Goal: Transaction & Acquisition: Purchase product/service

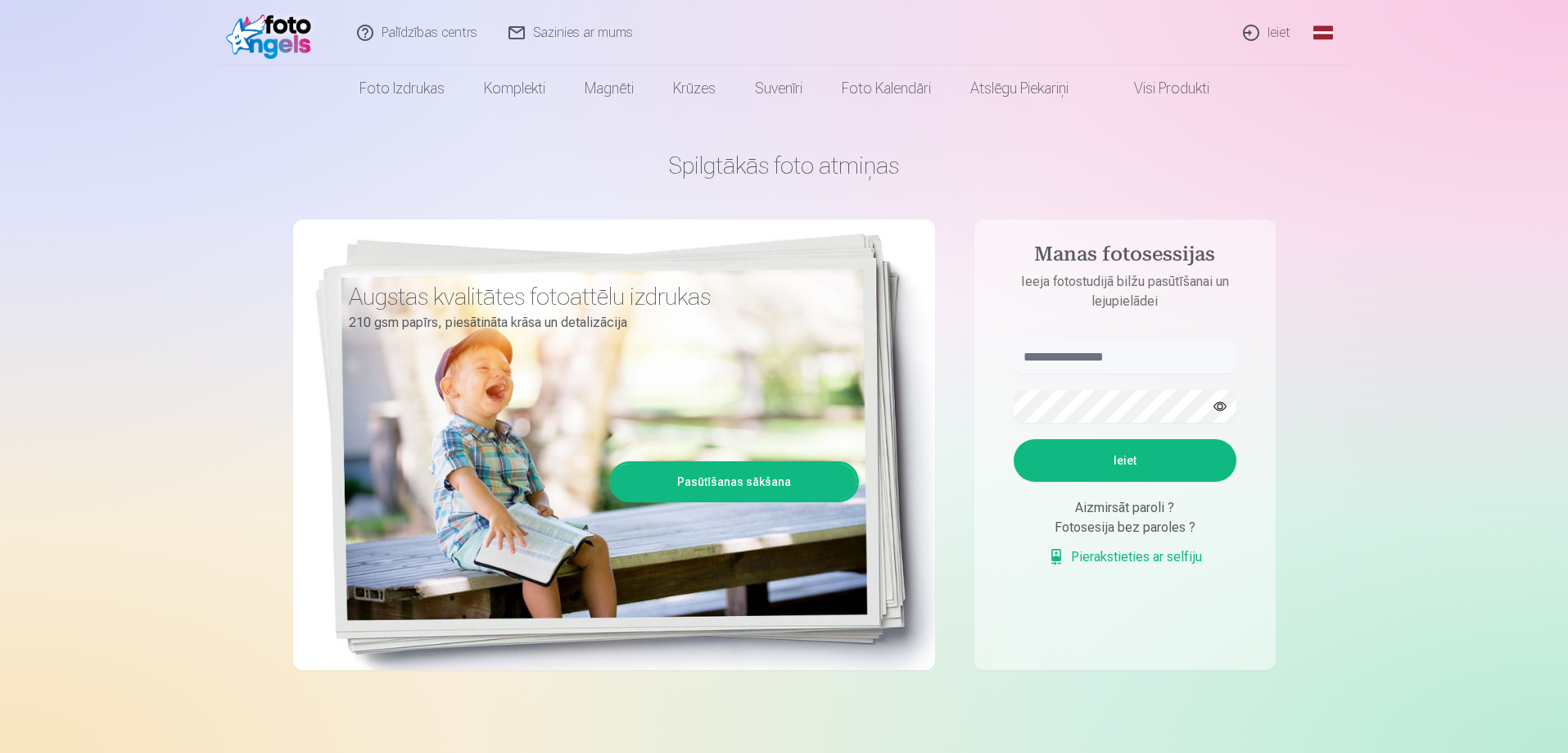
click at [1276, 30] on link "Ieiet" at bounding box center [1267, 33] width 79 height 66
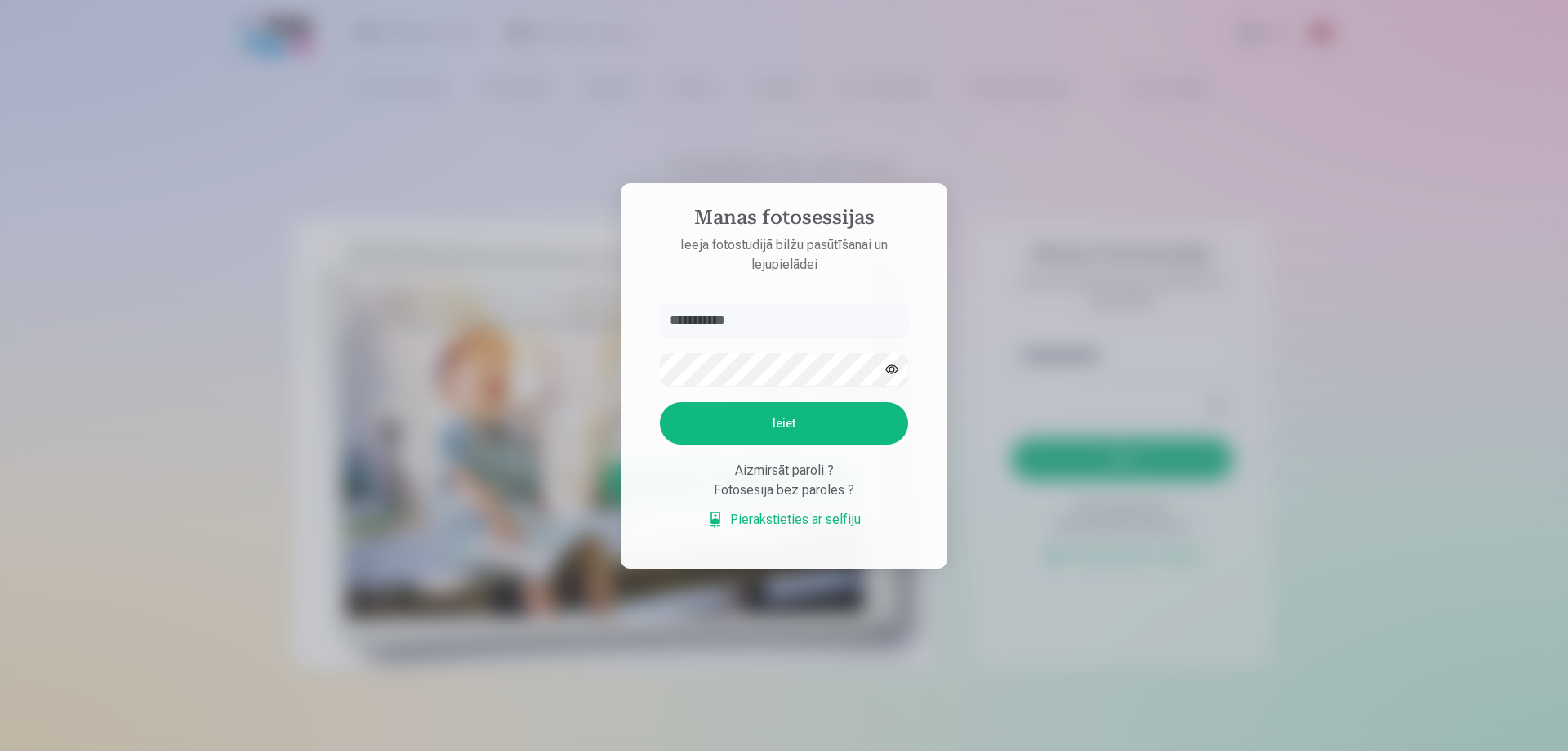
type input "**********"
click at [889, 367] on button "button" at bounding box center [891, 369] width 31 height 31
click at [843, 410] on button "Ieiet" at bounding box center [784, 422] width 248 height 42
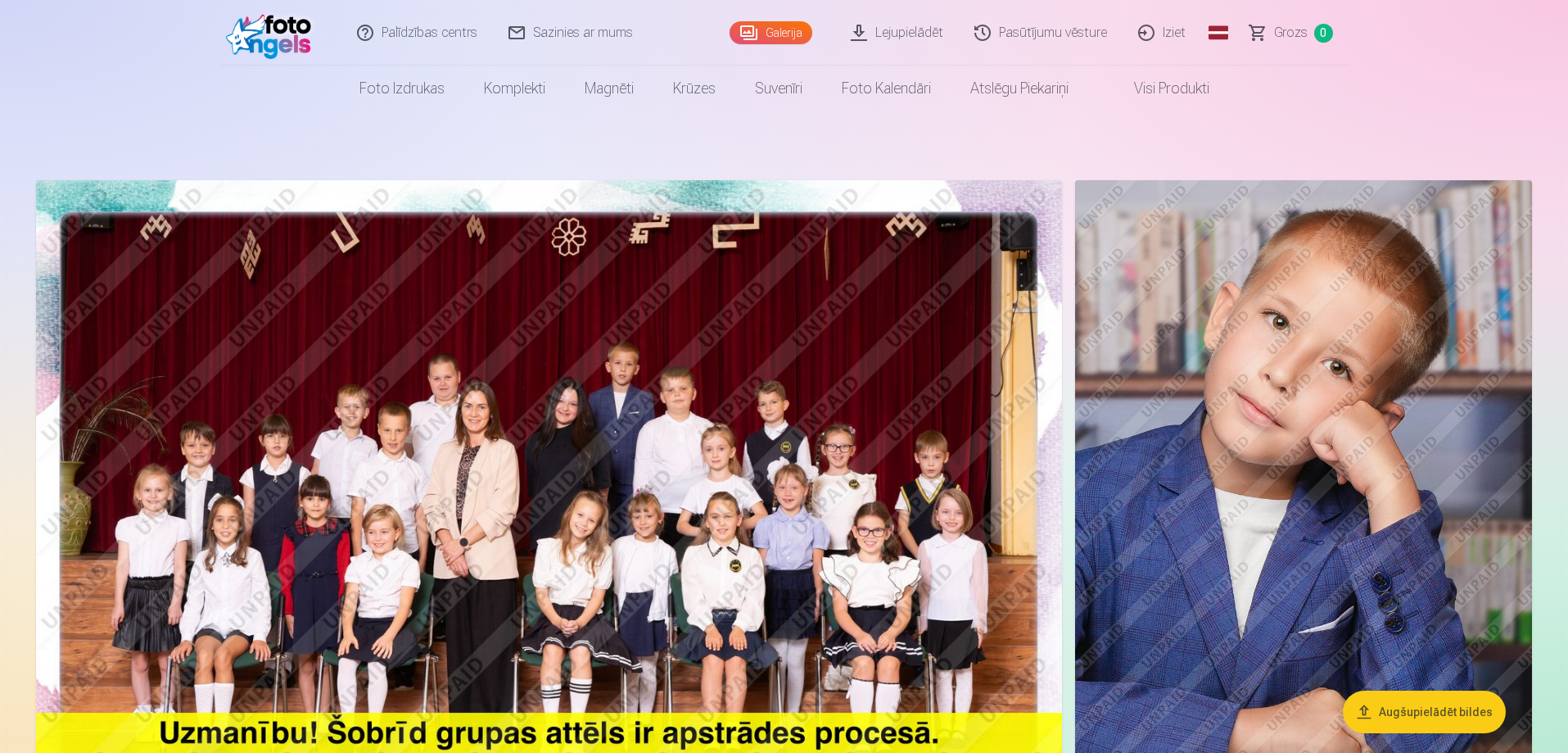
click at [1411, 711] on button "Augšupielādēt bildes" at bounding box center [1424, 711] width 163 height 42
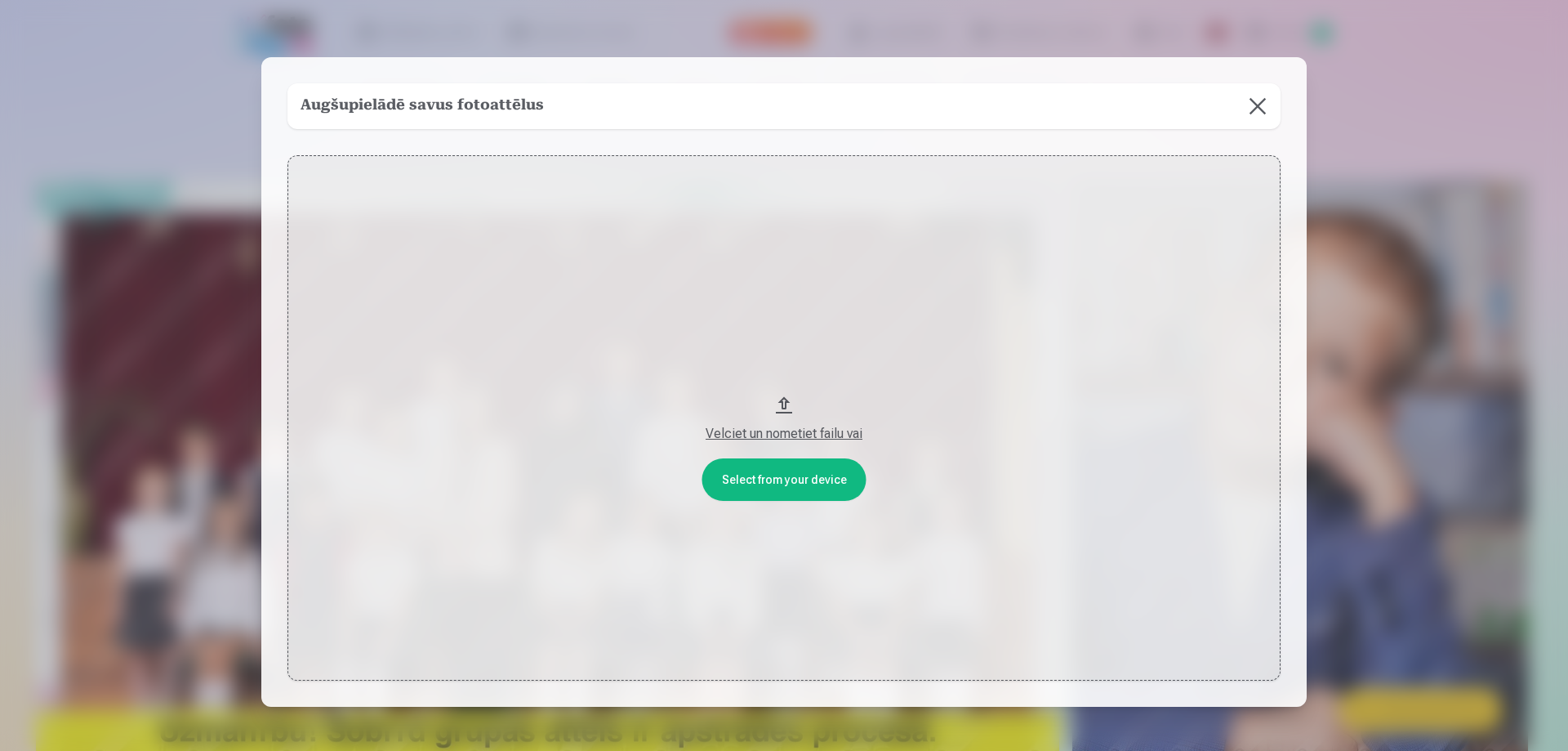
click at [767, 433] on div "Velciet un nometiet failu vai" at bounding box center [784, 434] width 960 height 20
click at [1248, 101] on button at bounding box center [1257, 106] width 46 height 46
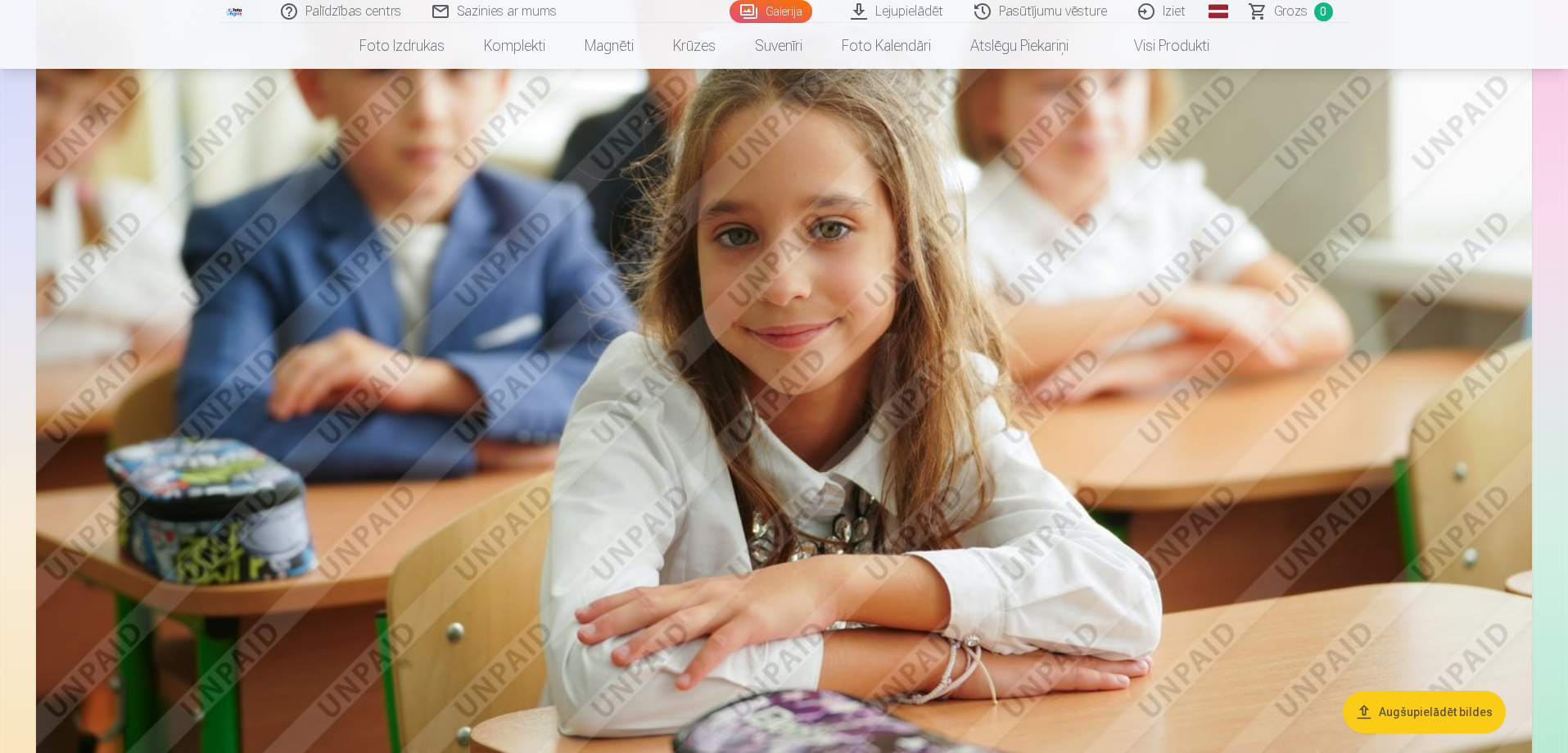
scroll to position [9830, 0]
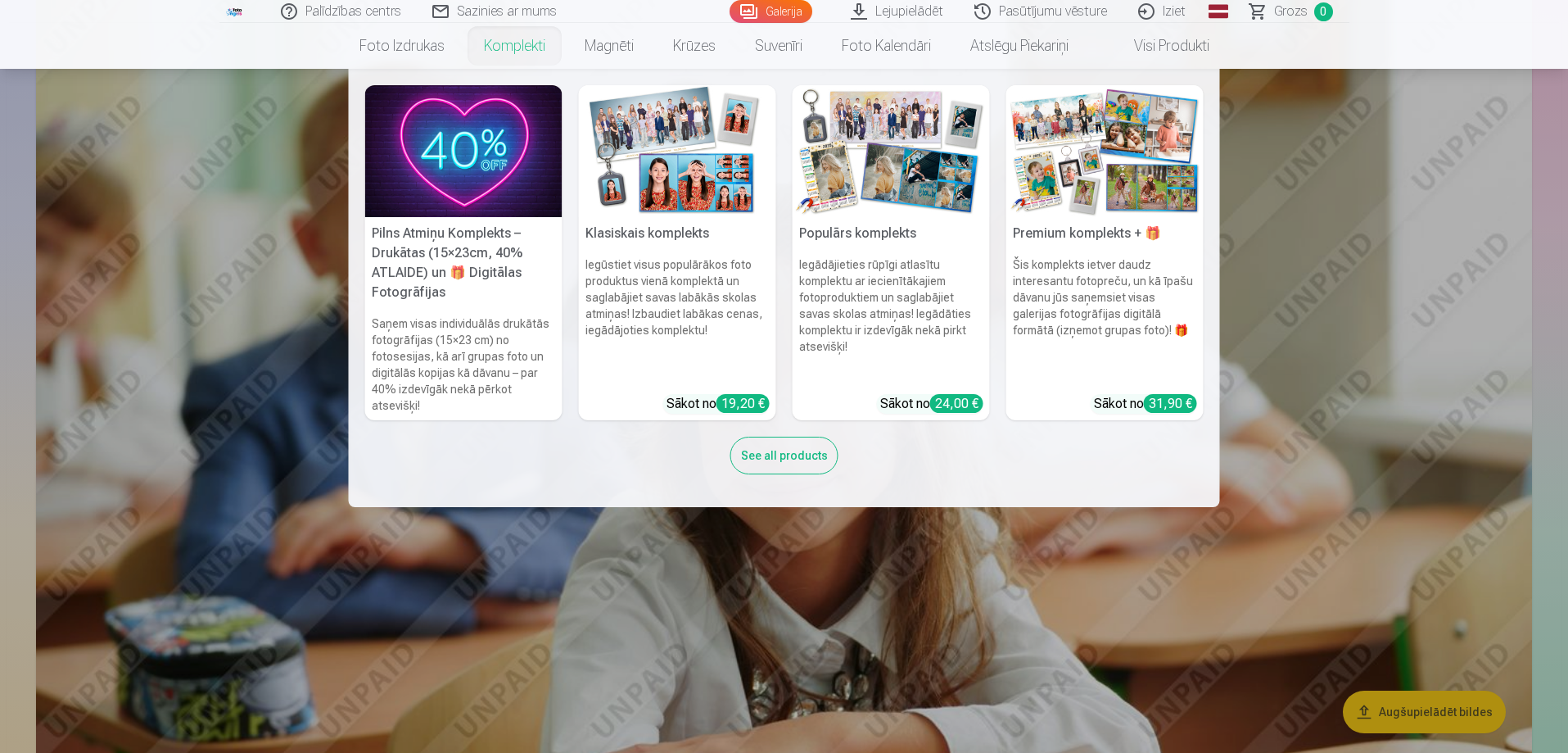
click at [475, 46] on link "Komplekti" at bounding box center [515, 45] width 101 height 46
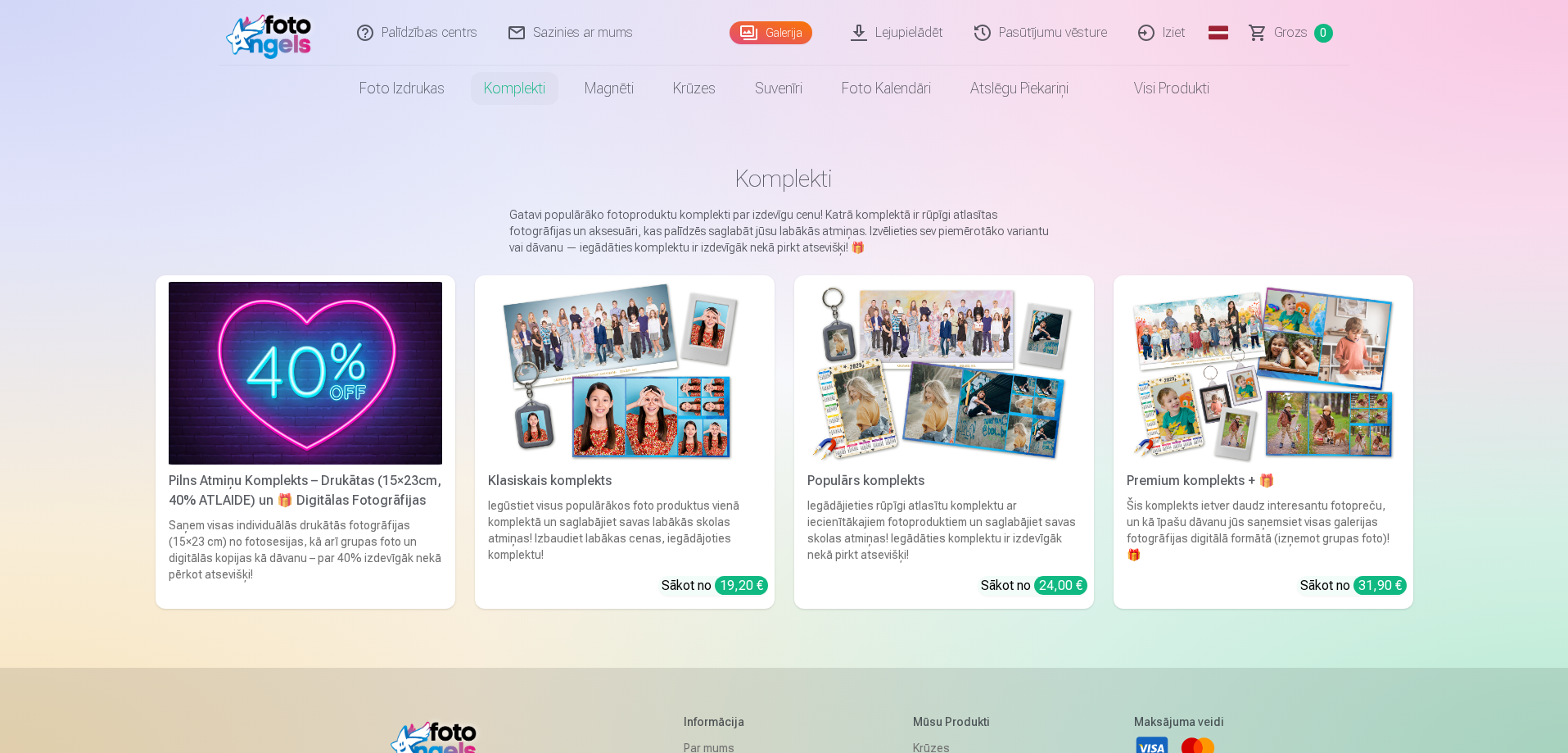
click at [272, 397] on img at bounding box center [305, 373] width 274 height 182
click at [636, 366] on img at bounding box center [625, 373] width 274 height 182
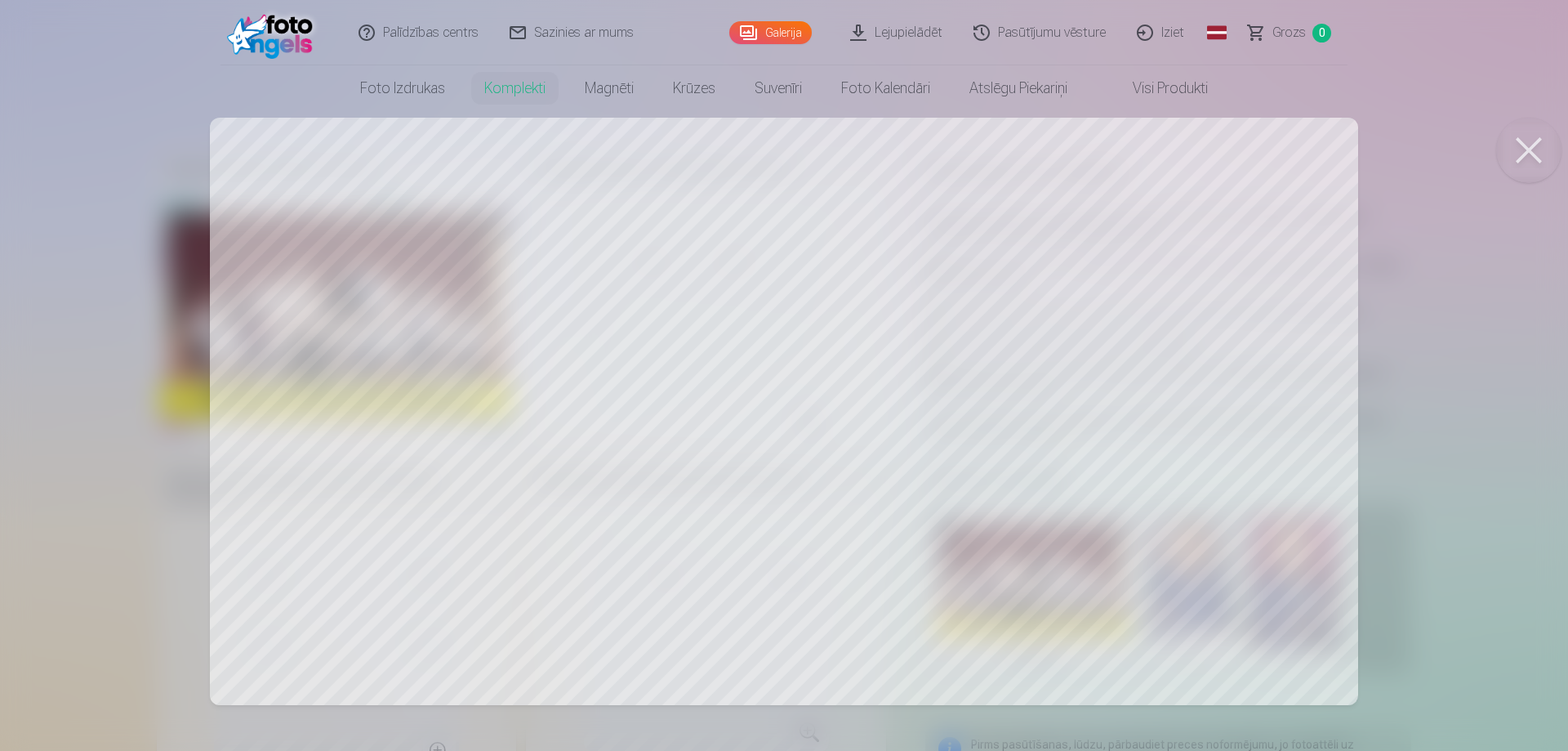
click at [1551, 143] on button at bounding box center [1528, 150] width 66 height 66
click at [1519, 149] on button at bounding box center [1528, 150] width 66 height 66
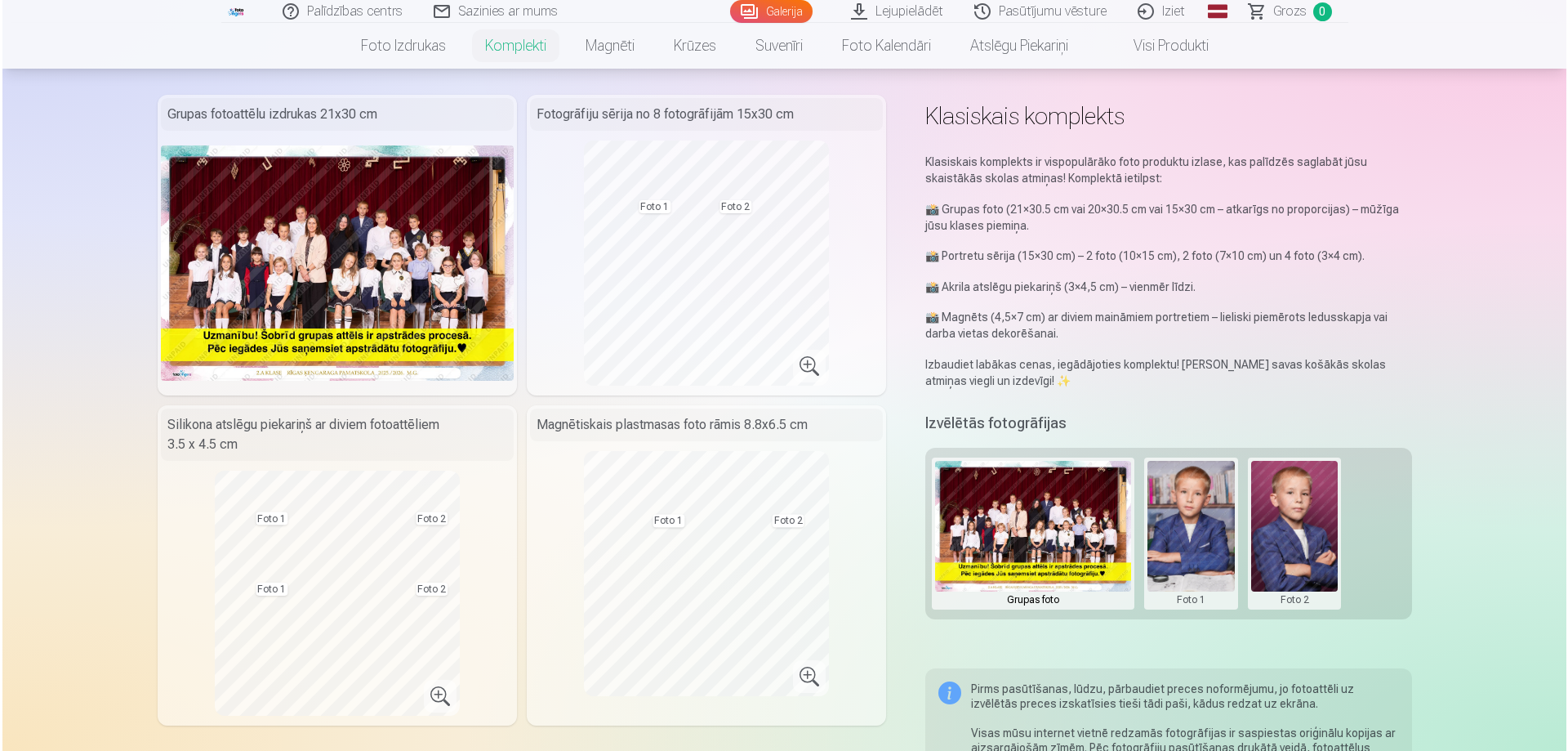
scroll to position [163, 0]
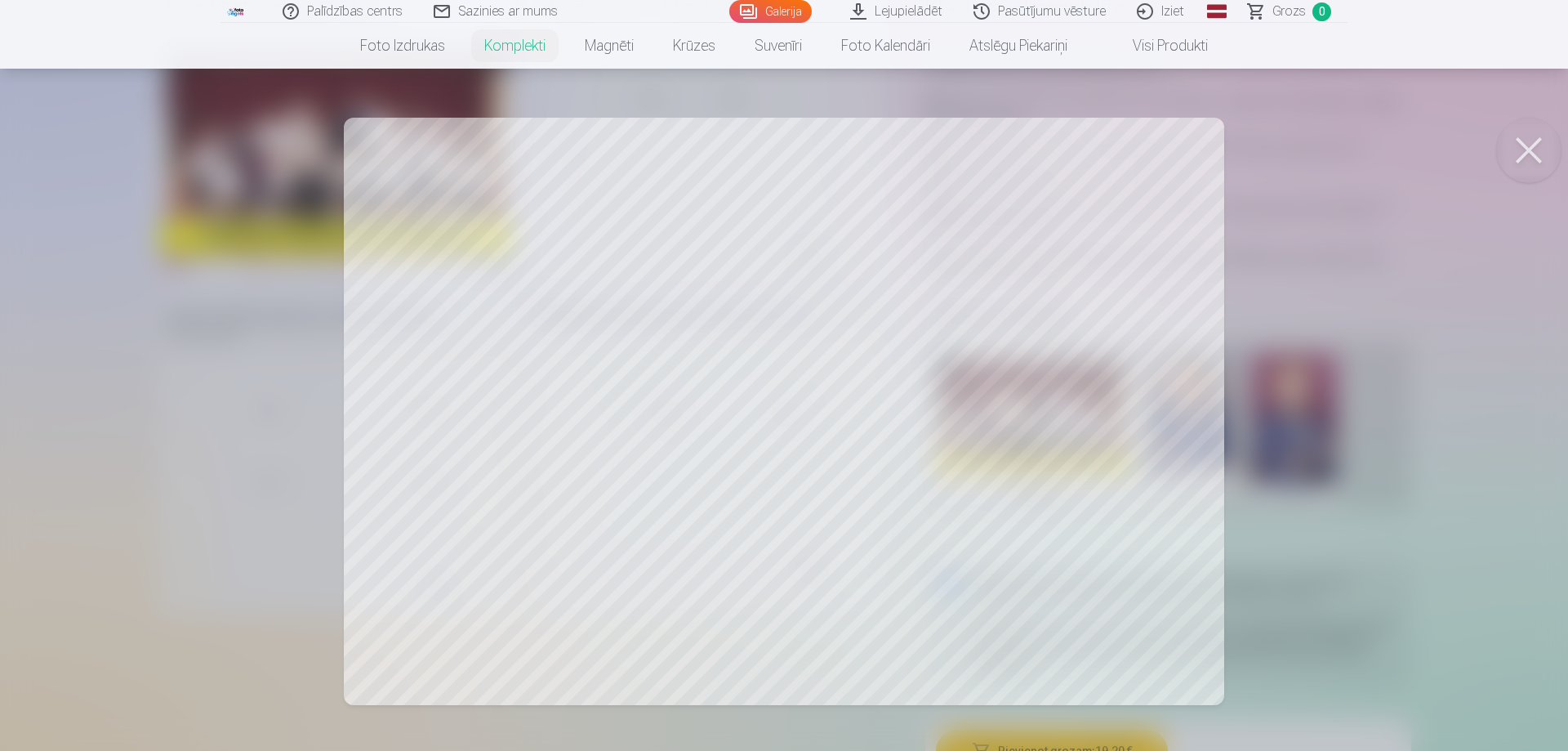
click at [1158, 660] on div at bounding box center [784, 376] width 1568 height 751
drag, startPoint x: 1177, startPoint y: 662, endPoint x: 1110, endPoint y: 635, distance: 72.2
click at [1110, 635] on div at bounding box center [784, 376] width 1568 height 751
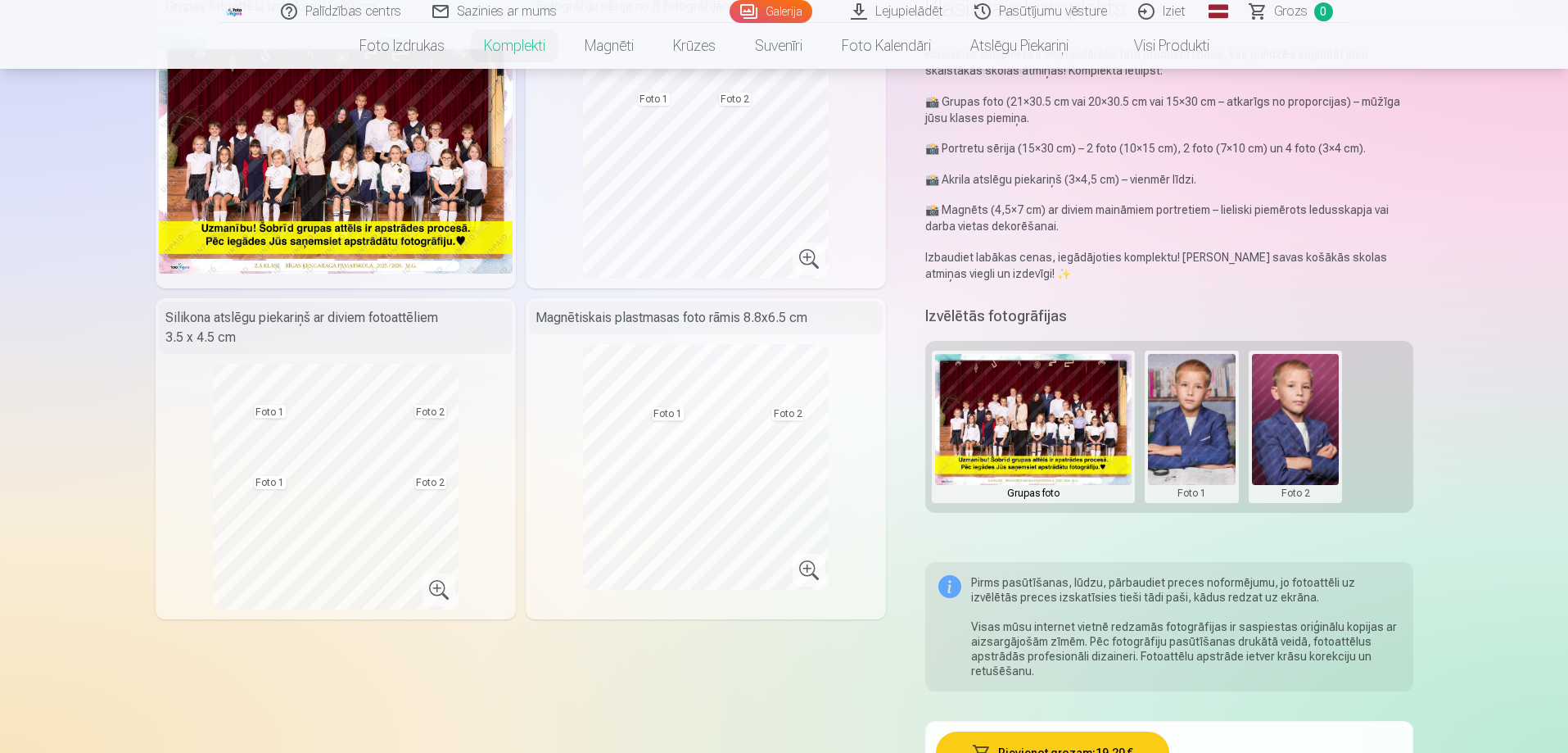
click at [1194, 428] on button at bounding box center [1192, 426] width 88 height 145
click at [1204, 428] on button "Nomainiet foto" at bounding box center [1192, 426] width 134 height 46
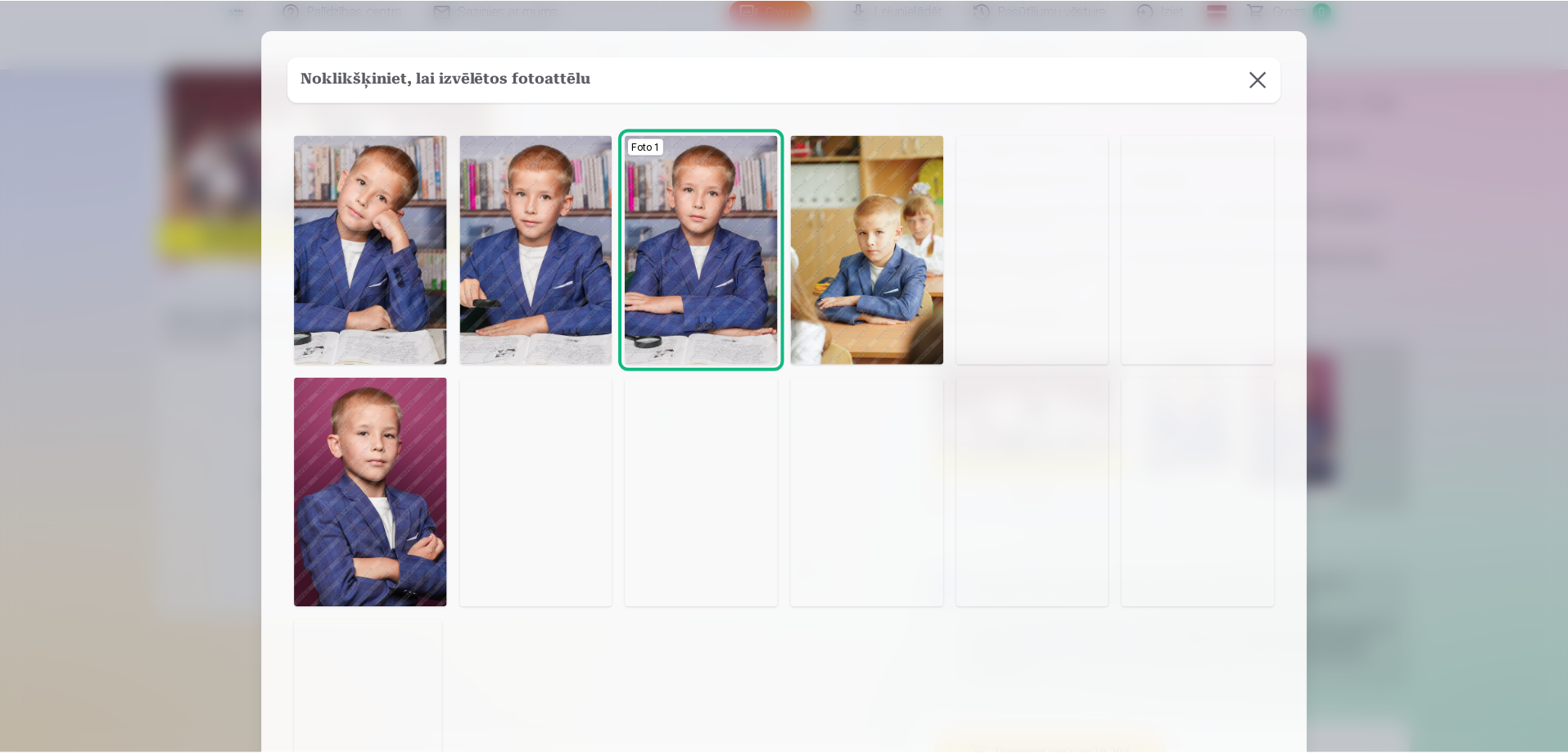
scroll to position [0, 0]
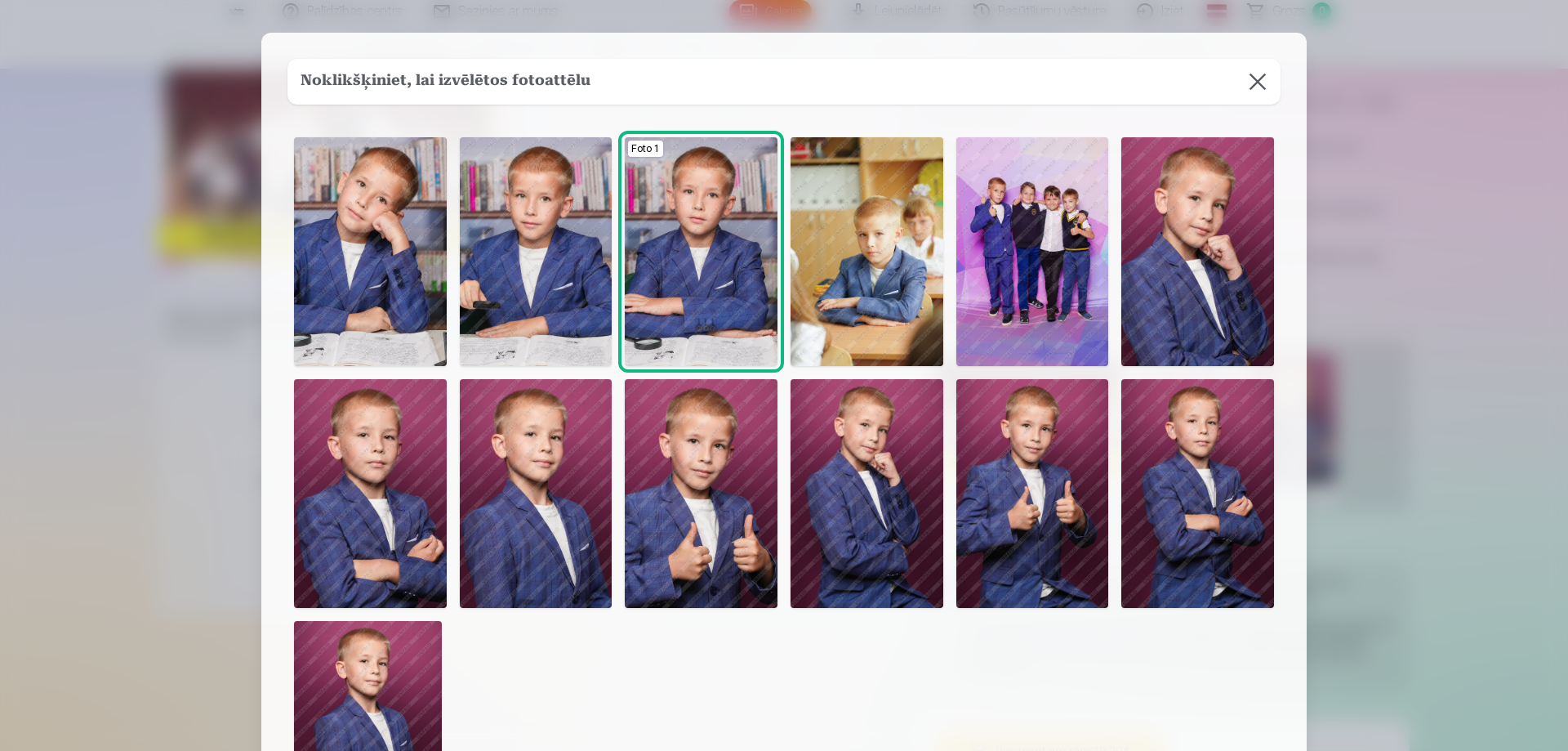
click at [723, 210] on img at bounding box center [701, 251] width 153 height 229
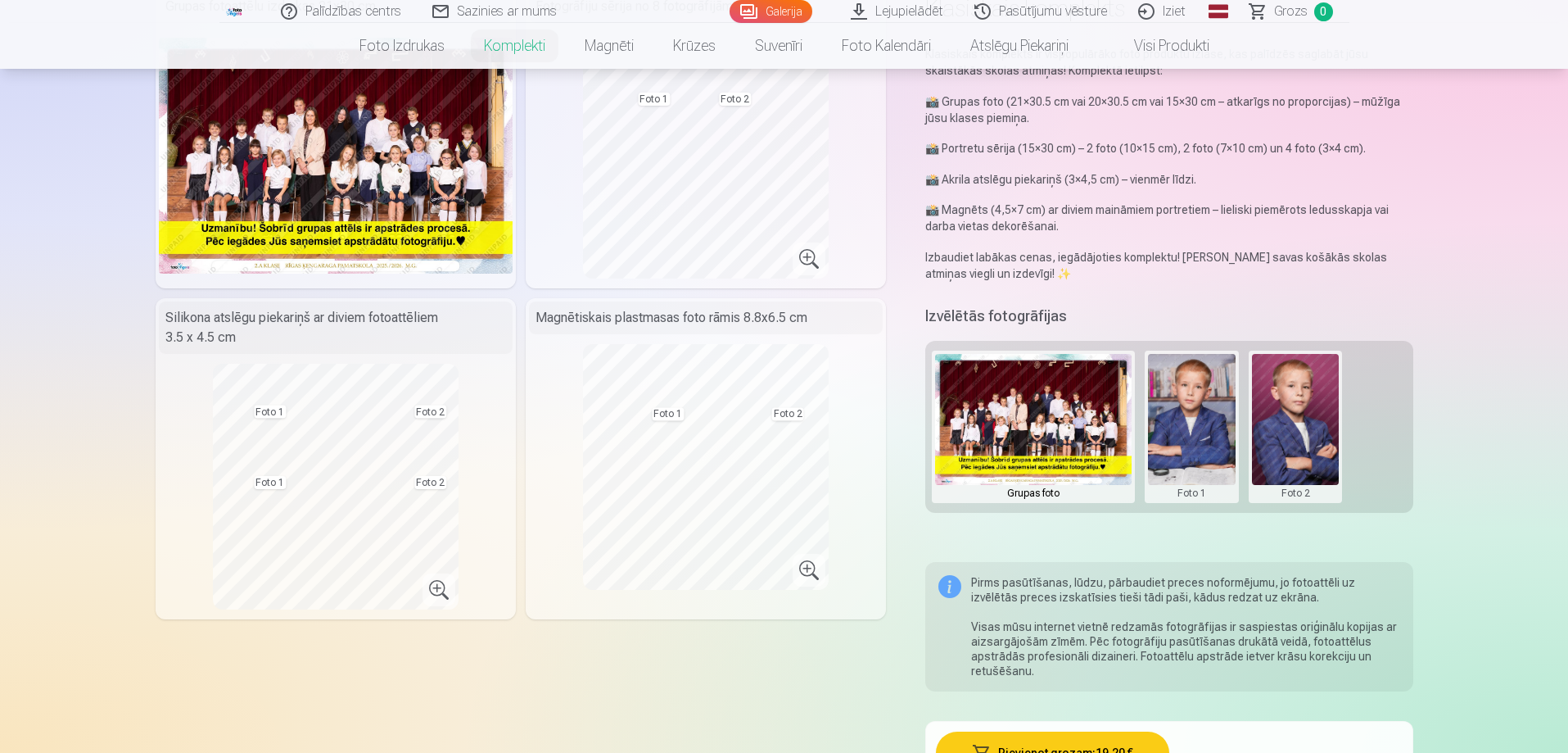
drag, startPoint x: 1294, startPoint y: 426, endPoint x: 1322, endPoint y: 430, distance: 28.3
click at [1294, 427] on button at bounding box center [1295, 426] width 88 height 145
click at [1321, 419] on button "Nomainiet foto" at bounding box center [1295, 426] width 134 height 46
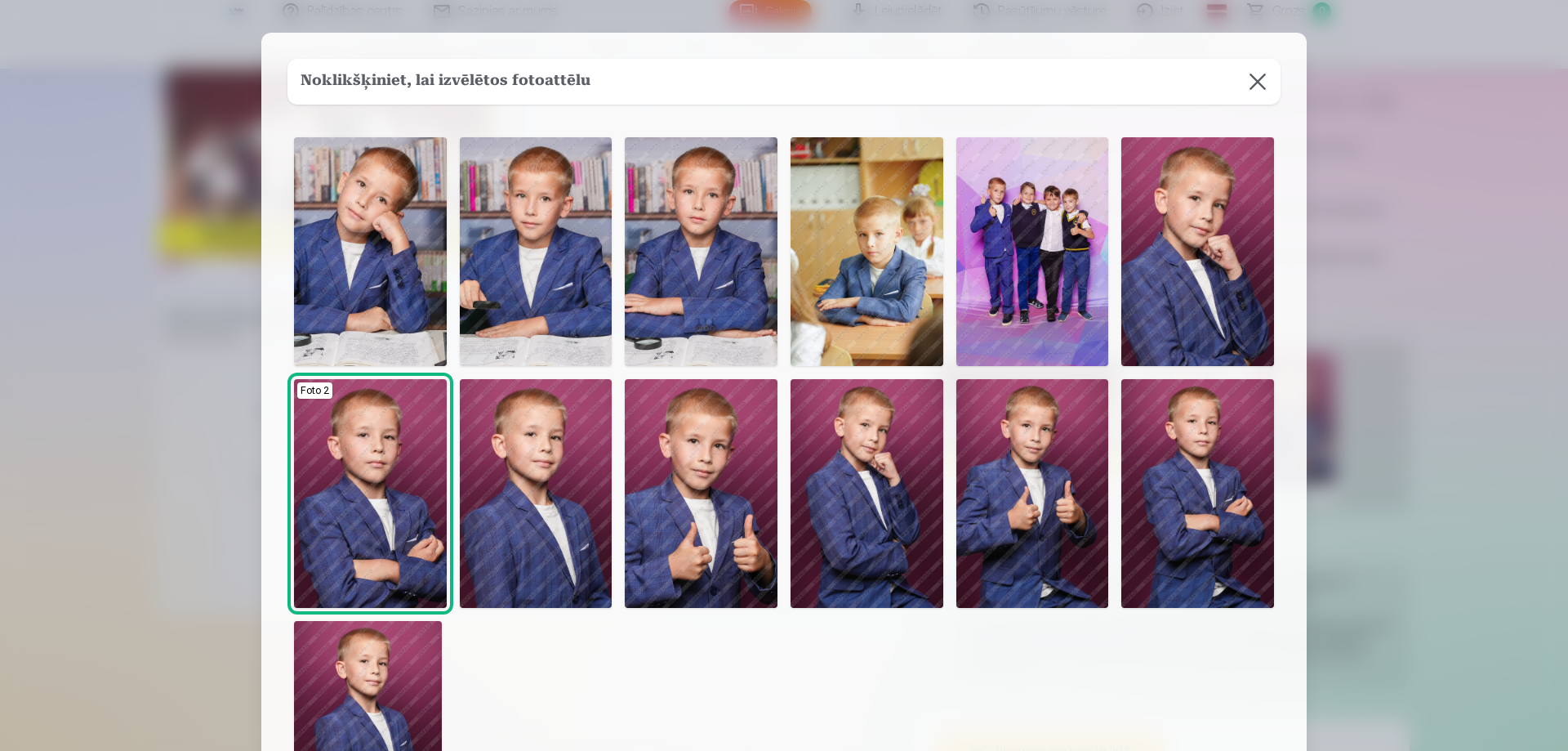
click at [1218, 477] on img at bounding box center [1198, 493] width 153 height 229
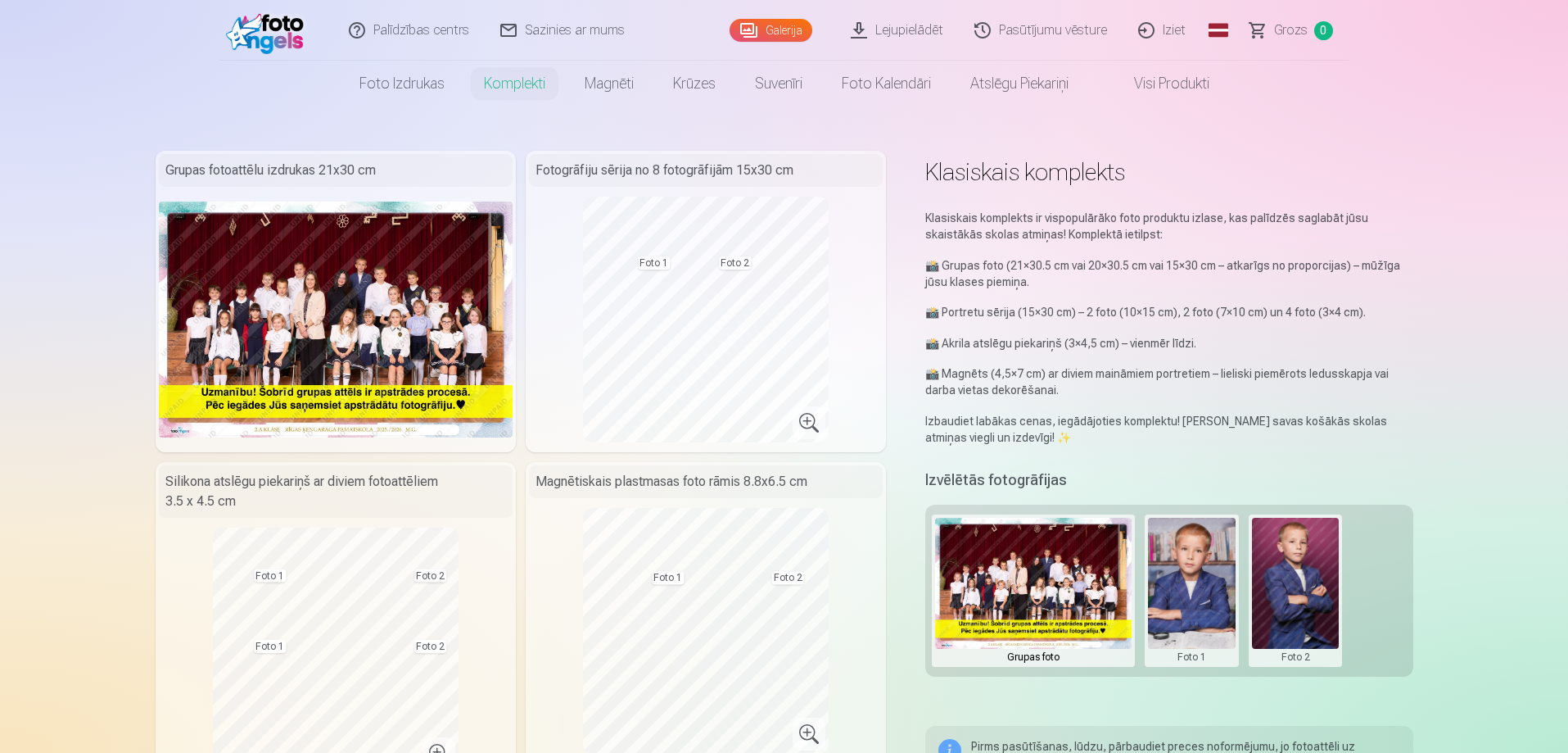
scroll to position [82, 0]
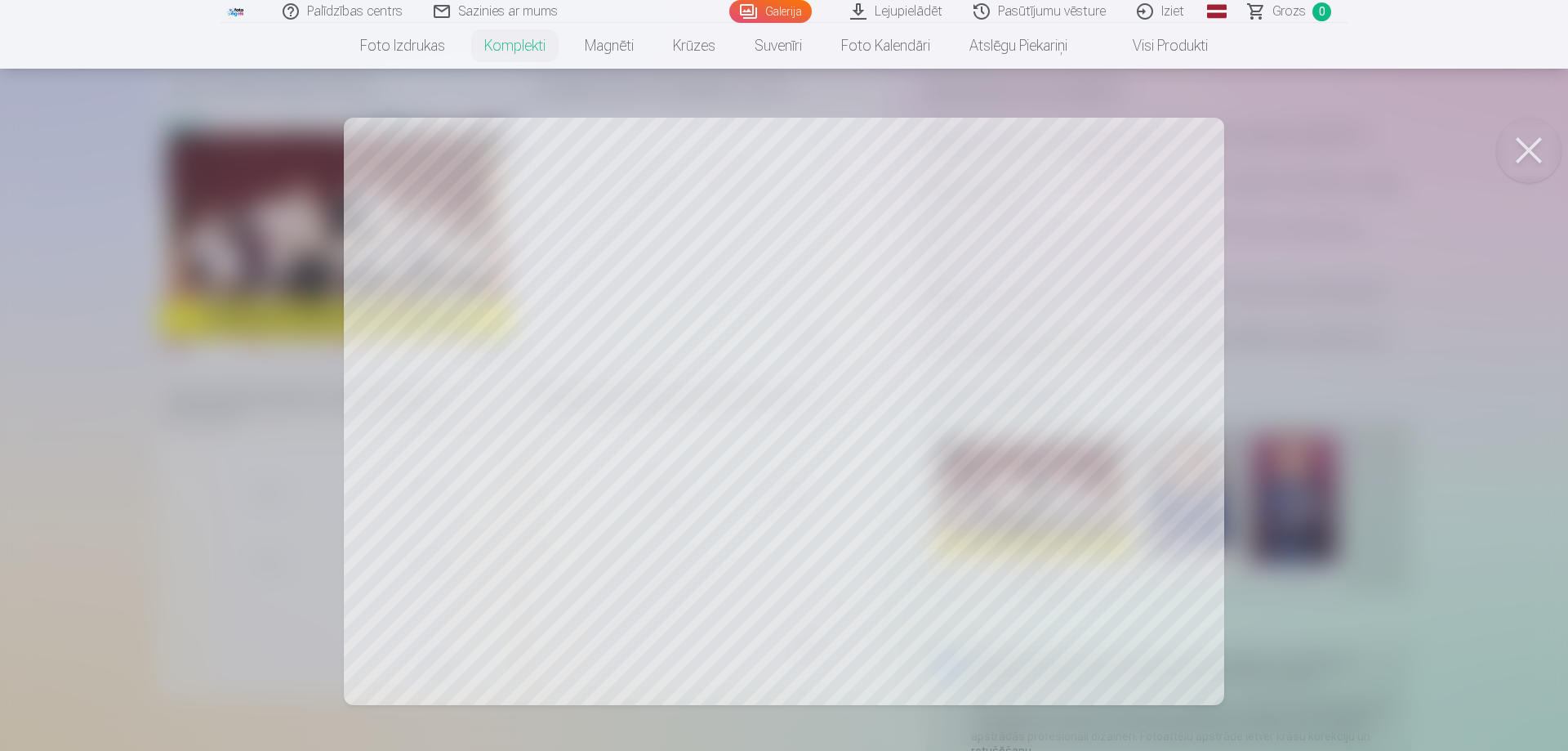
click at [936, 484] on div at bounding box center [784, 376] width 1568 height 751
click at [1533, 146] on button at bounding box center [1528, 150] width 66 height 66
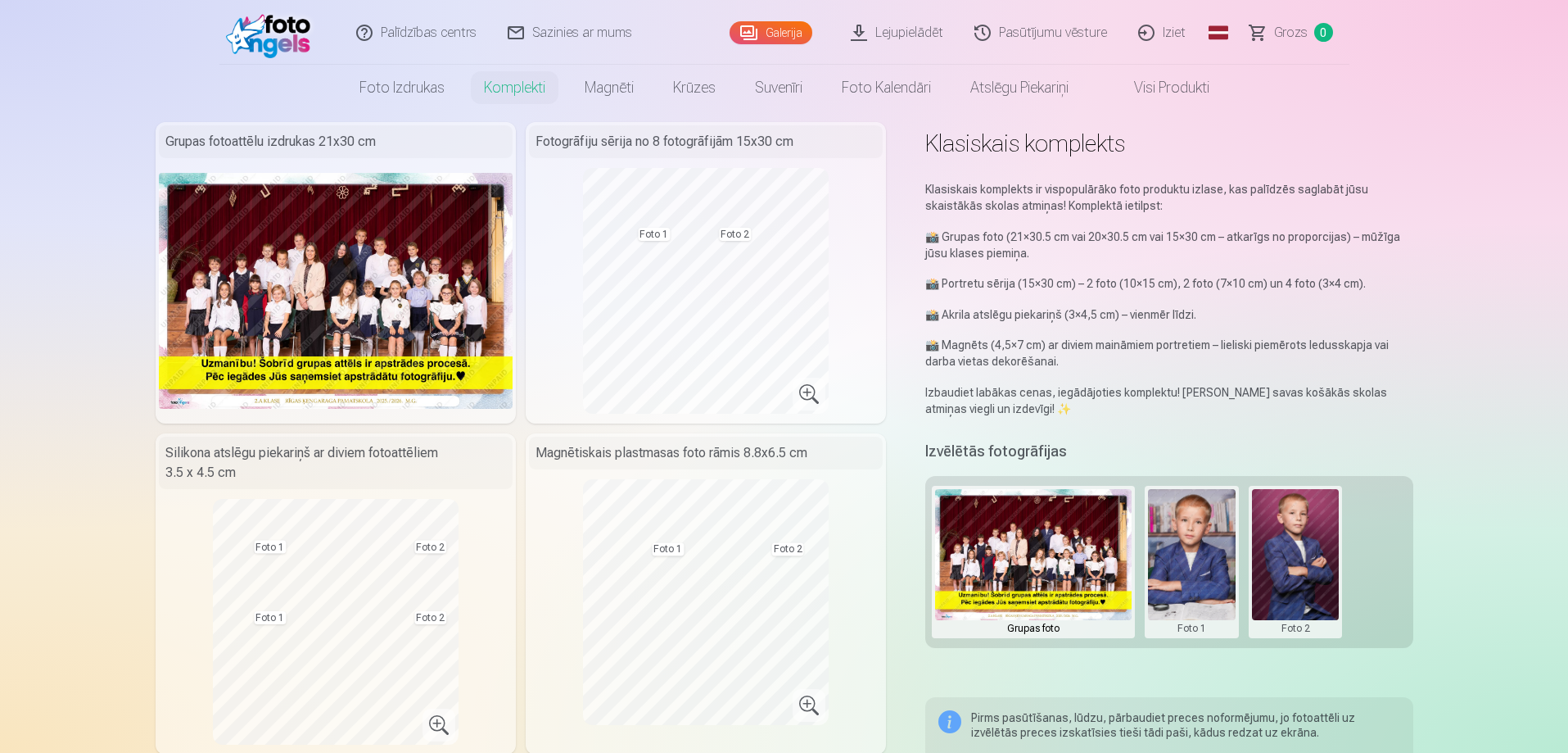
scroll to position [0, 0]
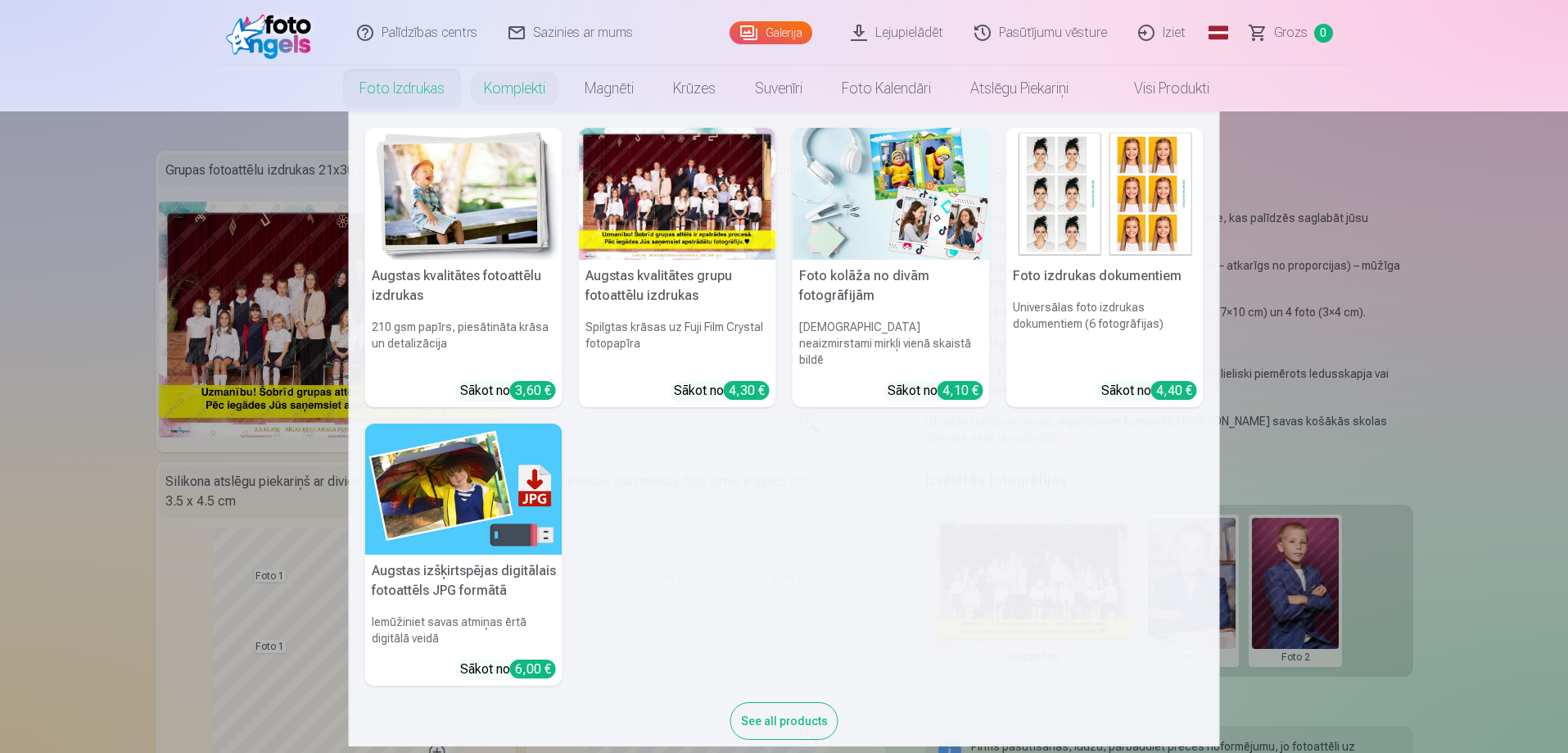
click at [446, 83] on link "Foto izdrukas" at bounding box center [403, 88] width 125 height 46
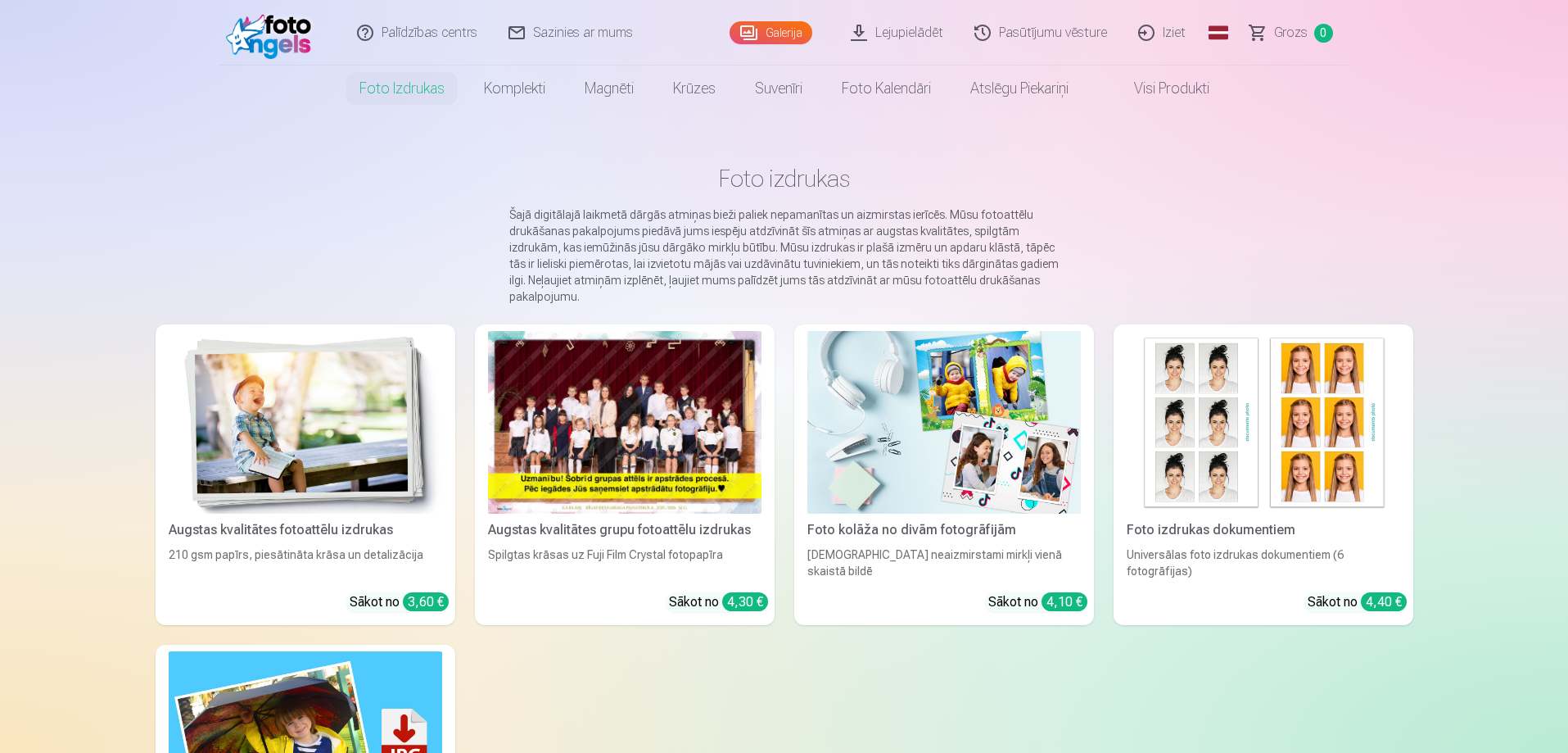
click at [329, 457] on img at bounding box center [305, 423] width 274 height 182
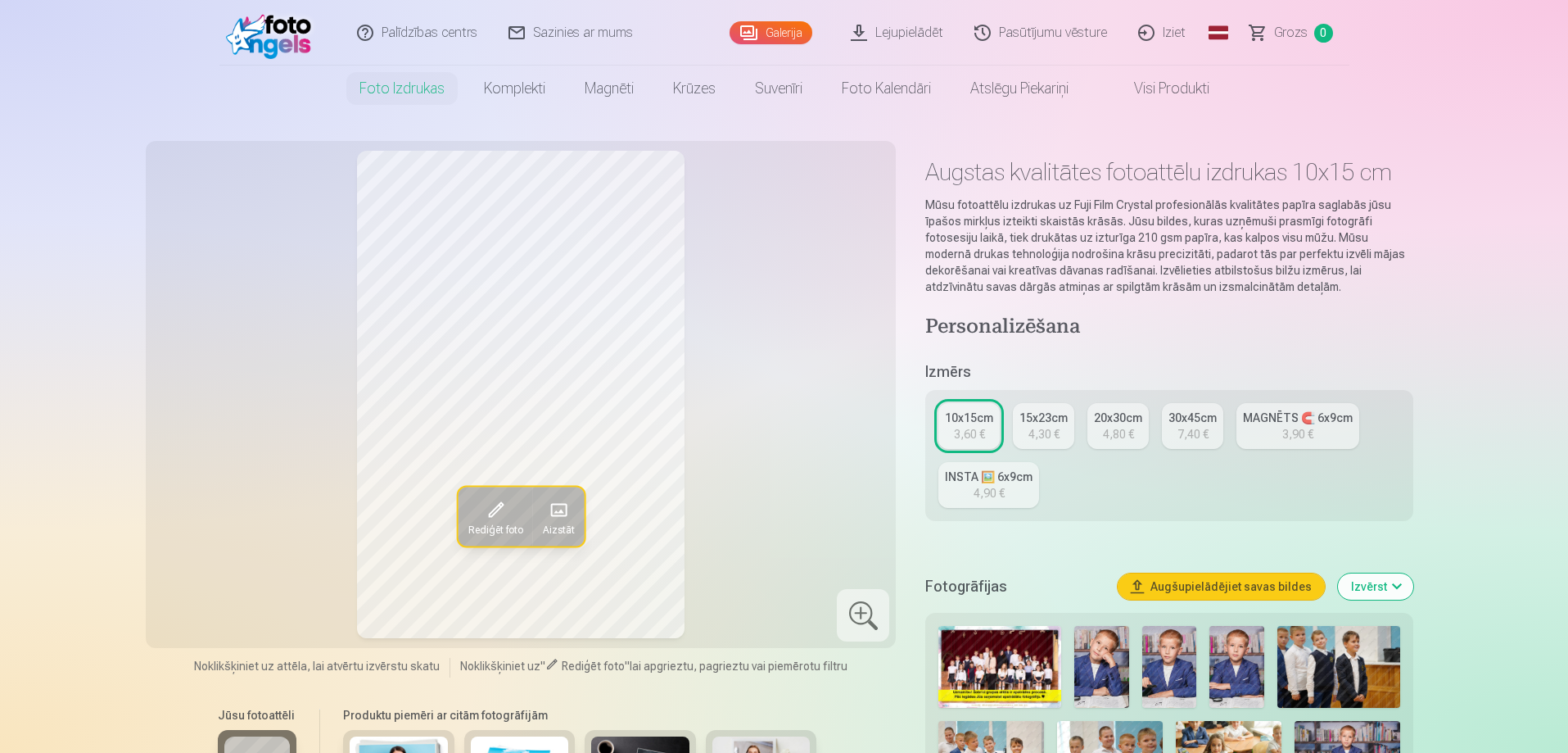
click at [1036, 423] on div "15x23cm" at bounding box center [1044, 418] width 49 height 16
click at [955, 428] on div "3,60 €" at bounding box center [970, 434] width 31 height 16
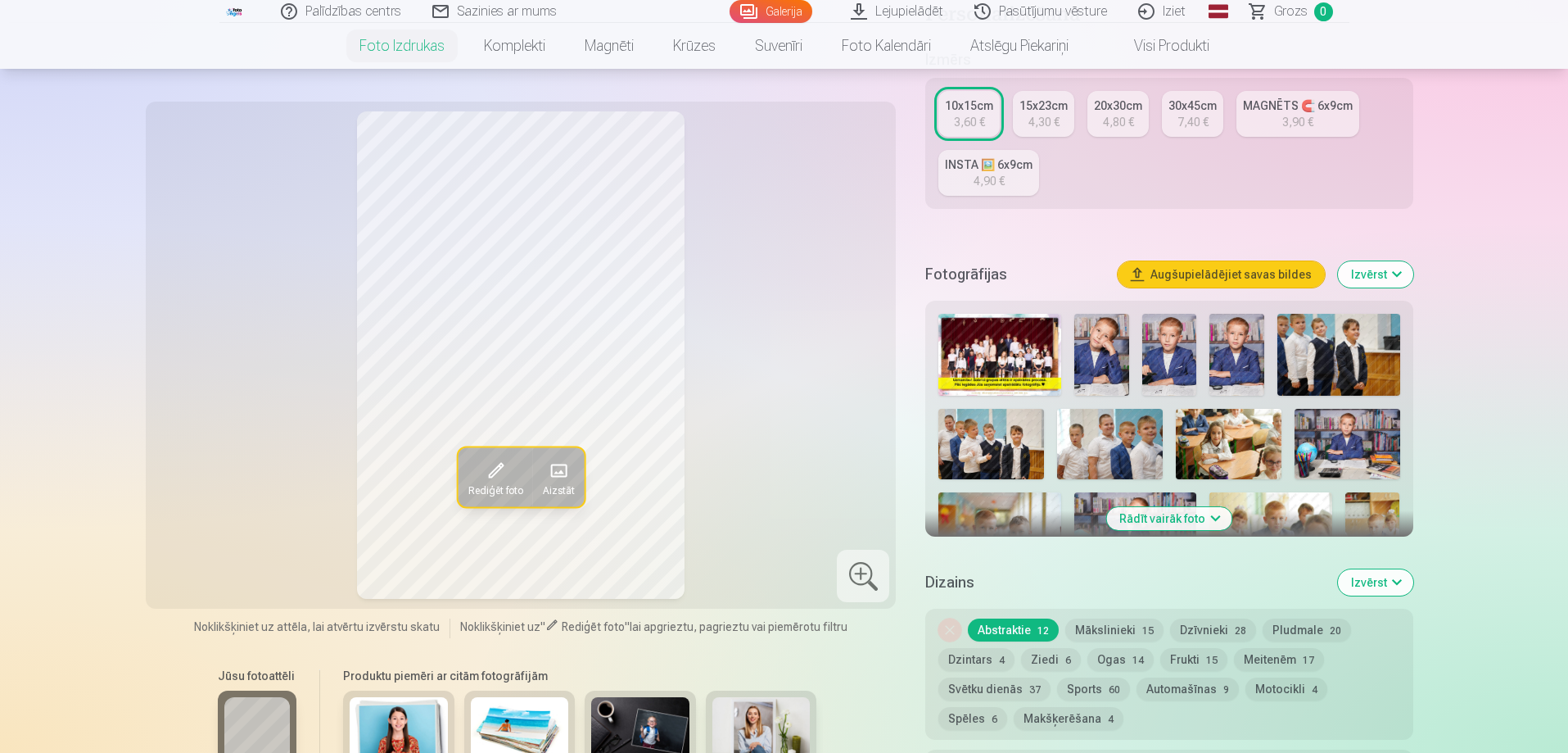
scroll to position [328, 0]
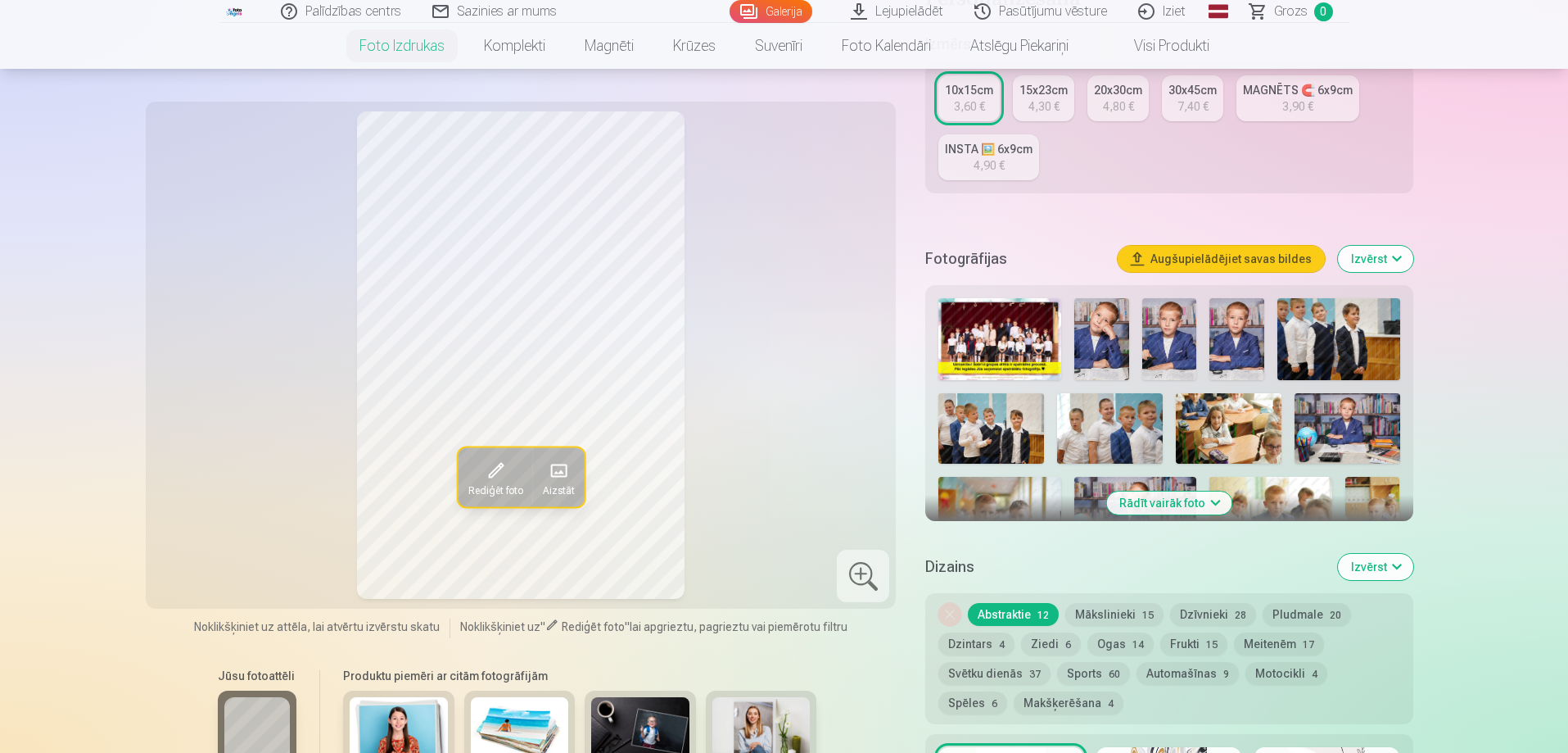
click at [1195, 498] on button "Rādīt vairāk foto" at bounding box center [1169, 502] width 125 height 23
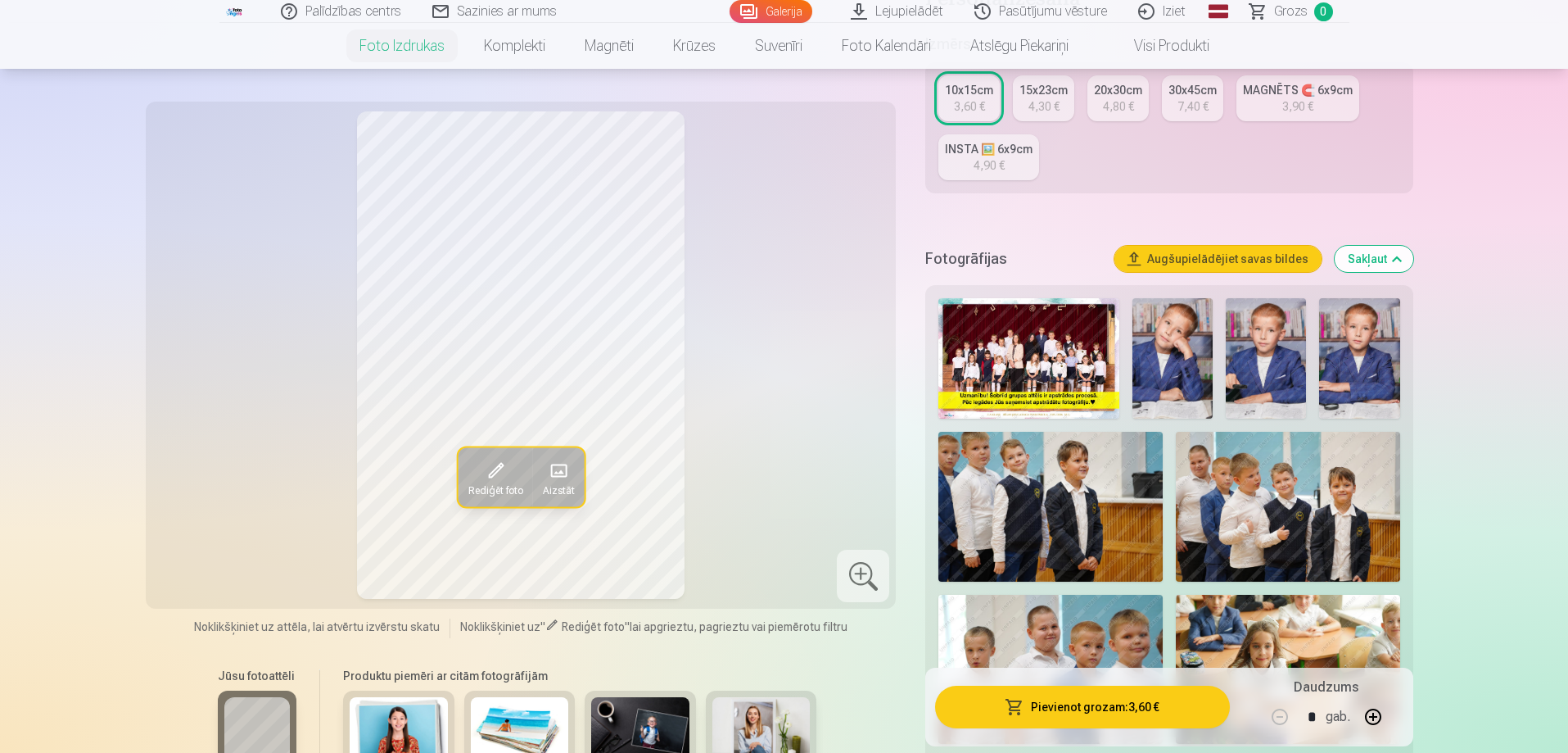
click at [1372, 371] on img at bounding box center [1359, 358] width 80 height 120
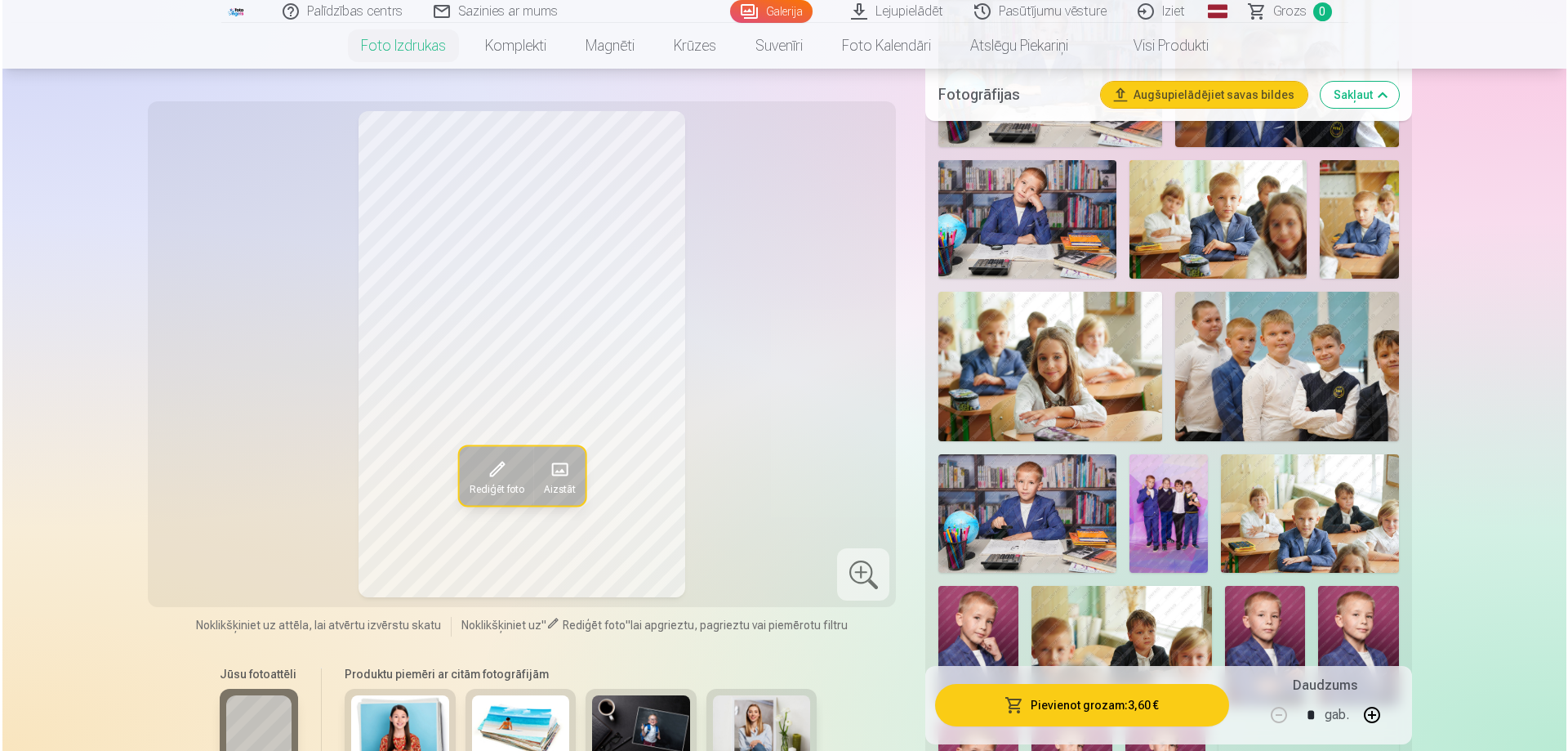
scroll to position [1062, 0]
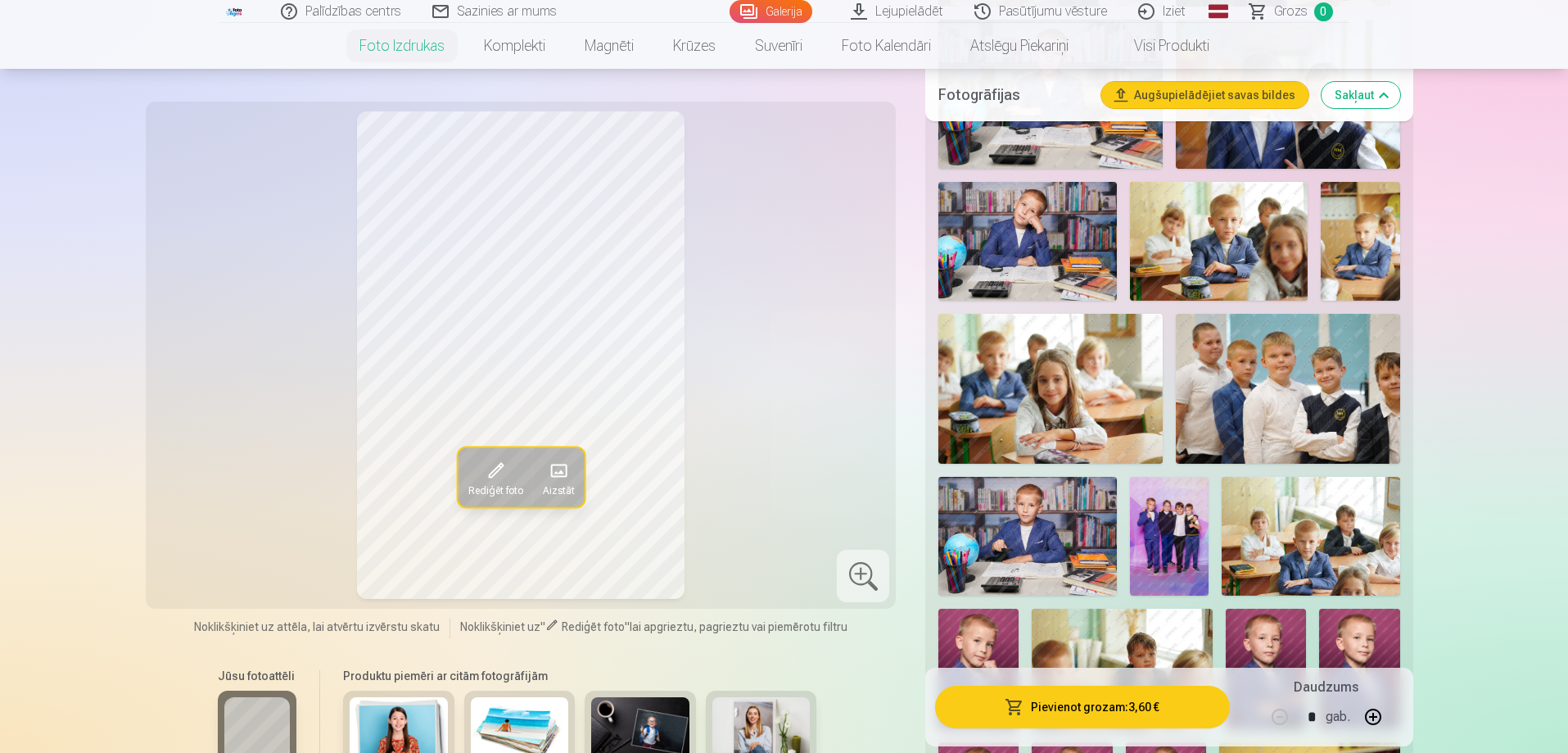
click at [1165, 711] on button "Pievienot grozam : 3,60 €" at bounding box center [1082, 706] width 294 height 42
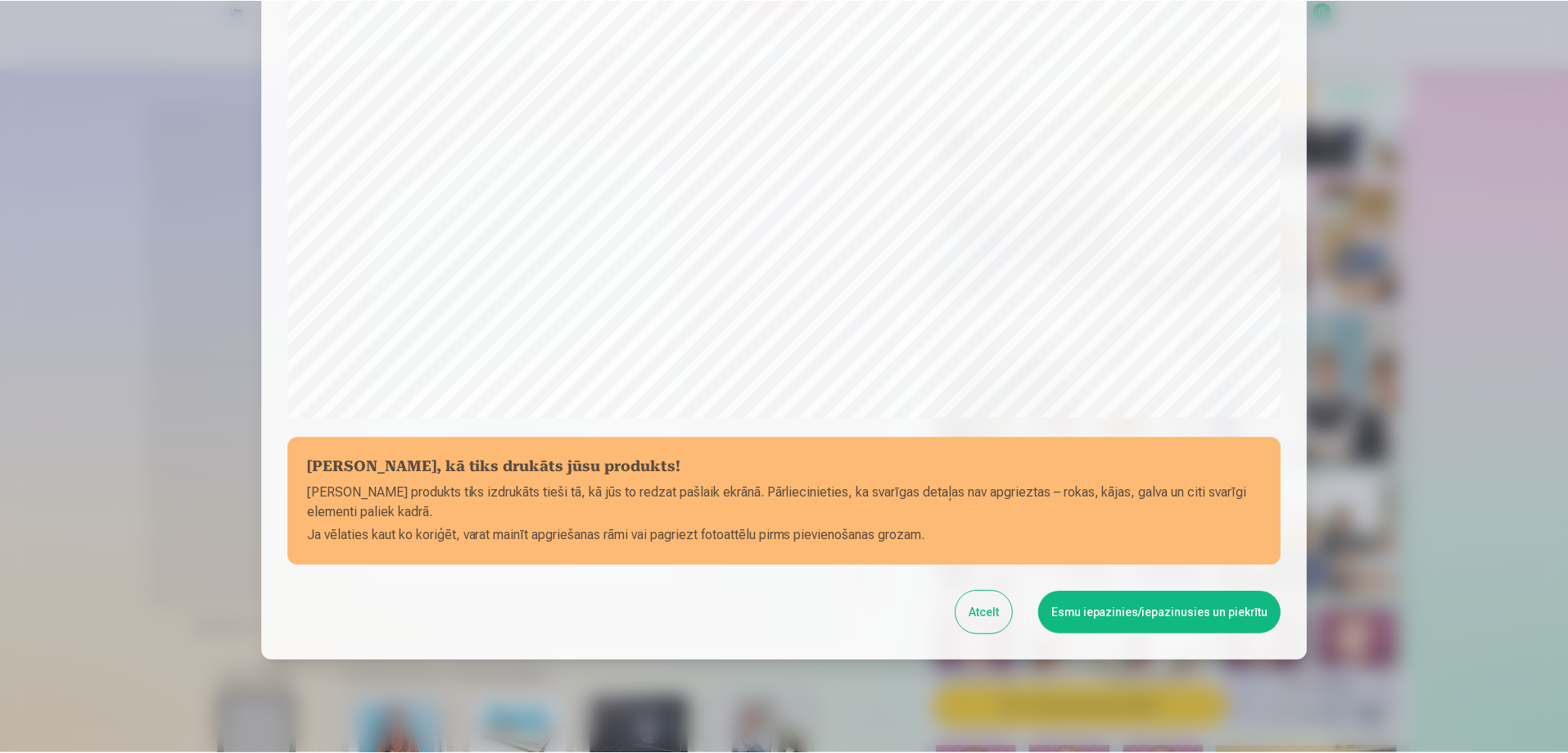
scroll to position [427, 0]
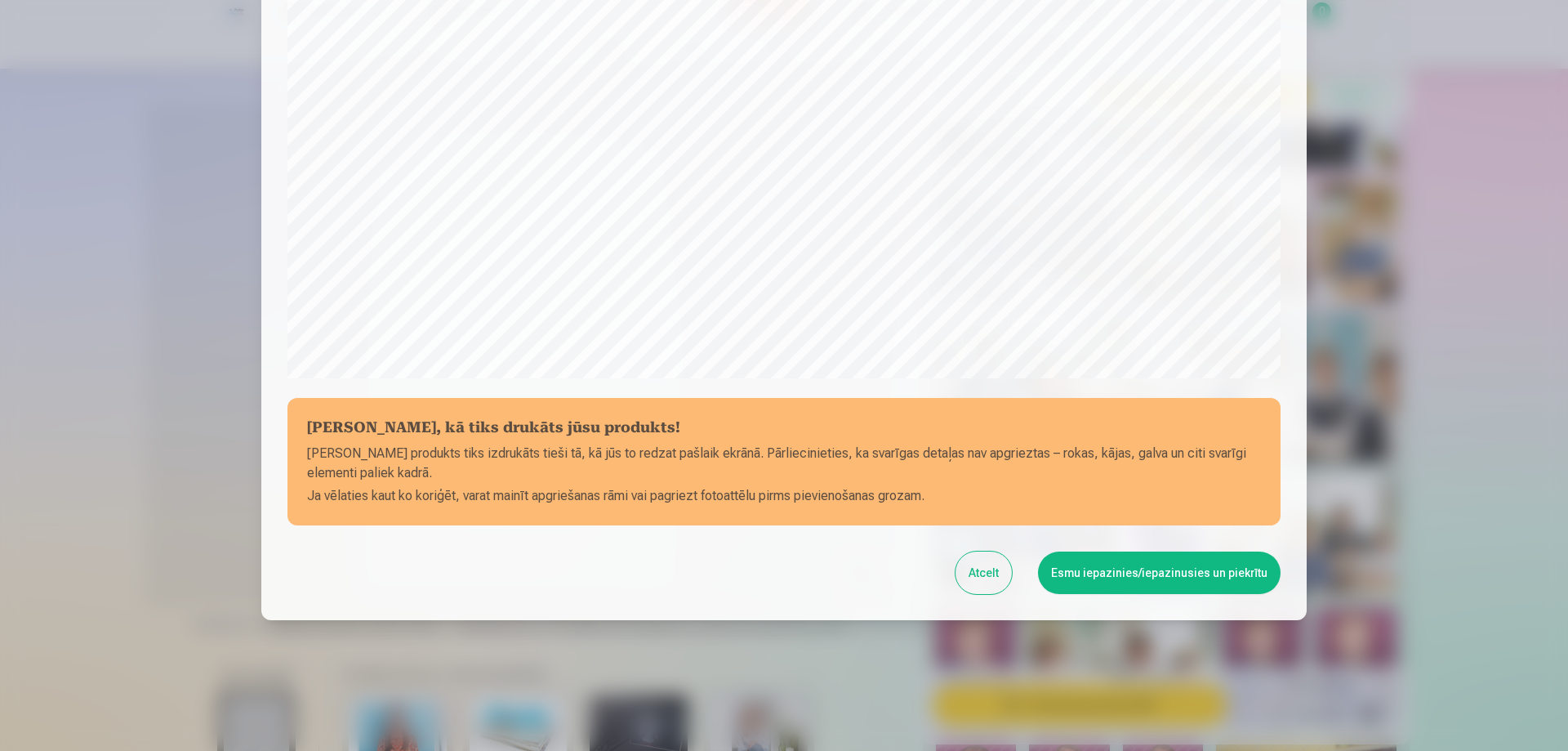
click at [1113, 584] on button "Esmu iepazinies/iepazinusies un piekrītu" at bounding box center [1158, 572] width 242 height 42
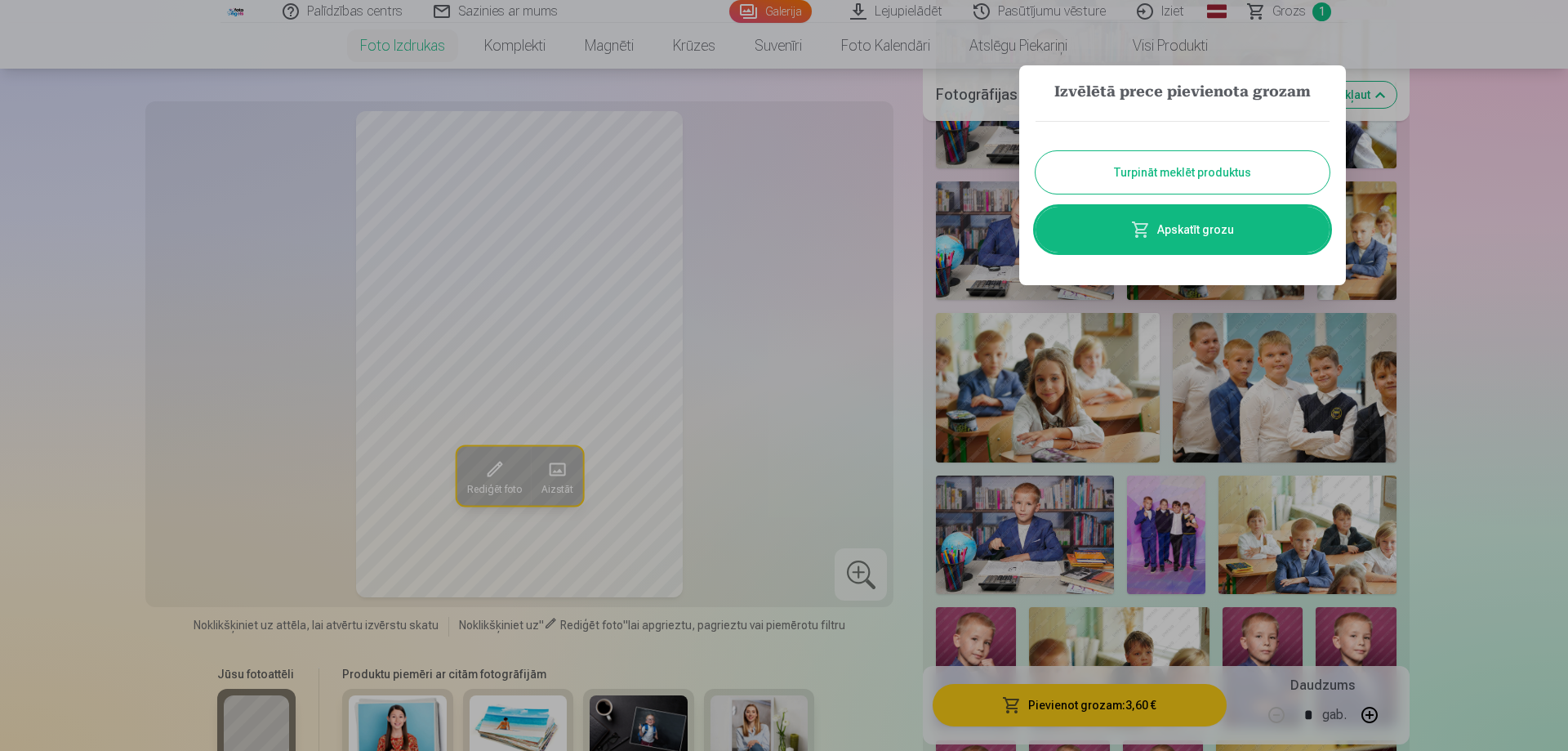
click at [1185, 161] on button "Turpināt meklēt produktus" at bounding box center [1182, 172] width 294 height 42
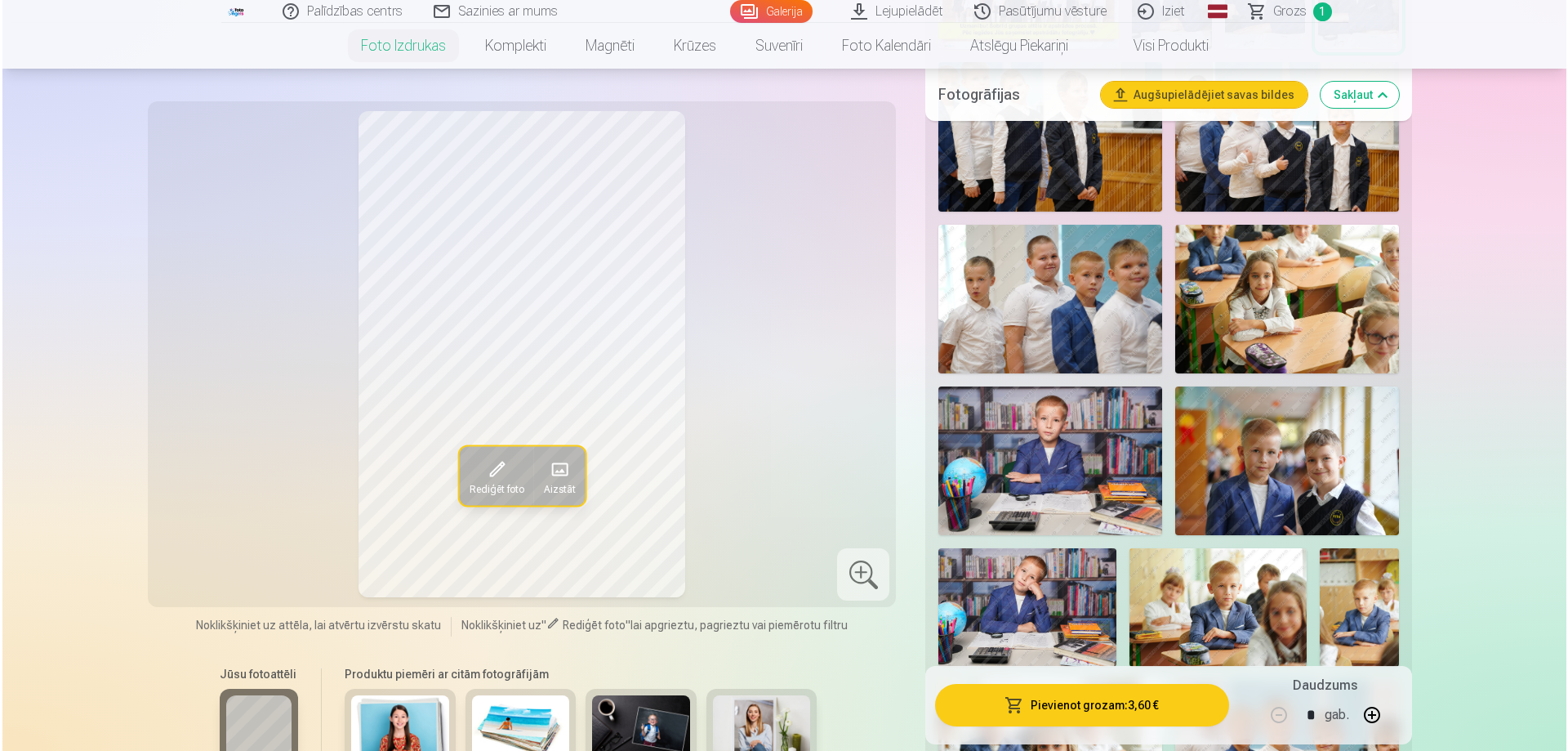
scroll to position [817, 0]
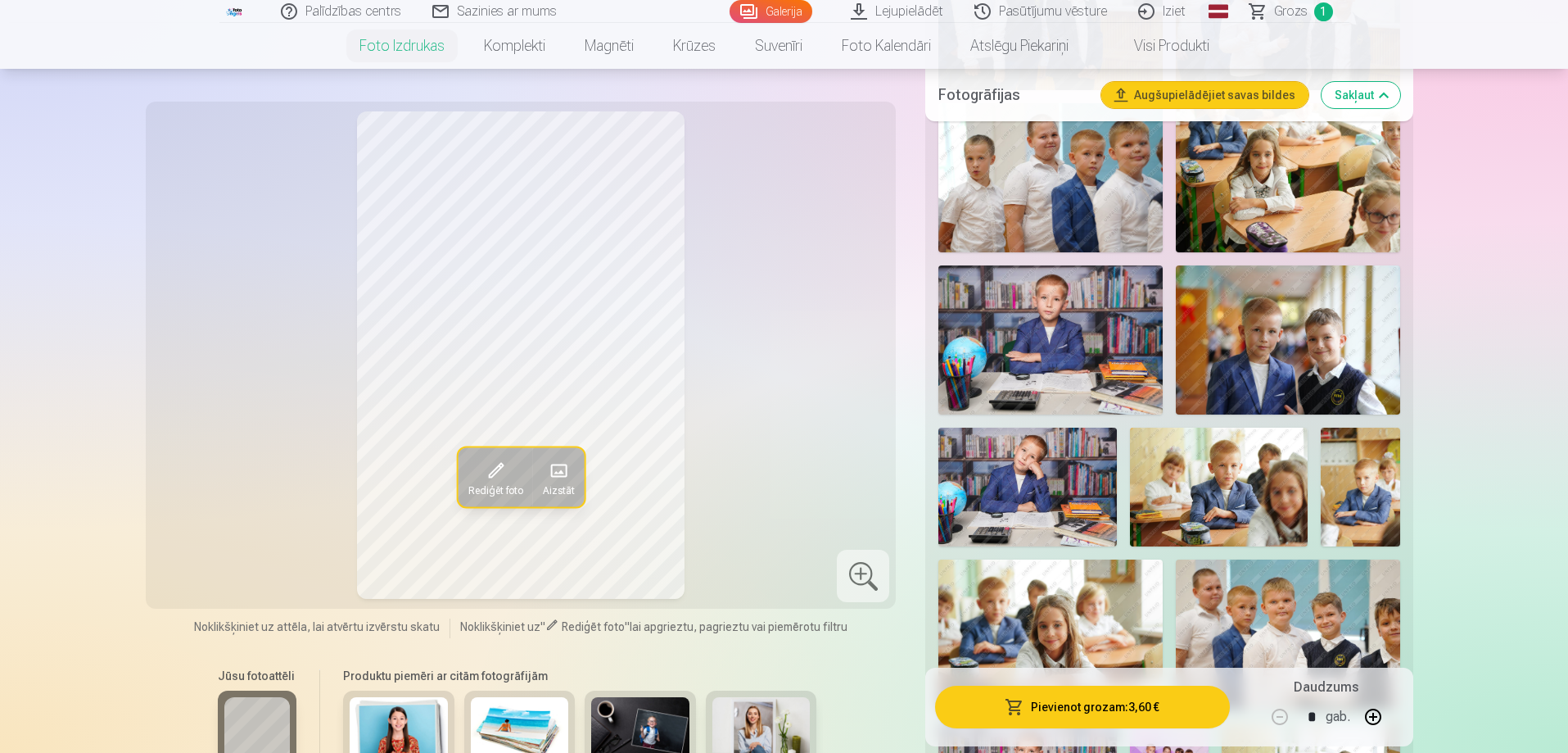
click at [1248, 357] on img at bounding box center [1288, 339] width 225 height 149
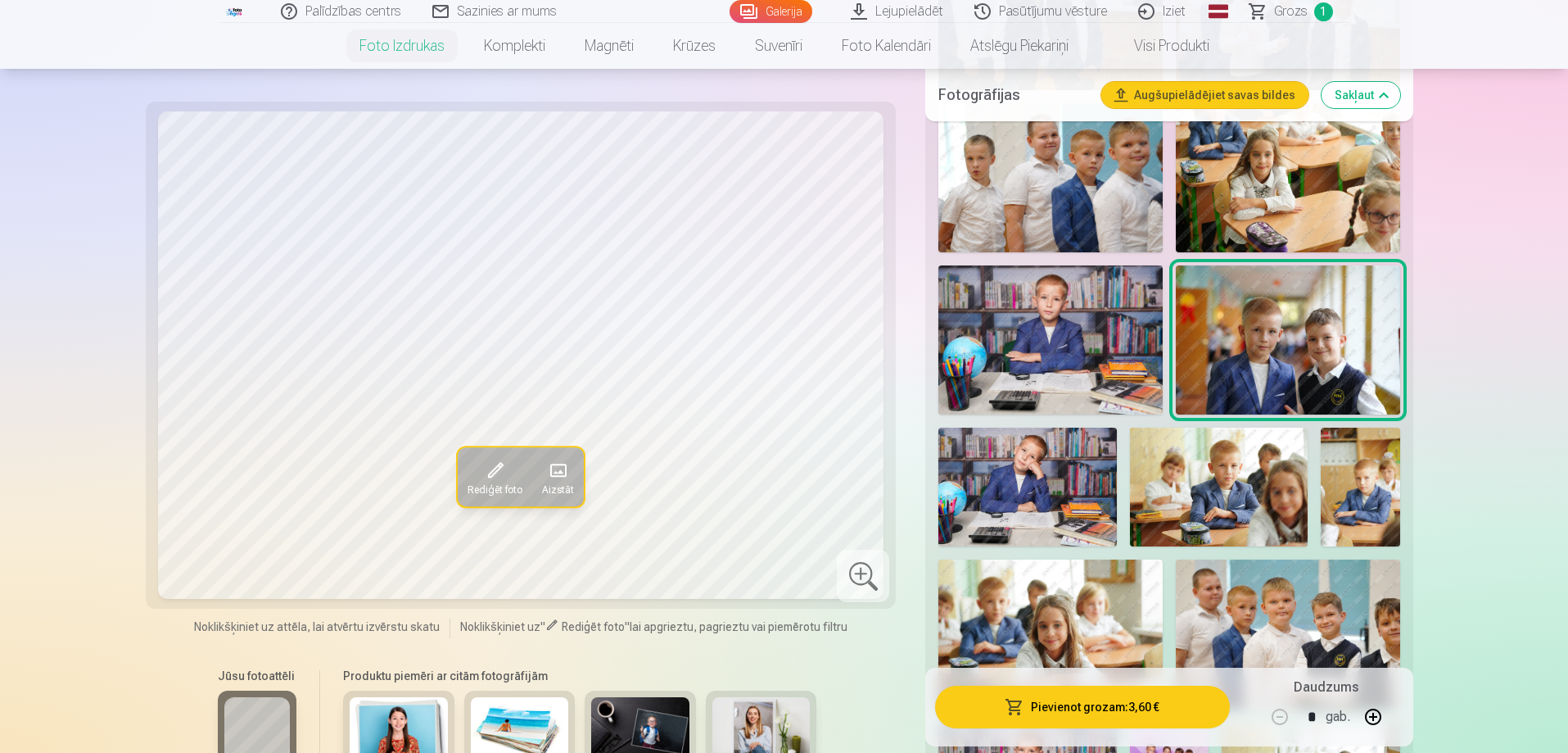
click at [505, 490] on span "Rediģēt foto" at bounding box center [495, 489] width 55 height 14
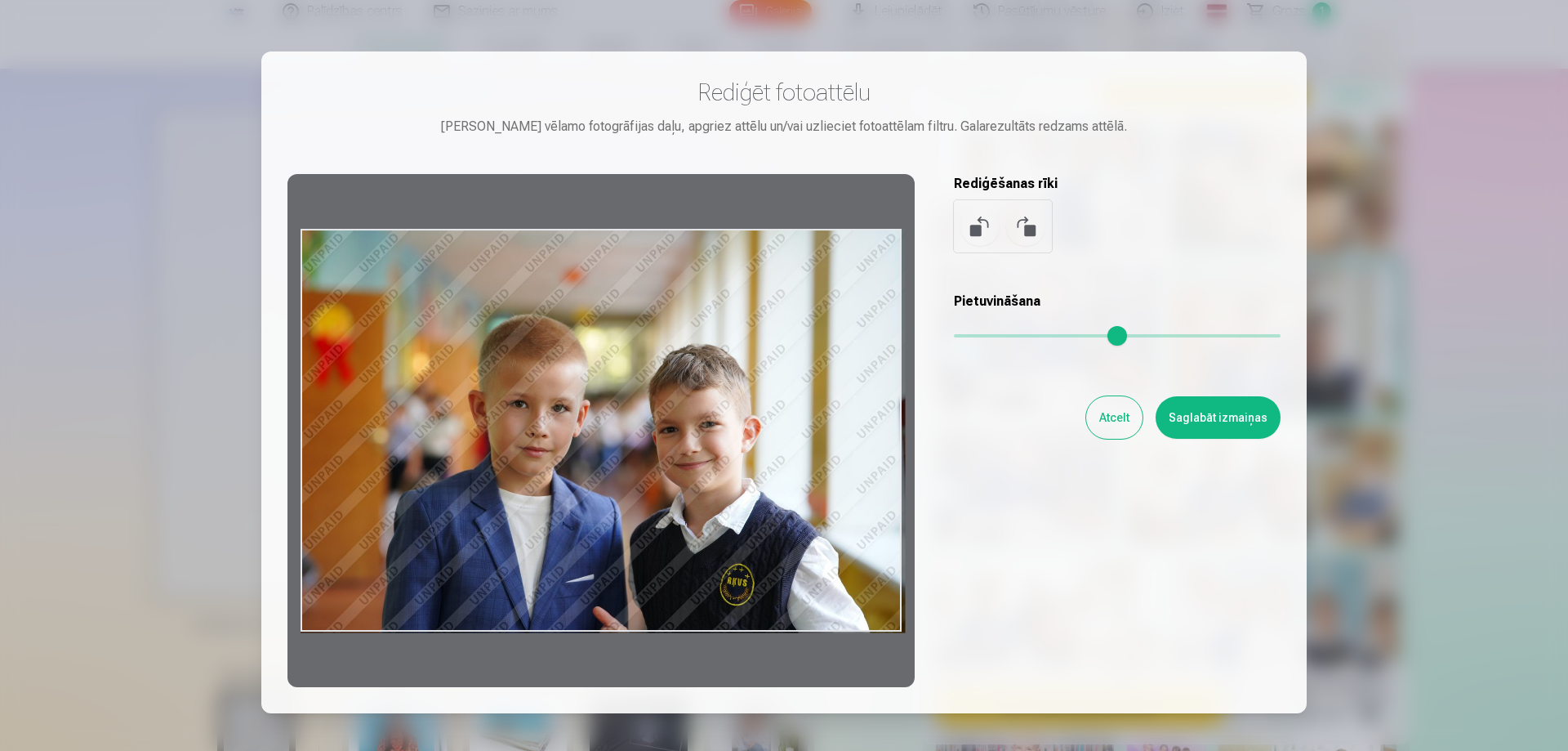
drag, startPoint x: 845, startPoint y: 470, endPoint x: 875, endPoint y: 484, distance: 33.1
click at [875, 484] on div at bounding box center [600, 430] width 627 height 513
drag, startPoint x: 822, startPoint y: 452, endPoint x: 881, endPoint y: 395, distance: 82.0
click at [877, 391] on div at bounding box center [600, 430] width 627 height 513
click at [1035, 219] on button at bounding box center [1026, 227] width 40 height 40
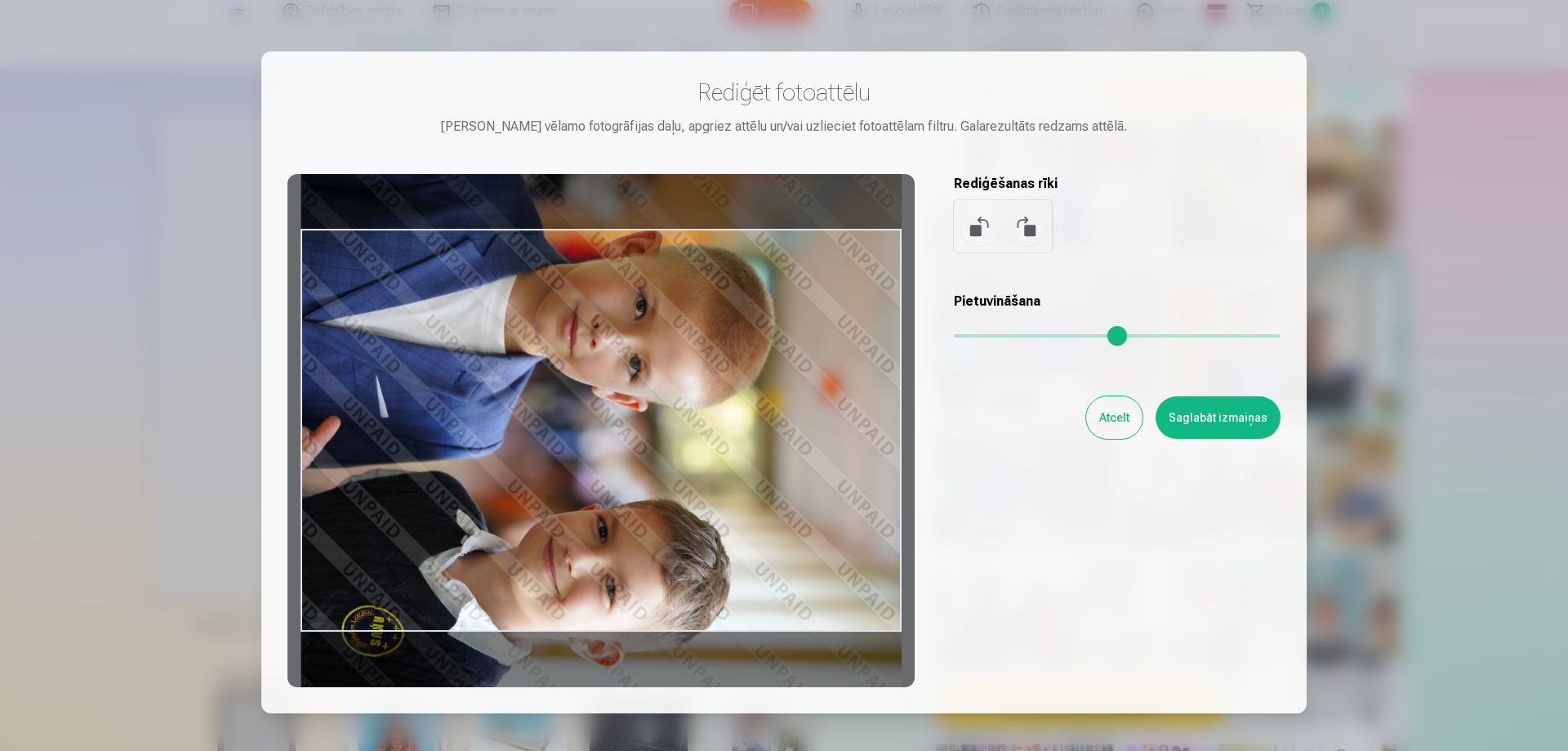
click at [1035, 219] on button at bounding box center [1026, 227] width 40 height 40
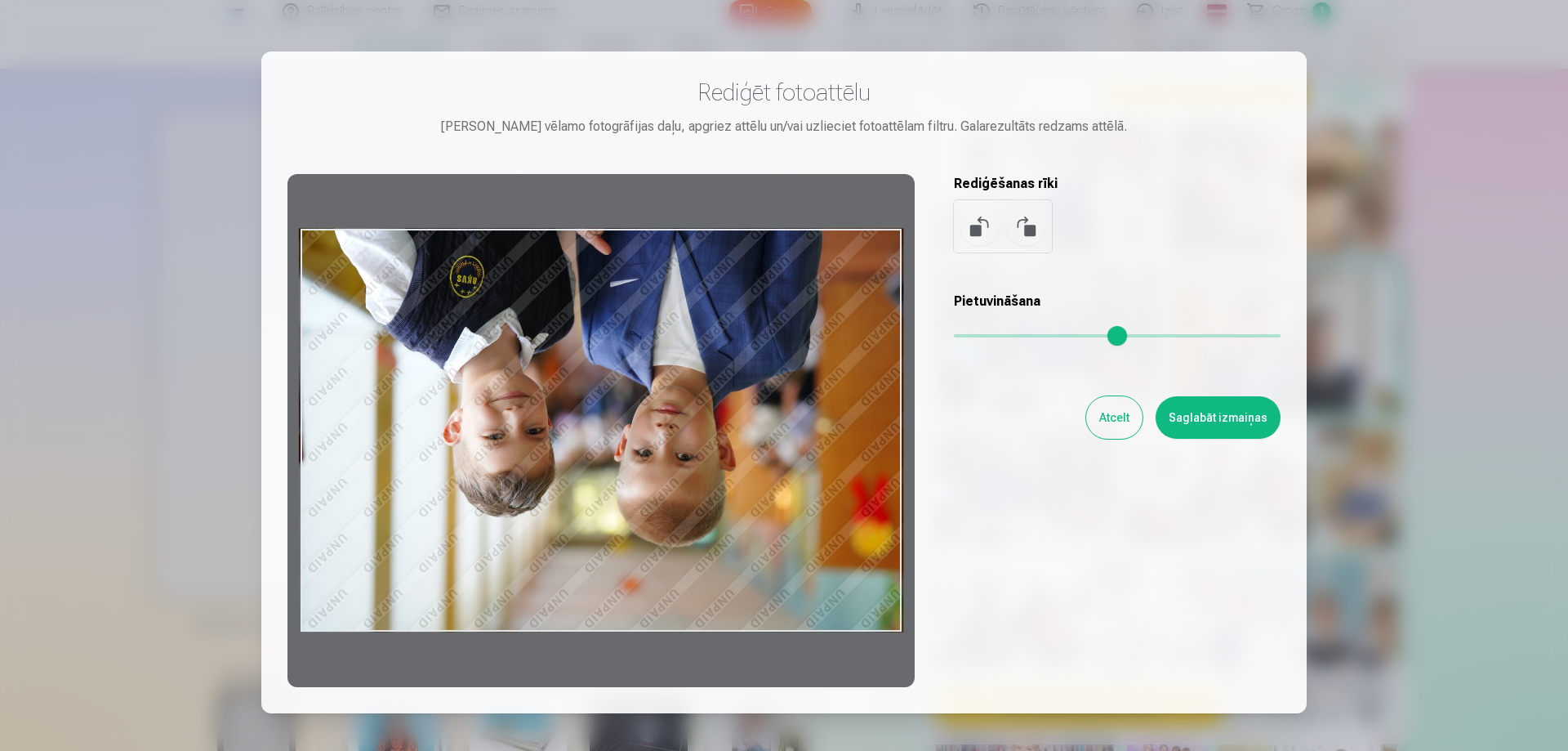
click at [1035, 219] on button at bounding box center [1026, 227] width 40 height 40
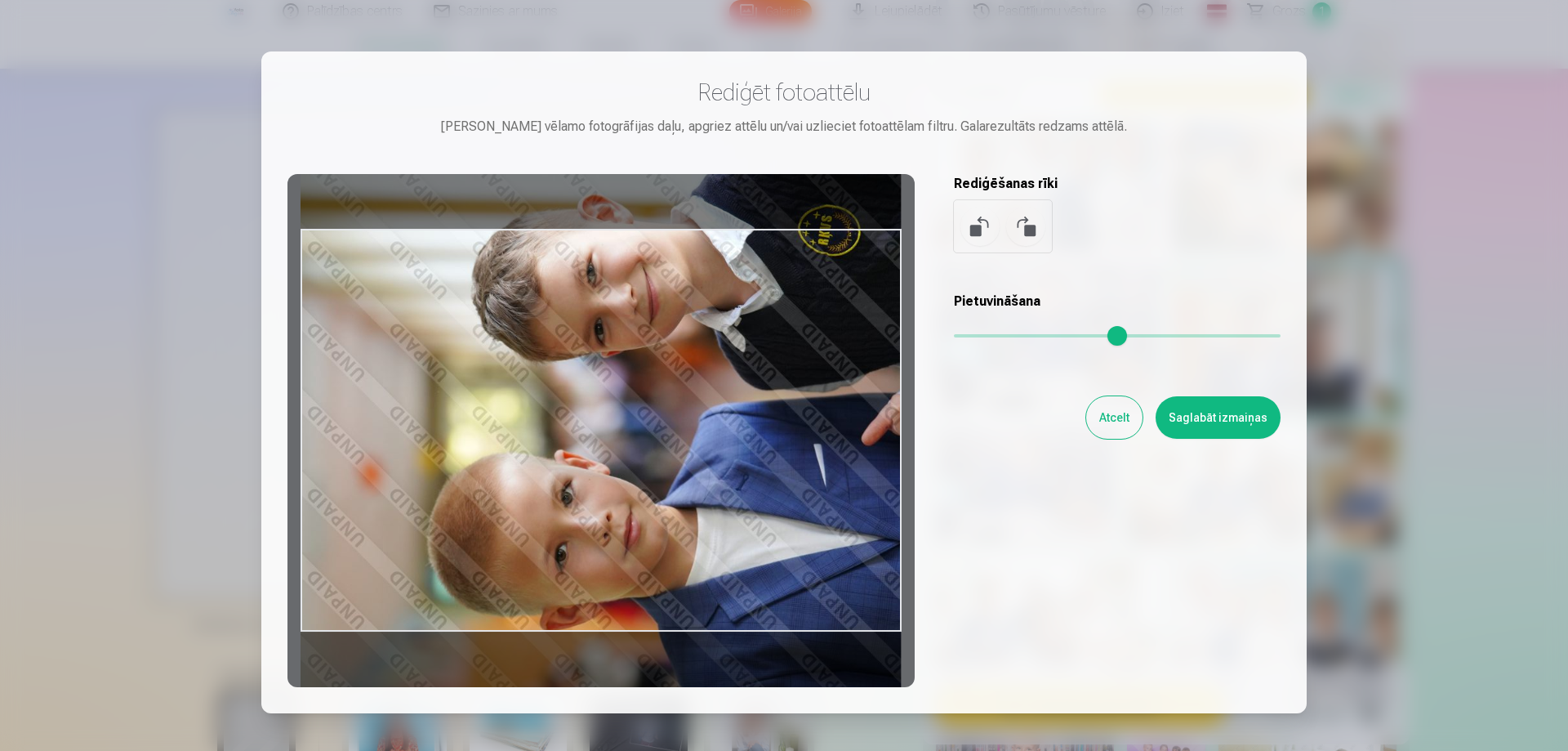
click at [1035, 219] on button at bounding box center [1026, 227] width 40 height 40
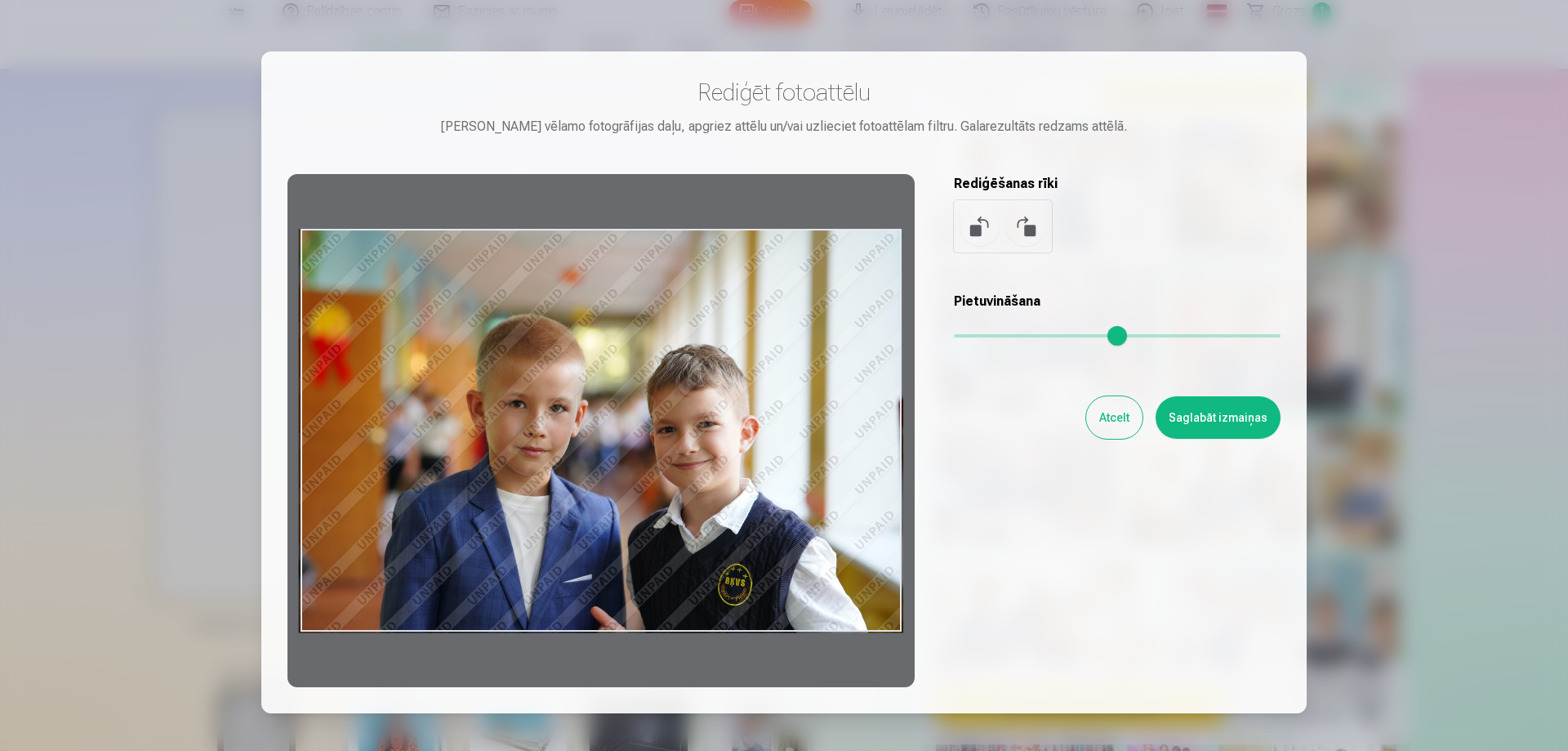
click at [974, 231] on button at bounding box center [980, 227] width 40 height 40
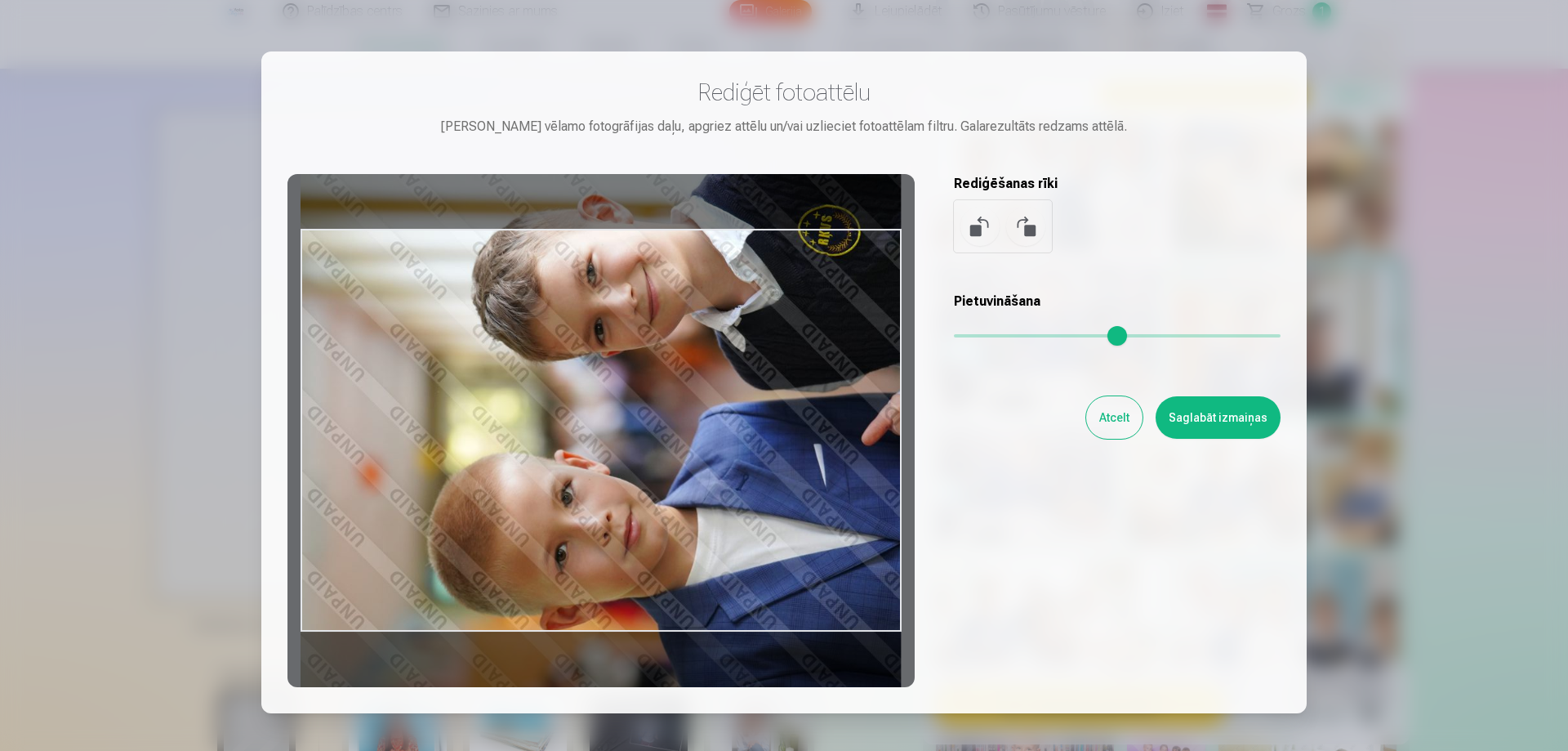
drag, startPoint x: 965, startPoint y: 338, endPoint x: 951, endPoint y: 337, distance: 14.0
click at [954, 337] on input "range" at bounding box center [1117, 336] width 327 height 4
click at [1015, 228] on button at bounding box center [1026, 227] width 40 height 40
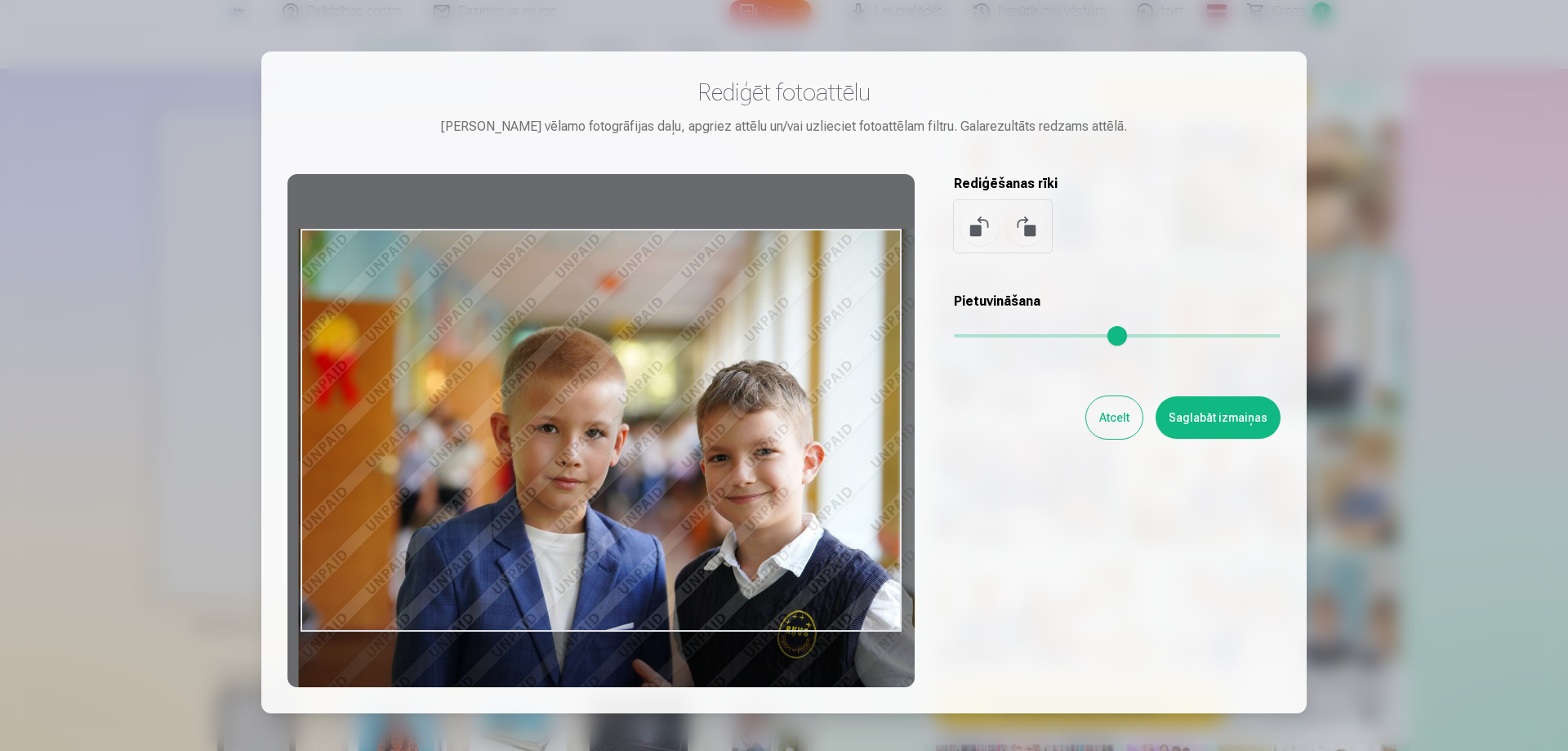
drag, startPoint x: 964, startPoint y: 334, endPoint x: 984, endPoint y: 337, distance: 20.2
click at [984, 337] on input "range" at bounding box center [1117, 336] width 327 height 4
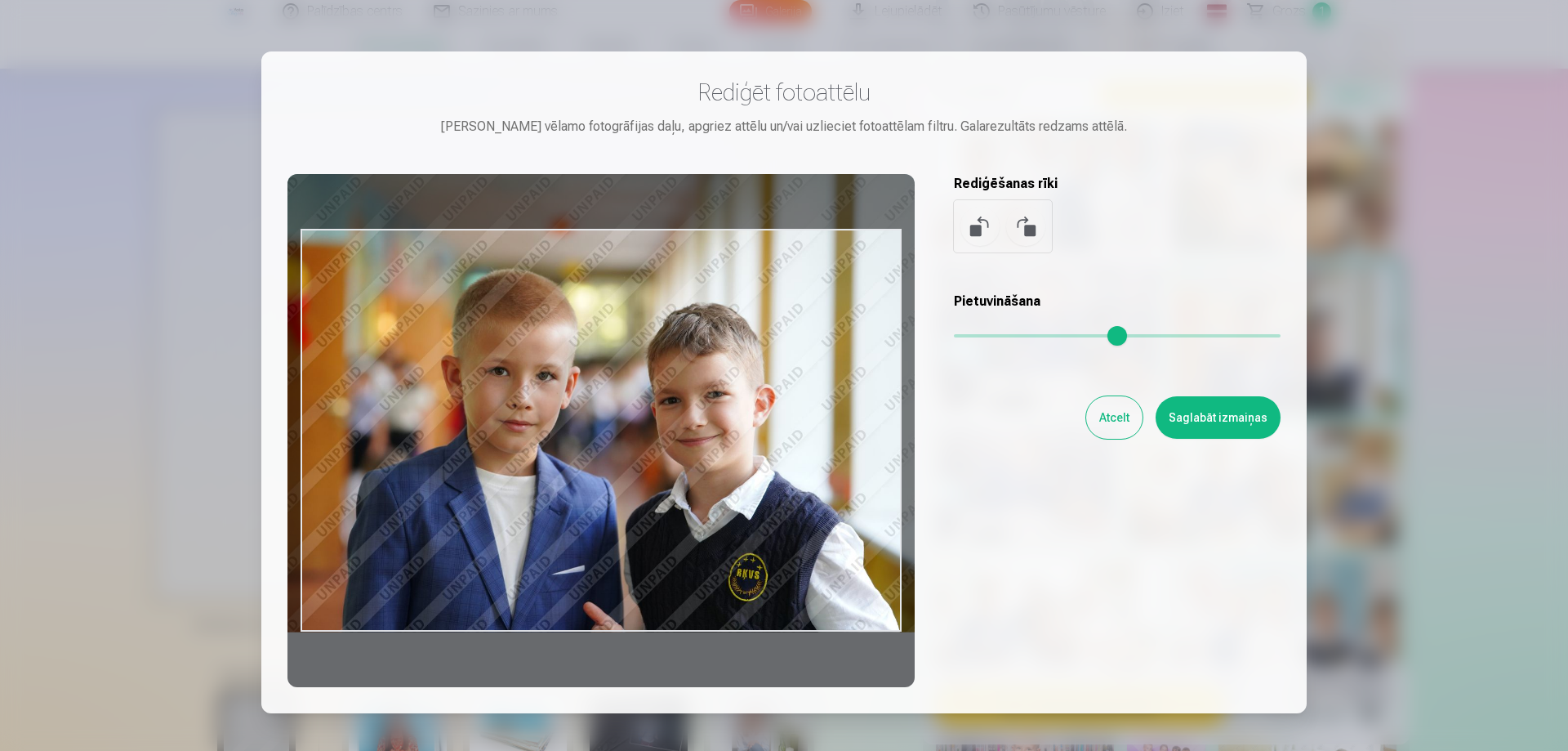
type input "****"
drag, startPoint x: 773, startPoint y: 457, endPoint x: 724, endPoint y: 387, distance: 85.4
click at [724, 387] on div at bounding box center [600, 430] width 627 height 513
click at [1035, 515] on div "Rediģēt fotoattēlu Pietuvini vēlamo fotogrāfijas daļu, apgriez attēlu un/vai uz…" at bounding box center [783, 382] width 993 height 610
click at [1238, 410] on button "Saglabāt izmaiņas" at bounding box center [1218, 417] width 125 height 42
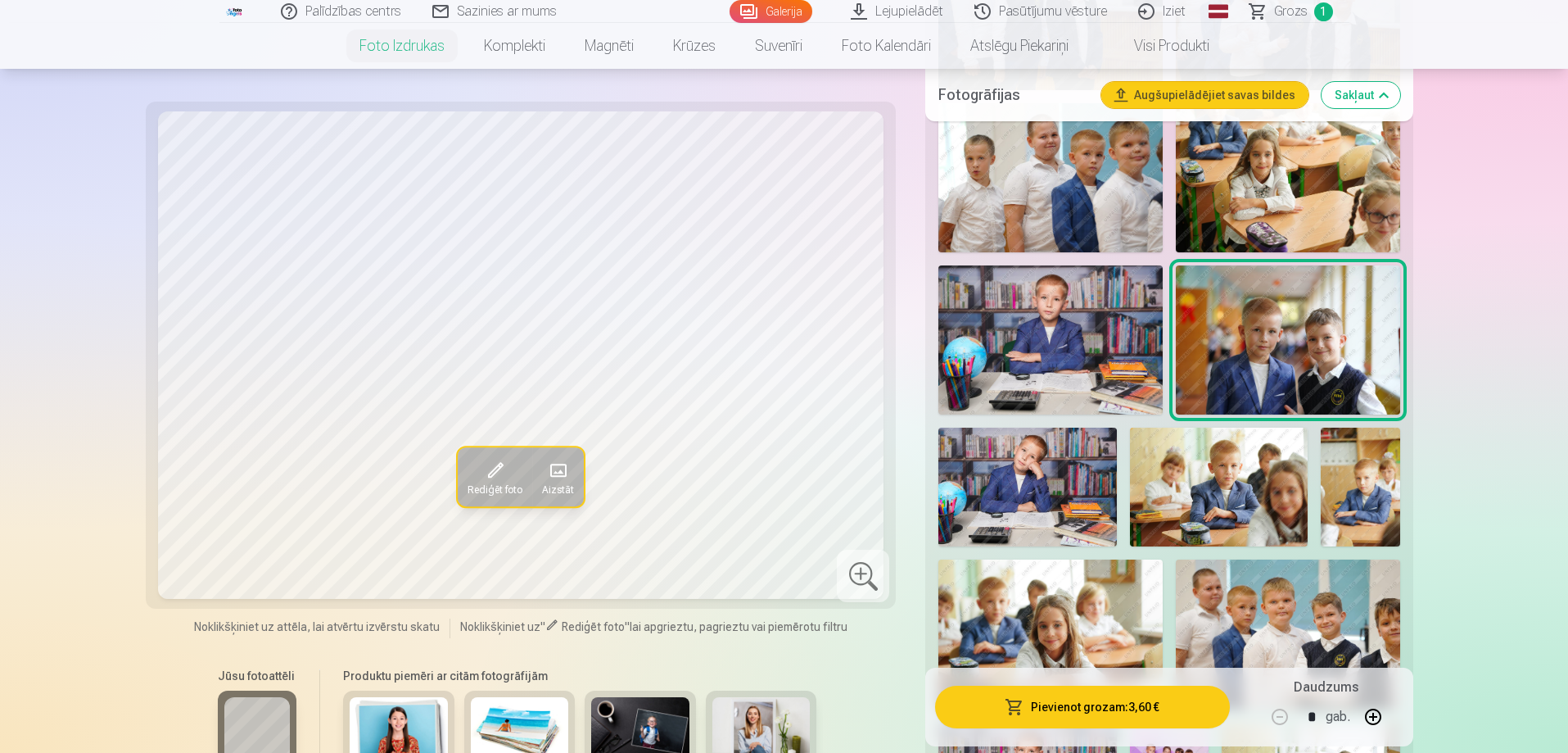
click at [1038, 709] on button "Pievienot grozam : 3,60 €" at bounding box center [1082, 706] width 294 height 42
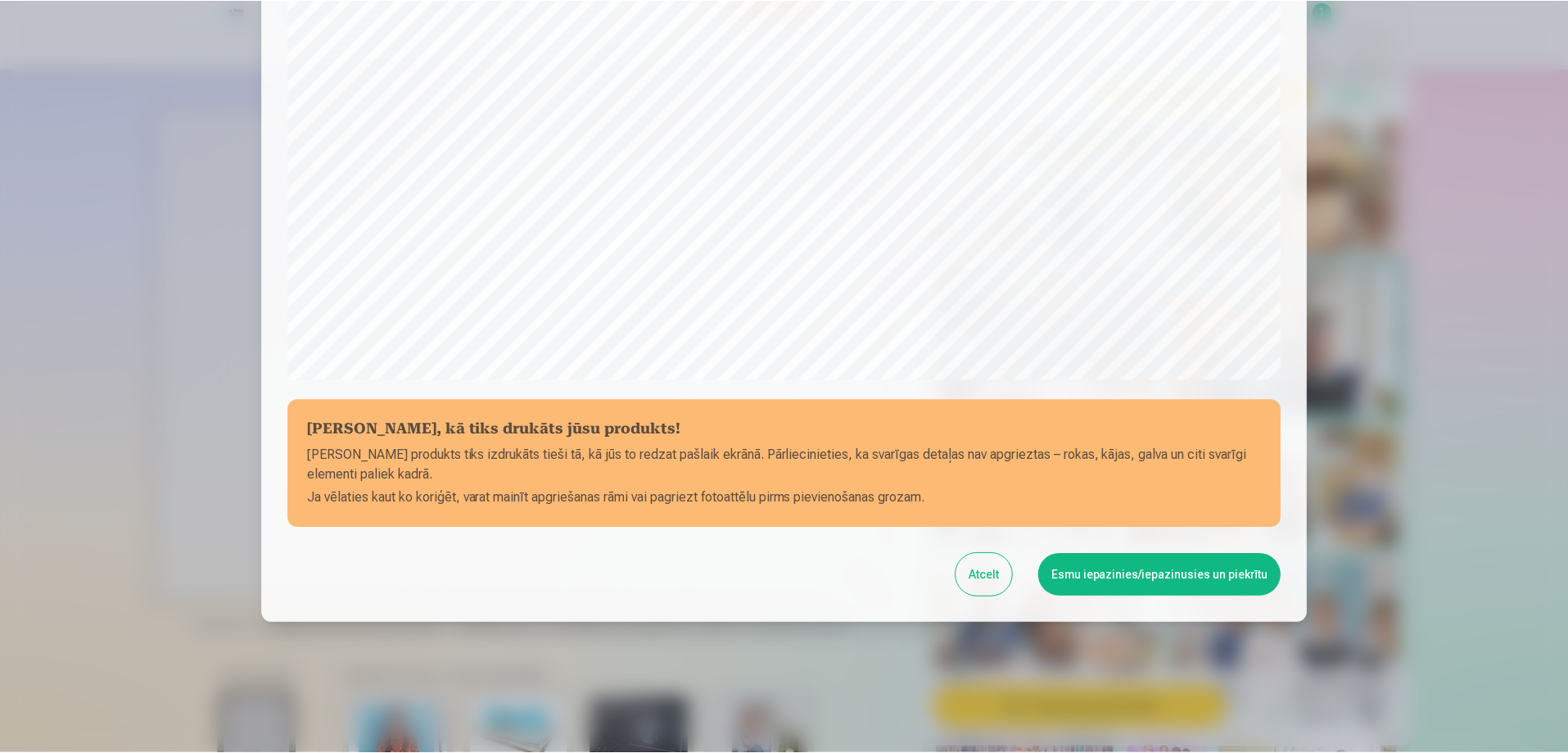
scroll to position [427, 0]
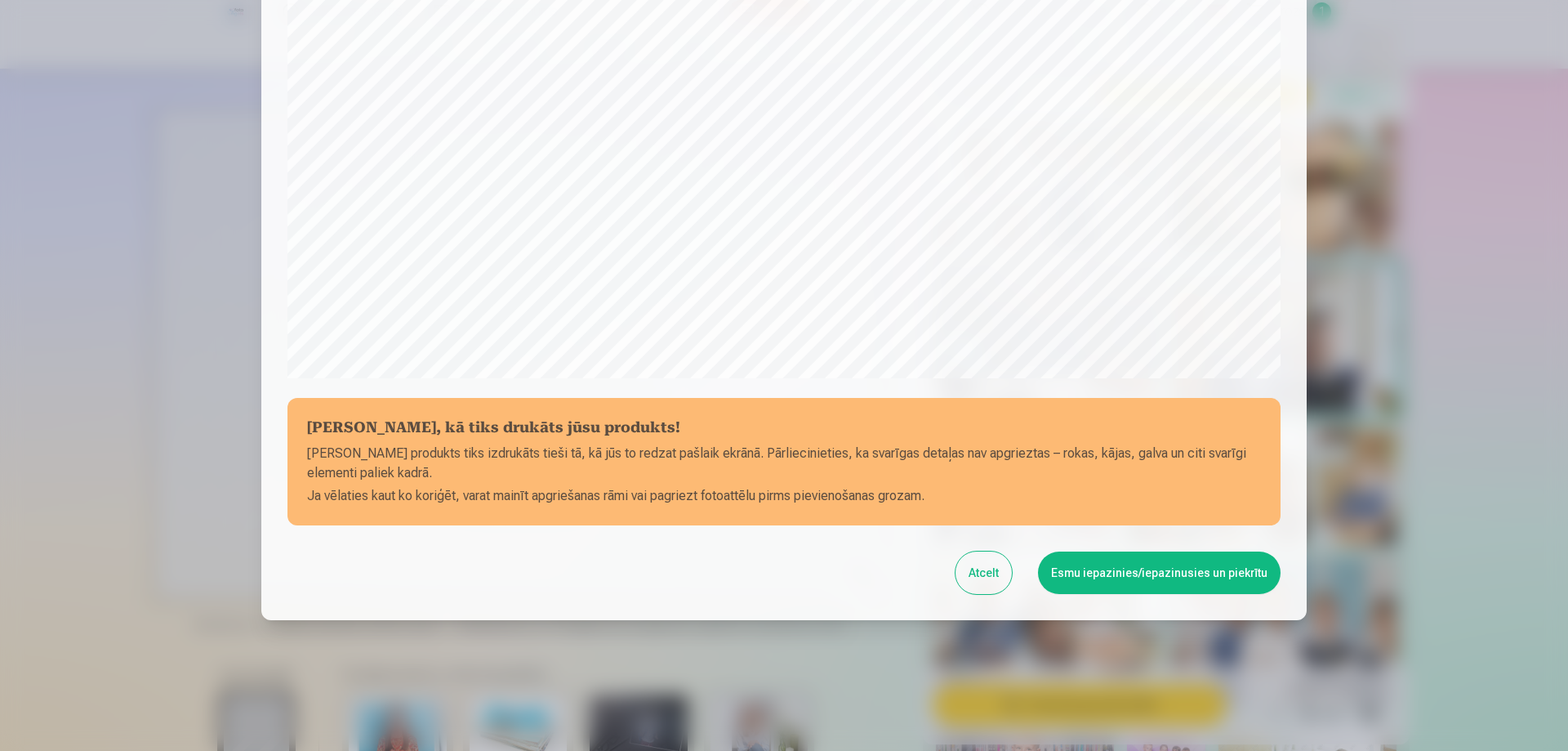
click at [1109, 573] on button "Esmu iepazinies/iepazinusies un piekrītu" at bounding box center [1158, 572] width 242 height 42
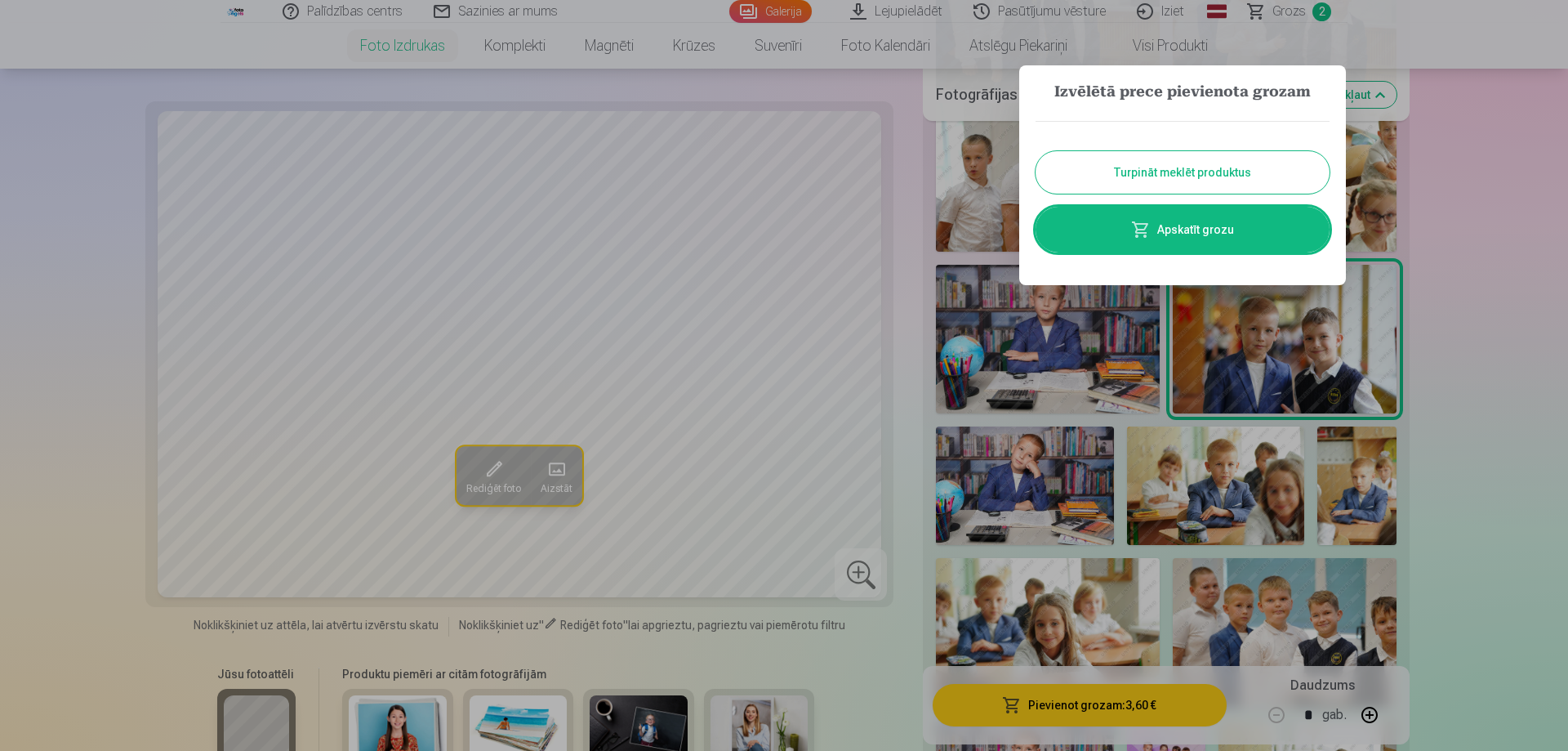
click at [1148, 176] on button "Turpināt meklēt produktus" at bounding box center [1182, 172] width 294 height 42
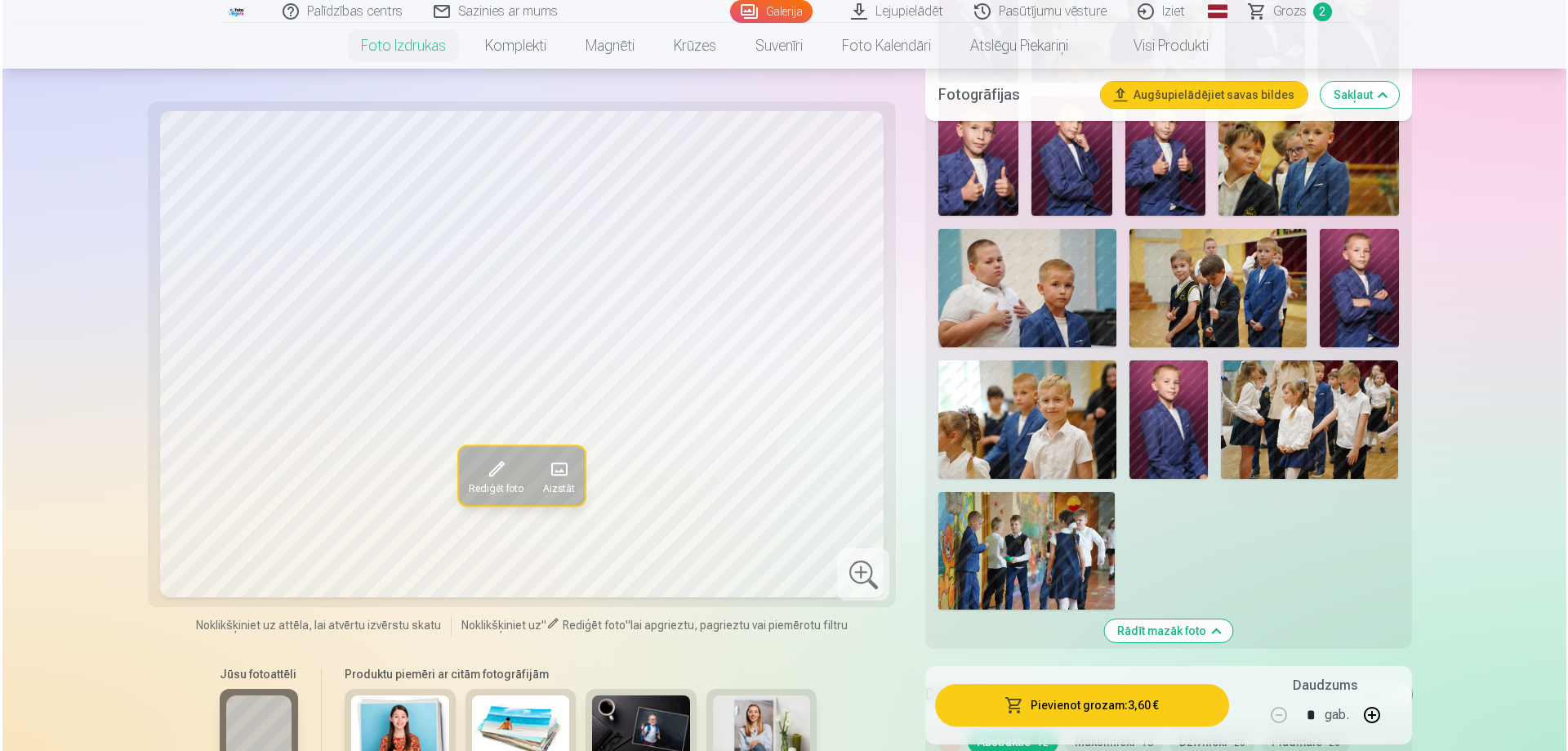
scroll to position [1715, 0]
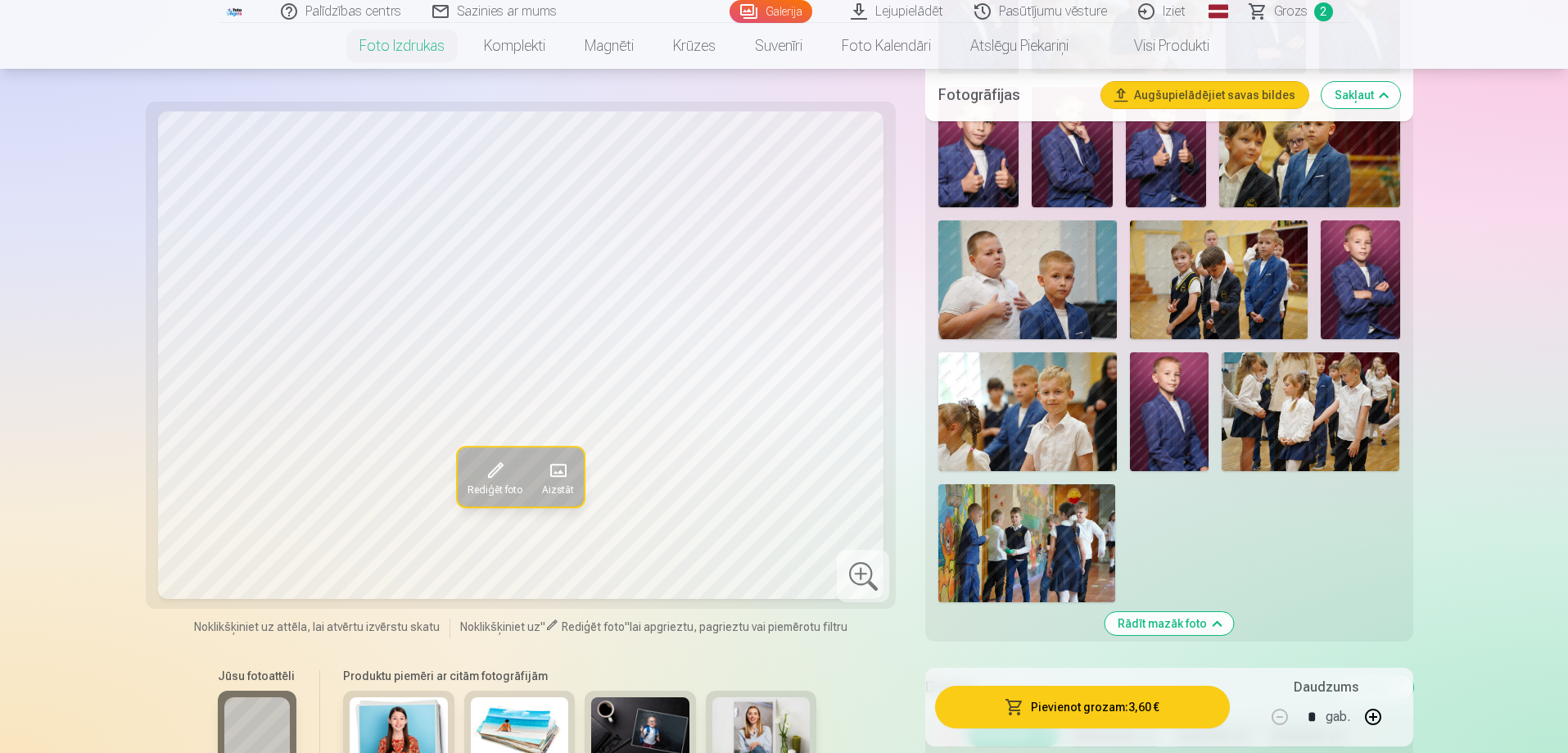
click at [1360, 305] on img at bounding box center [1360, 280] width 79 height 119
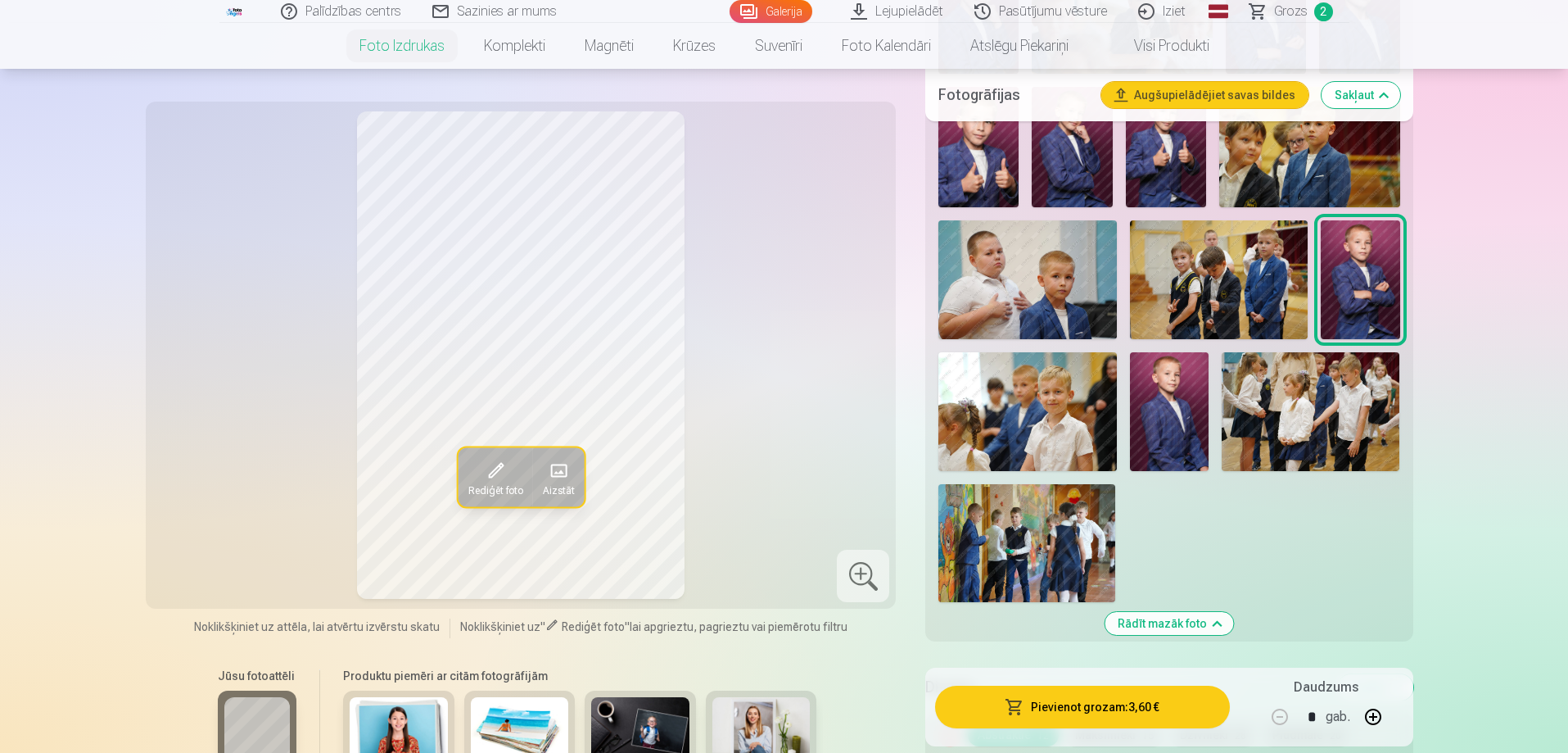
click at [1056, 707] on button "Pievienot grozam : 3,60 €" at bounding box center [1082, 706] width 294 height 42
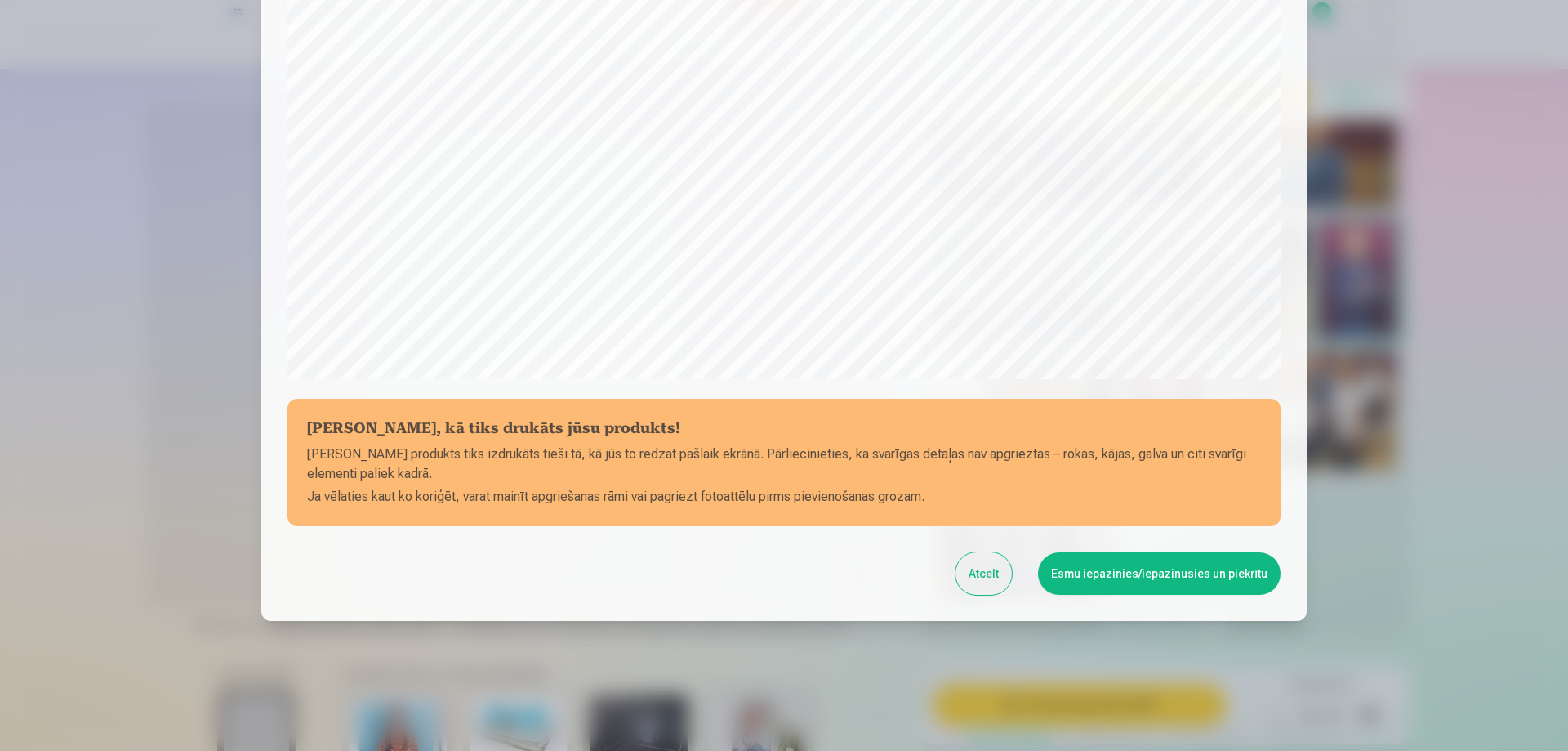
scroll to position [426, 0]
drag, startPoint x: 1185, startPoint y: 577, endPoint x: 1501, endPoint y: 536, distance: 318.6
click at [1185, 575] on button "Esmu iepazinies/iepazinusies un piekrītu" at bounding box center [1158, 572] width 242 height 42
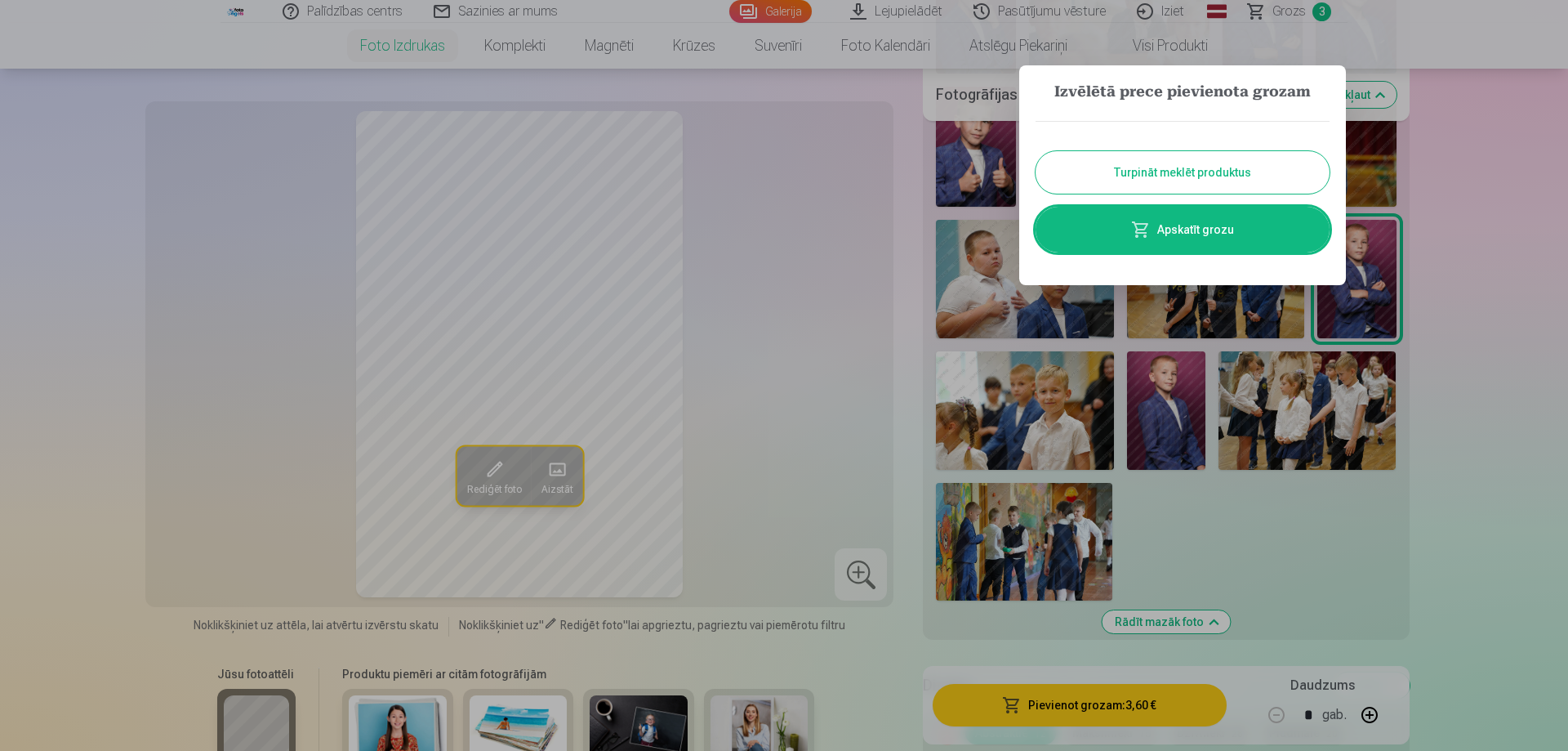
click at [1234, 173] on button "Turpināt meklēt produktus" at bounding box center [1182, 172] width 294 height 42
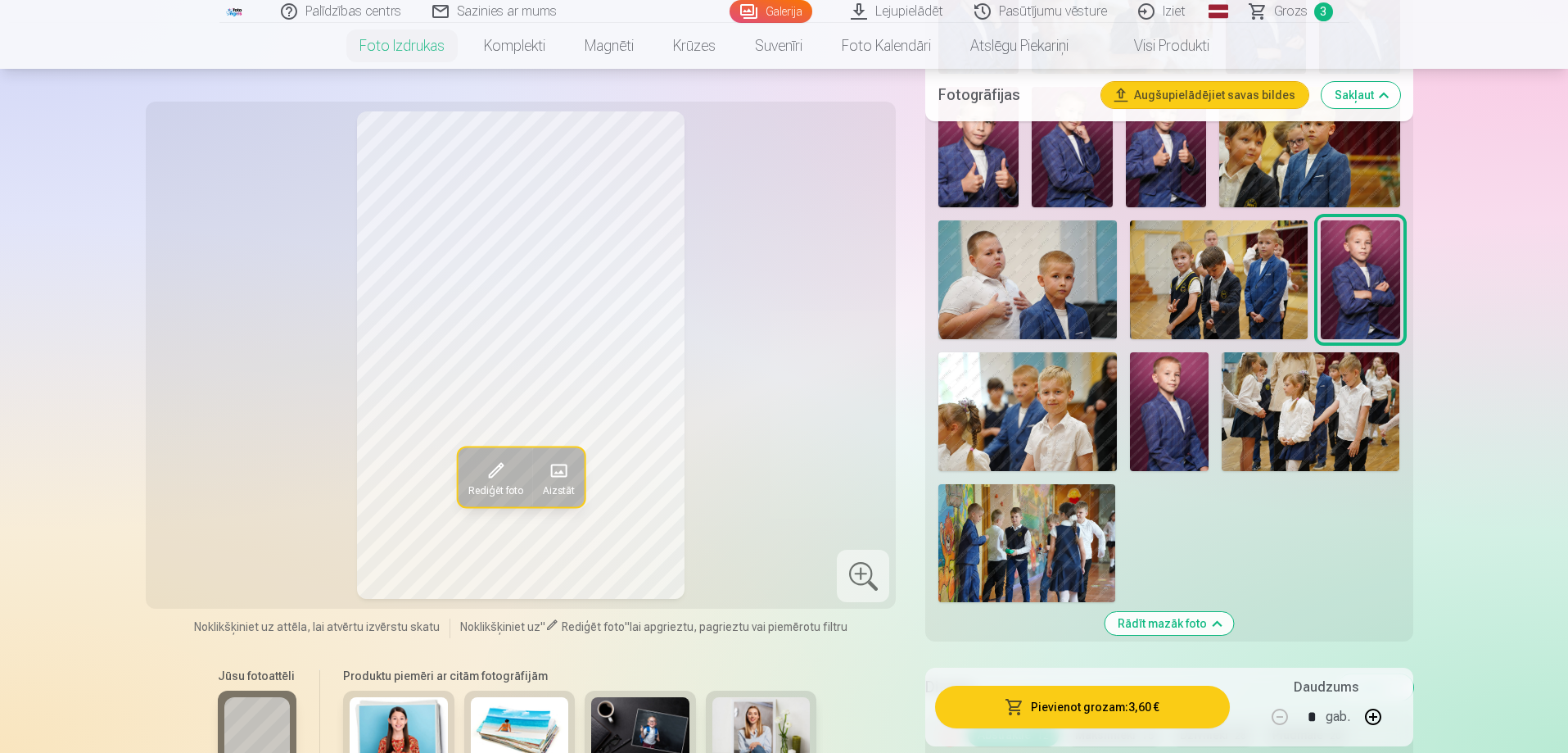
click at [1064, 709] on button "Pievienot grozam : 3,60 €" at bounding box center [1082, 706] width 294 height 42
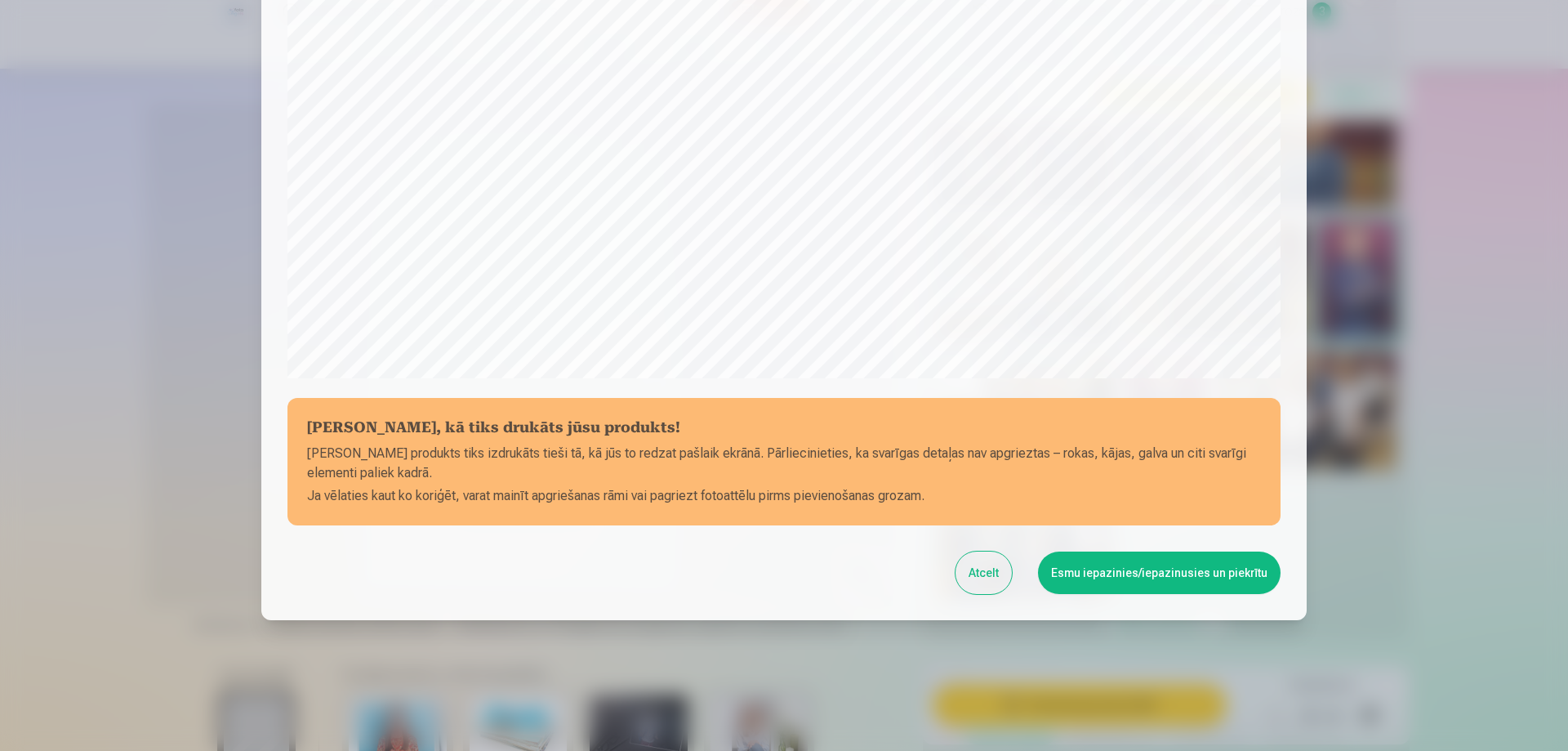
click at [987, 564] on button "Atcelt" at bounding box center [984, 572] width 57 height 42
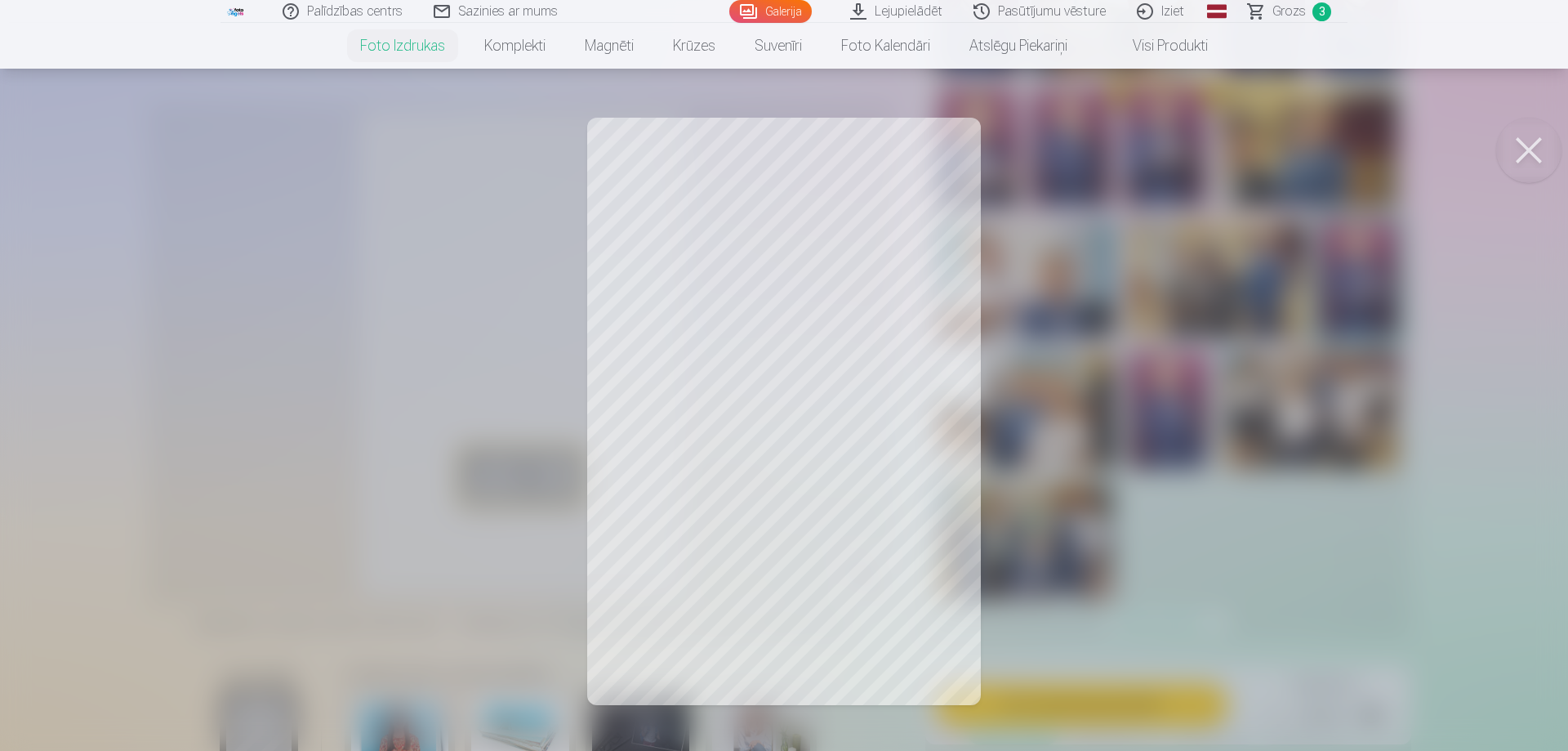
click at [1519, 142] on button at bounding box center [1528, 150] width 66 height 66
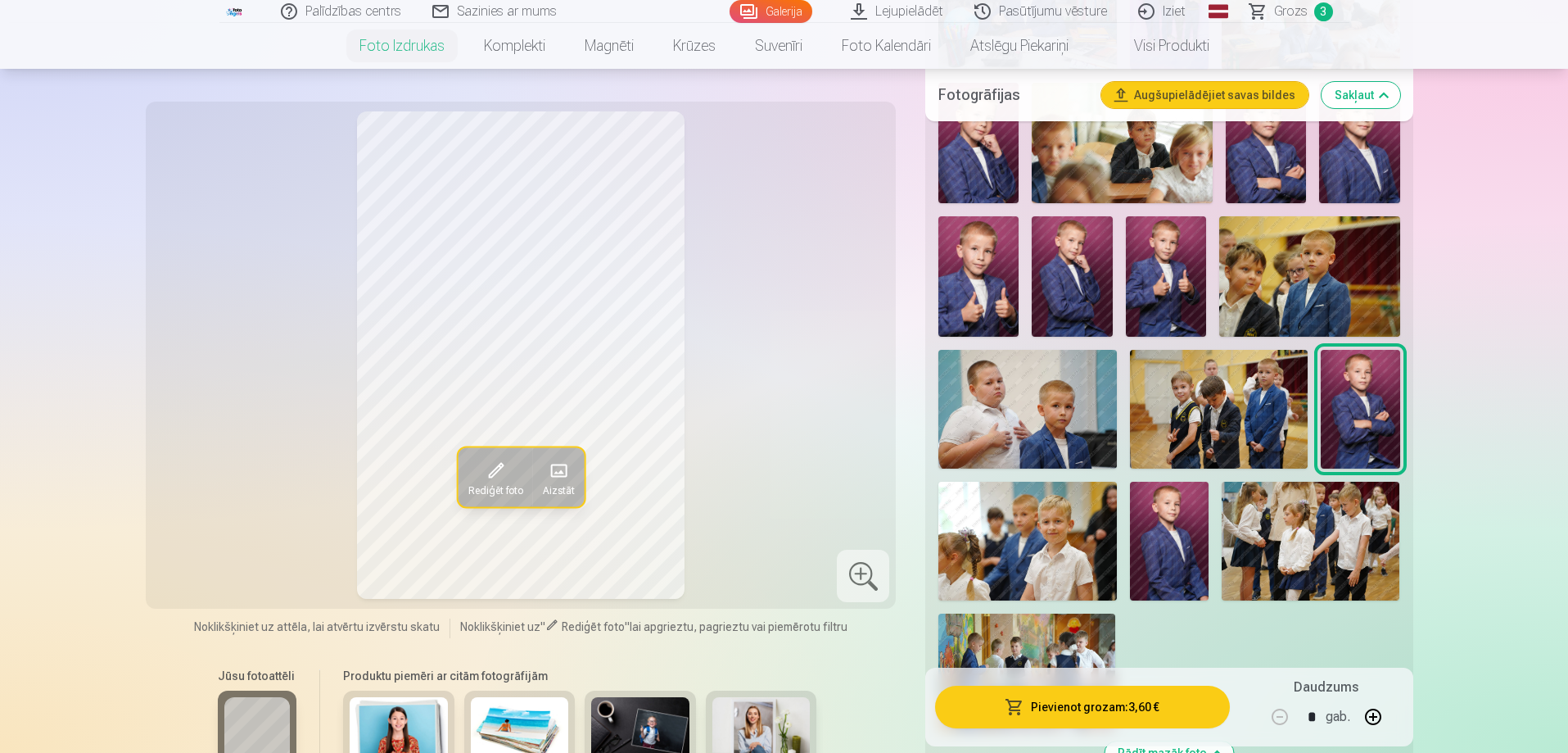
scroll to position [1474, 0]
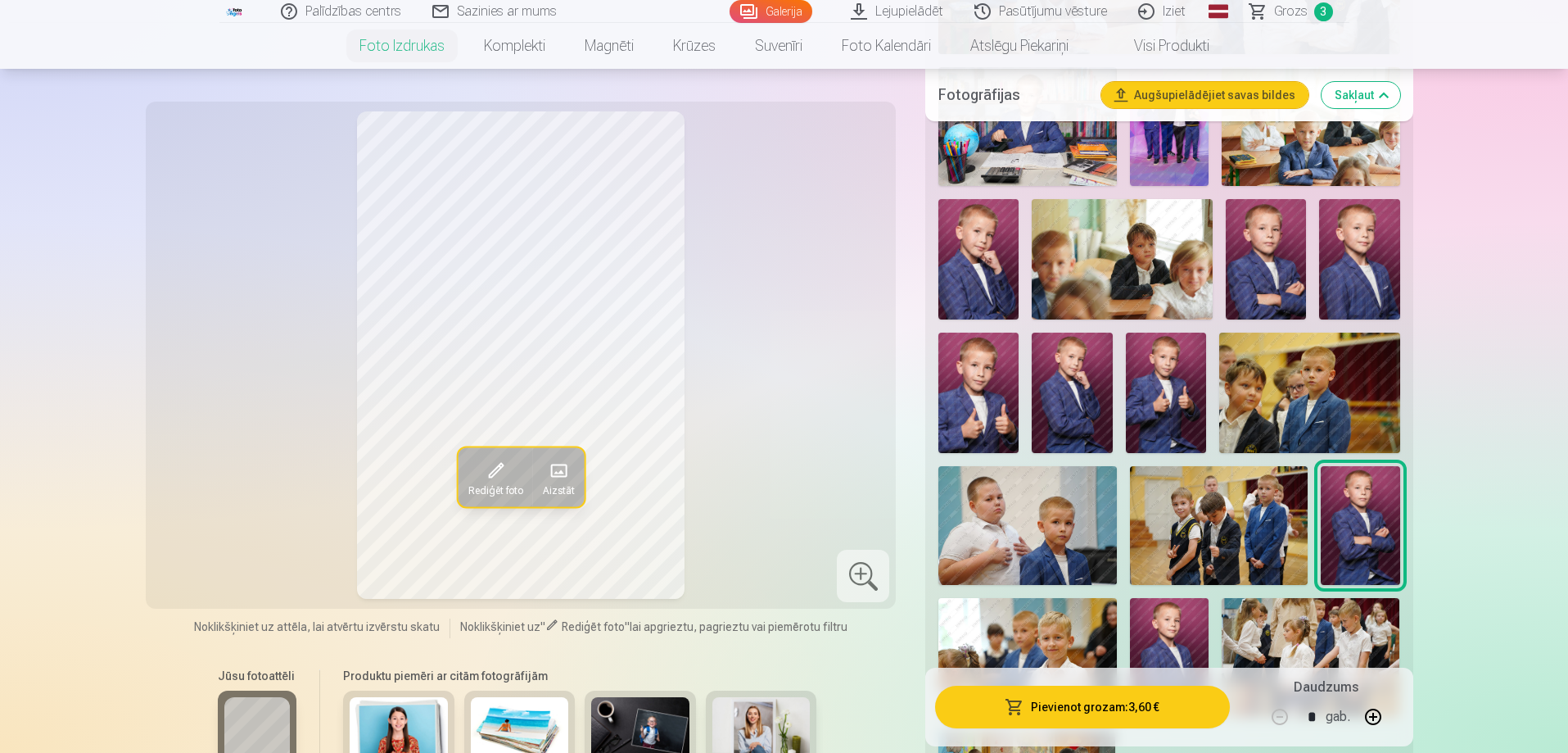
click at [566, 479] on span at bounding box center [557, 469] width 26 height 26
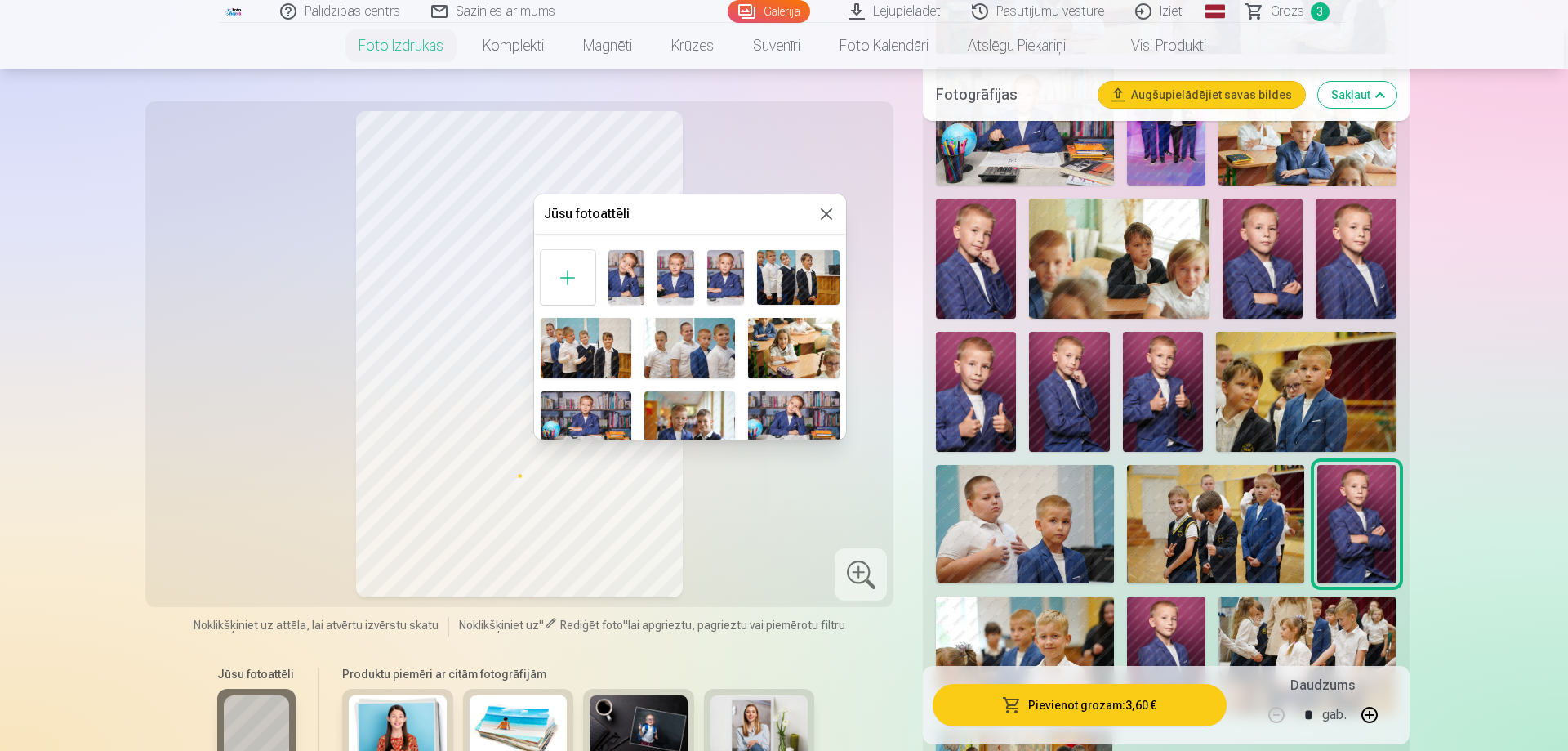
click at [816, 213] on button at bounding box center [826, 214] width 20 height 20
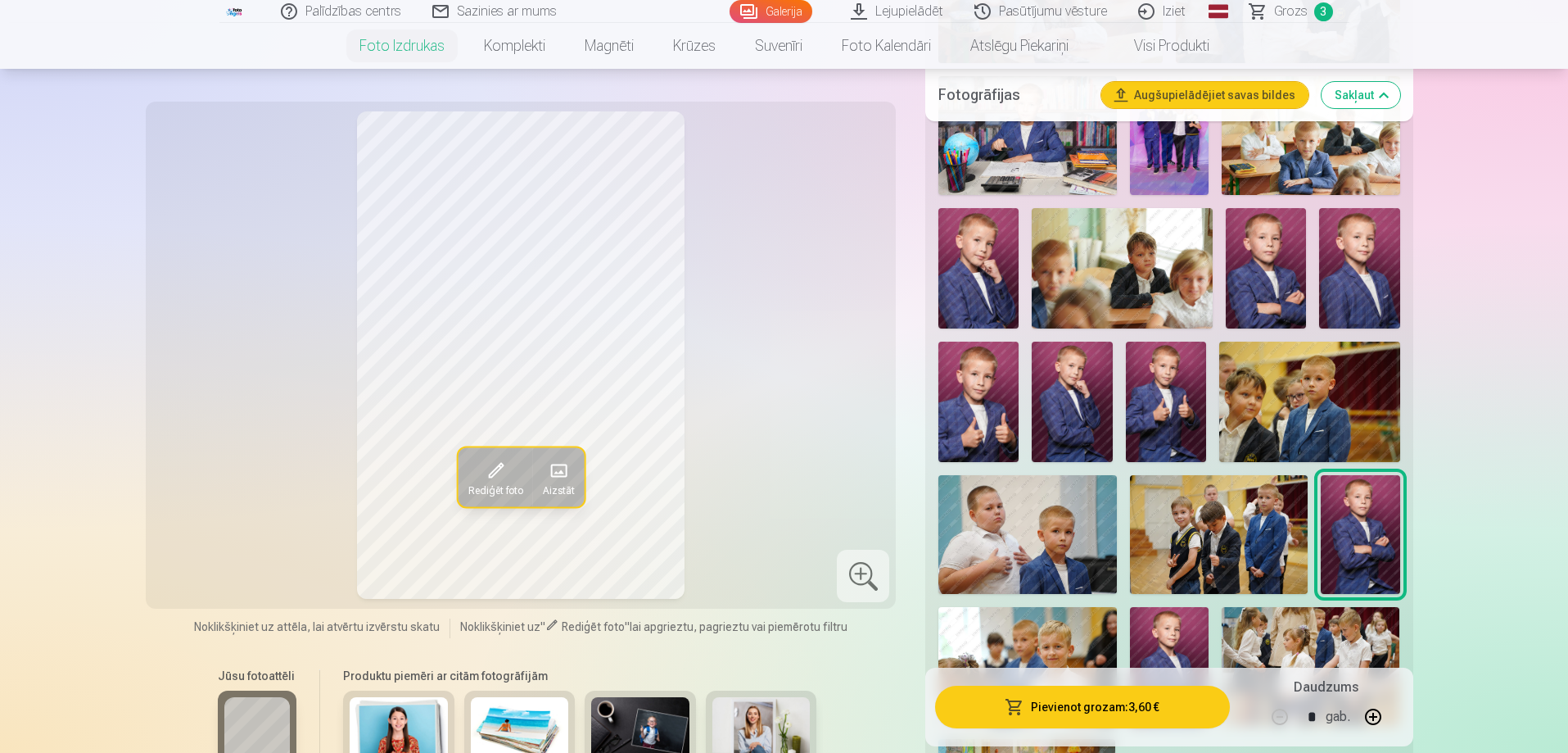
scroll to position [1557, 0]
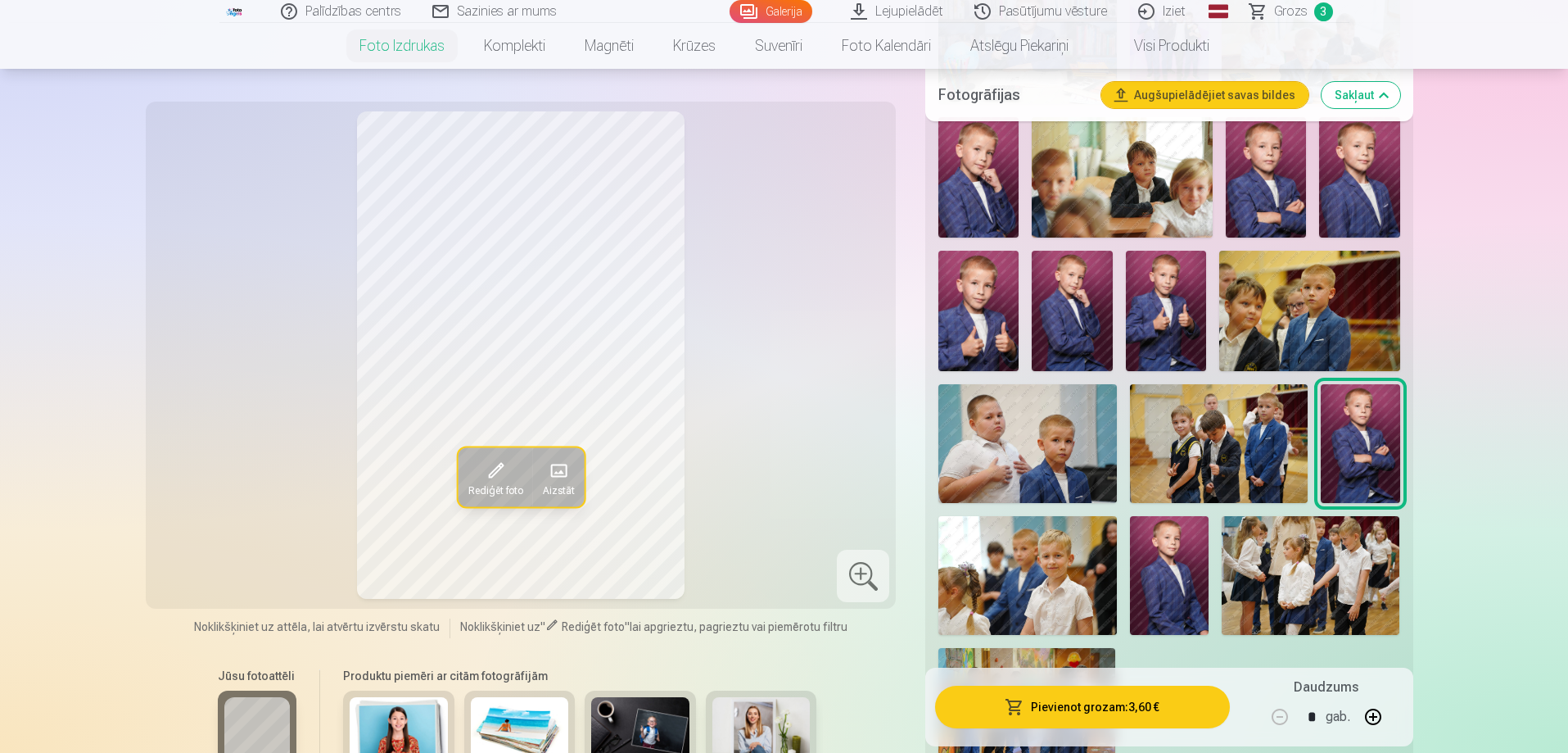
click at [1372, 715] on button "button" at bounding box center [1374, 717] width 40 height 40
click at [1277, 718] on button "button" at bounding box center [1280, 717] width 40 height 40
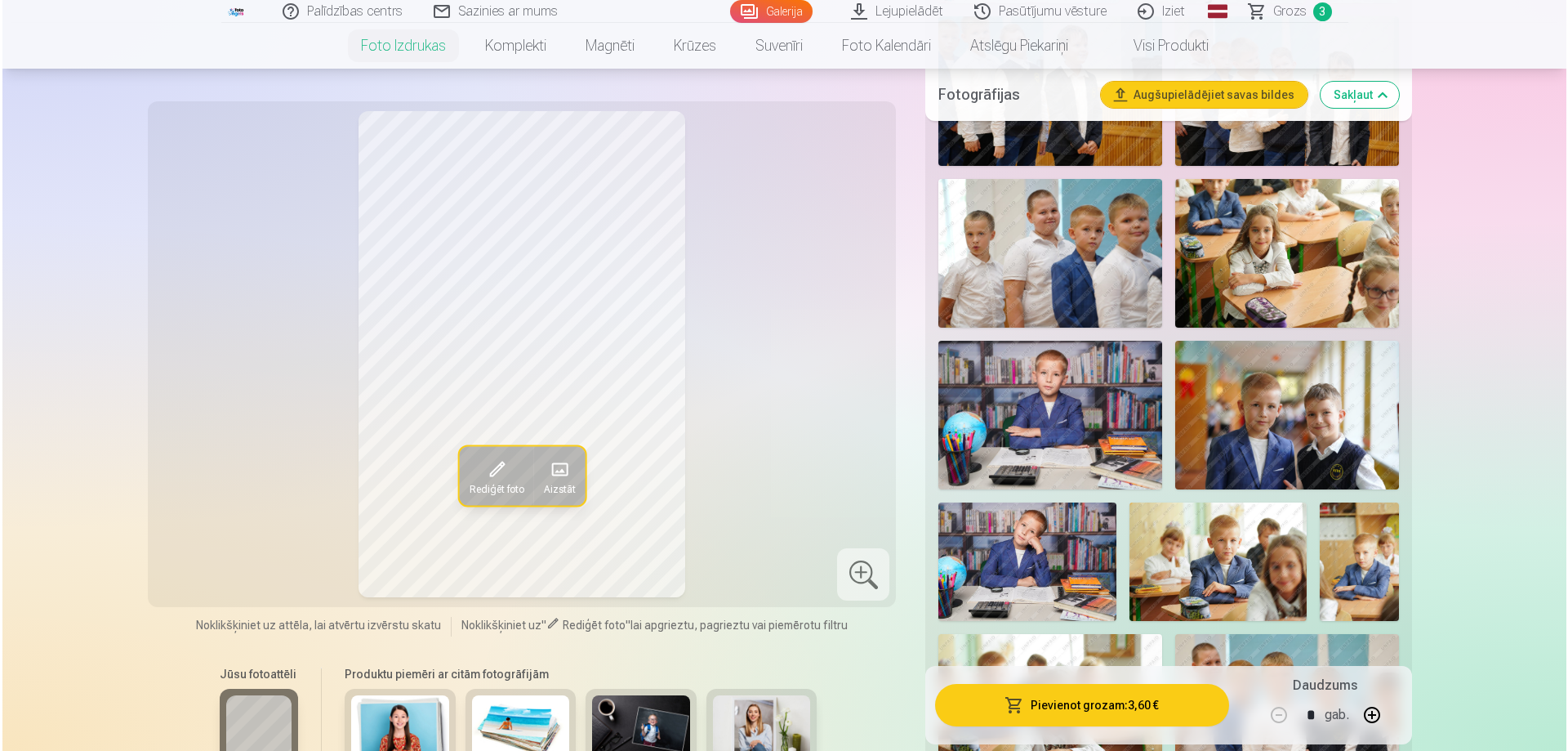
scroll to position [736, 0]
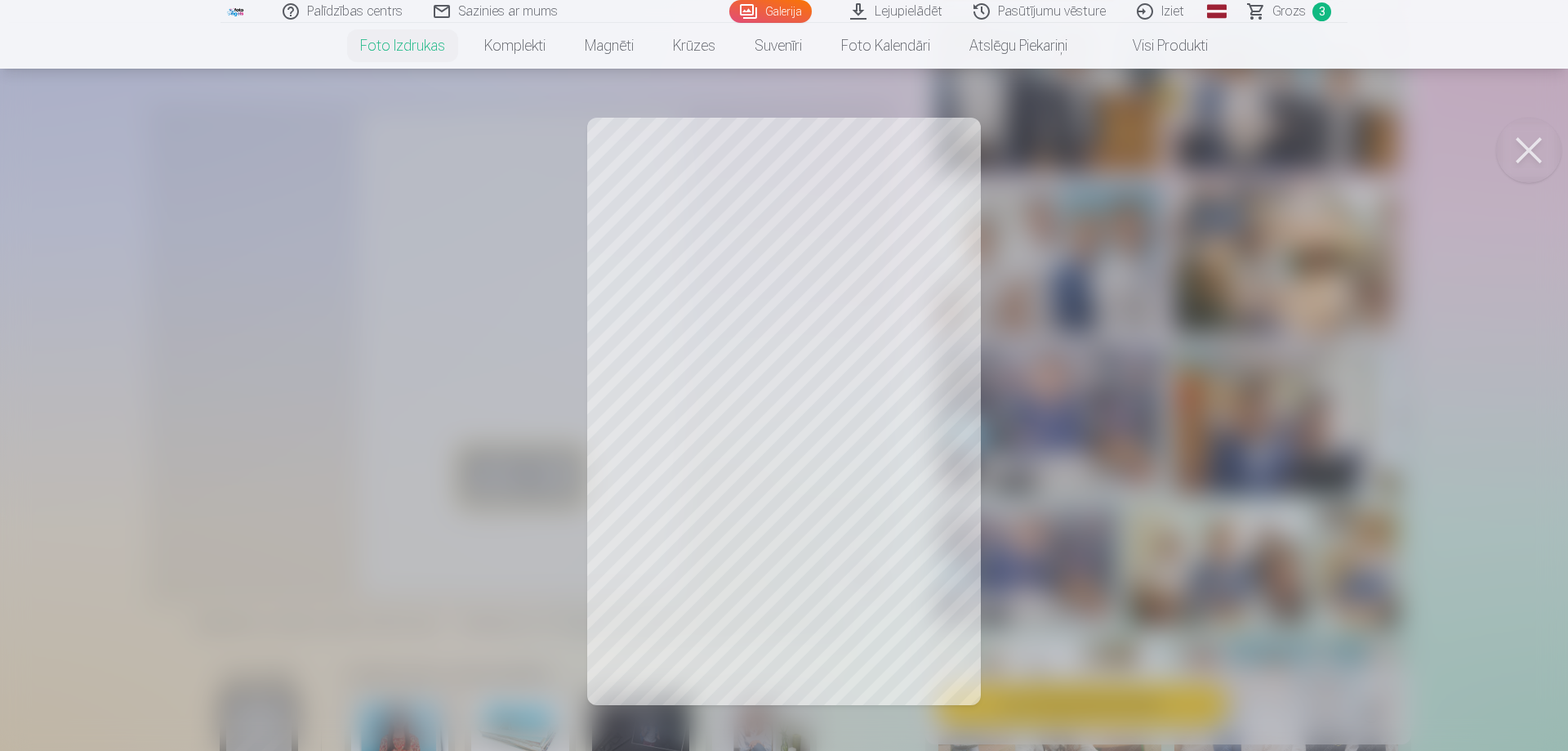
click at [1536, 149] on button at bounding box center [1528, 150] width 66 height 66
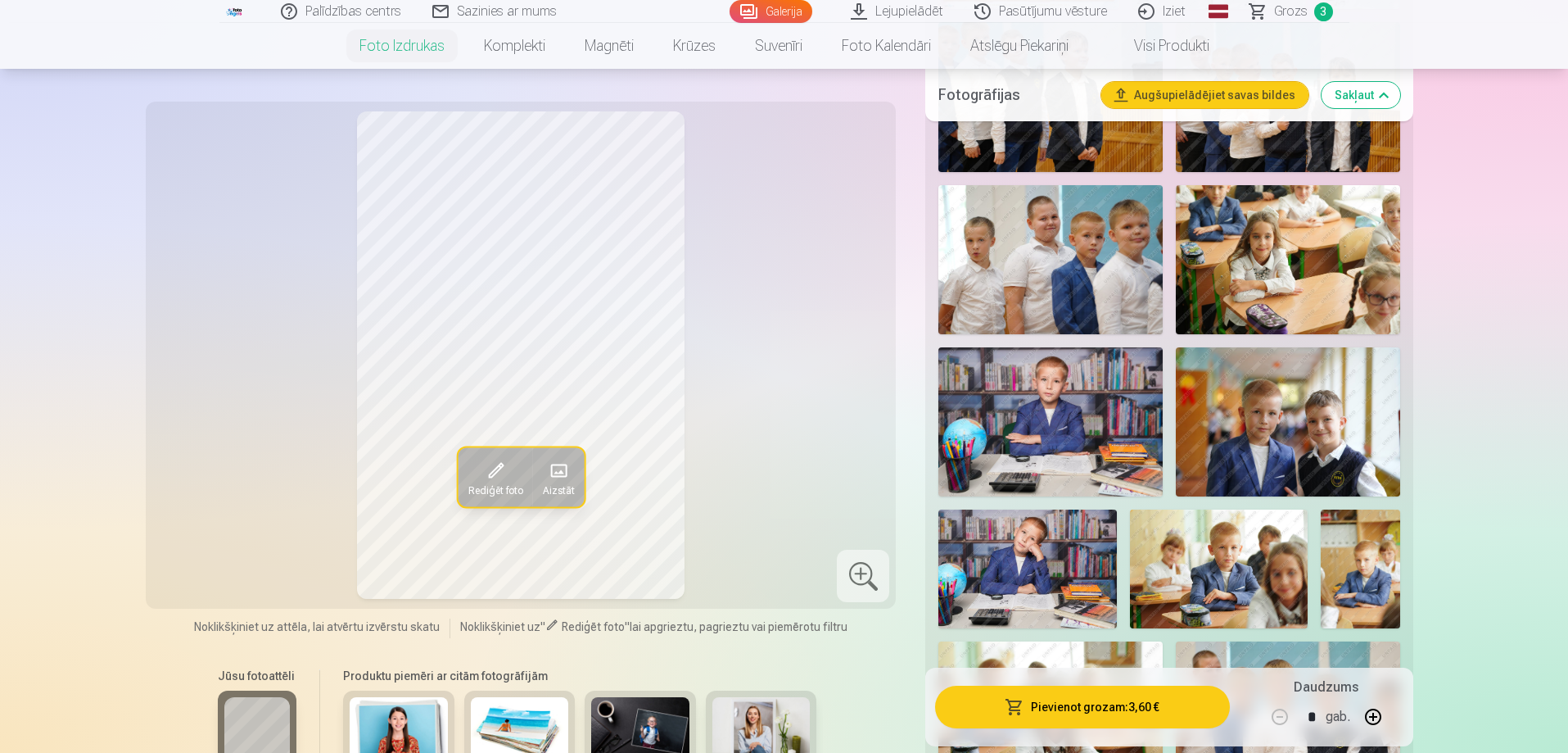
click at [1341, 430] on img at bounding box center [1288, 422] width 225 height 149
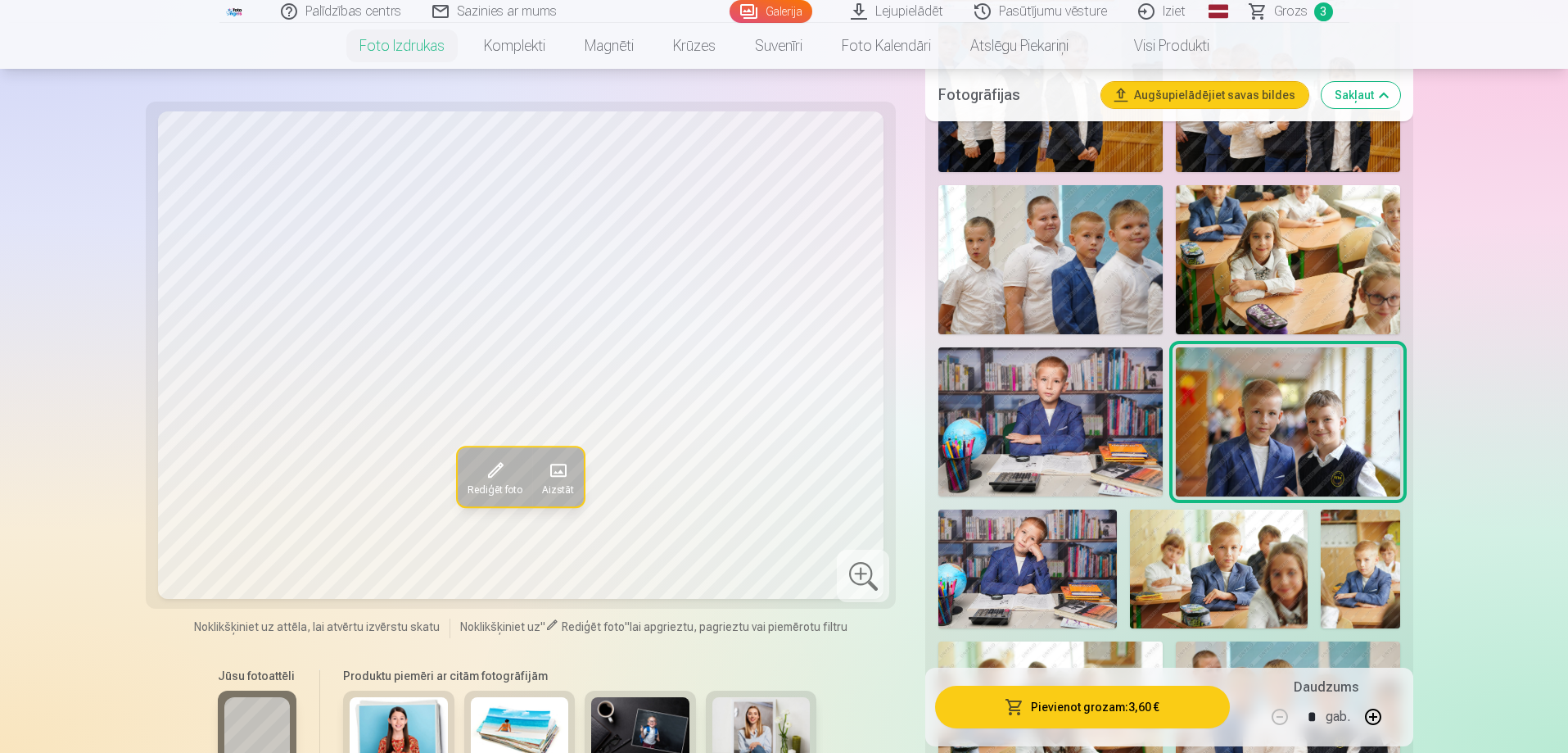
click at [1094, 701] on button "Pievienot grozam : 3,60 €" at bounding box center [1082, 706] width 294 height 42
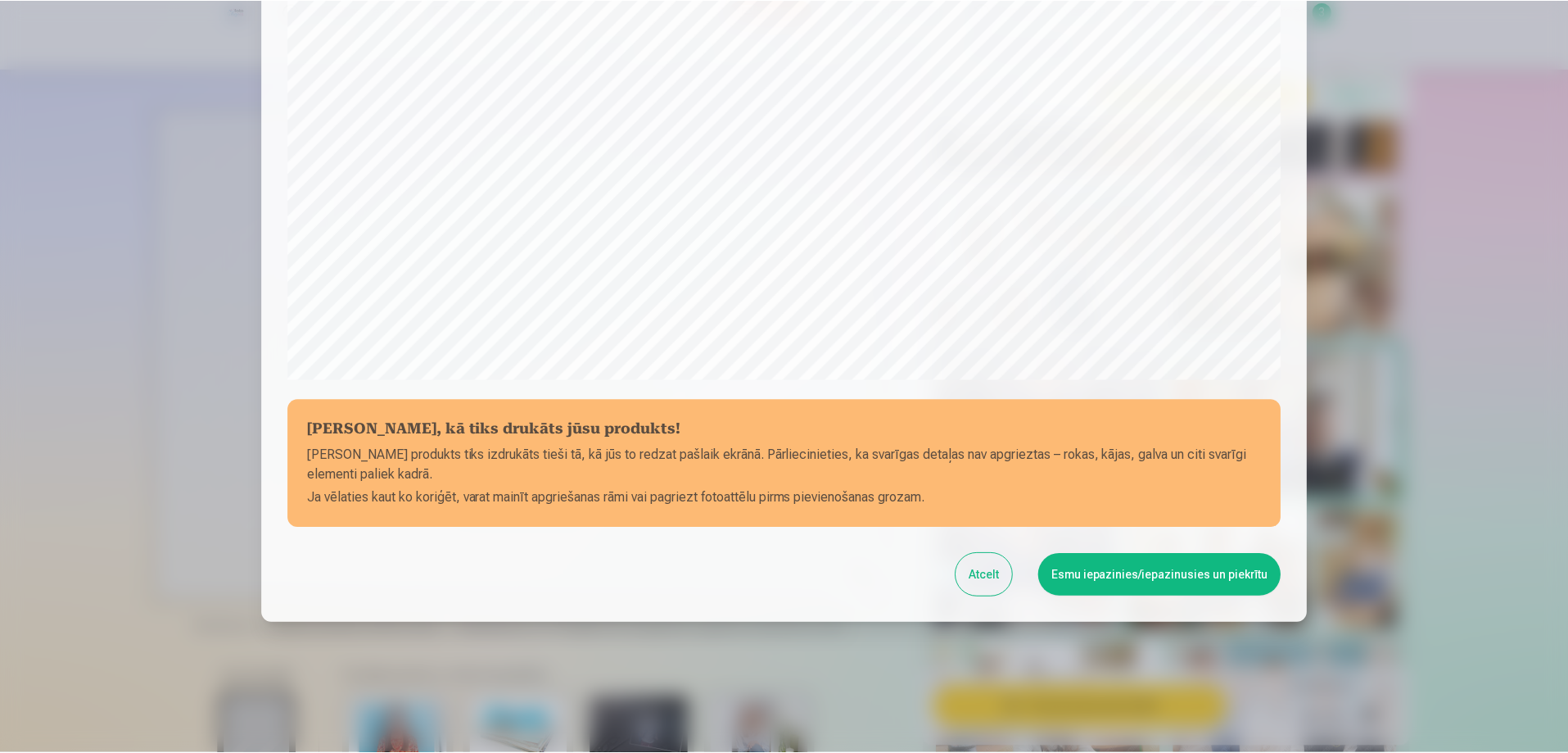
scroll to position [427, 0]
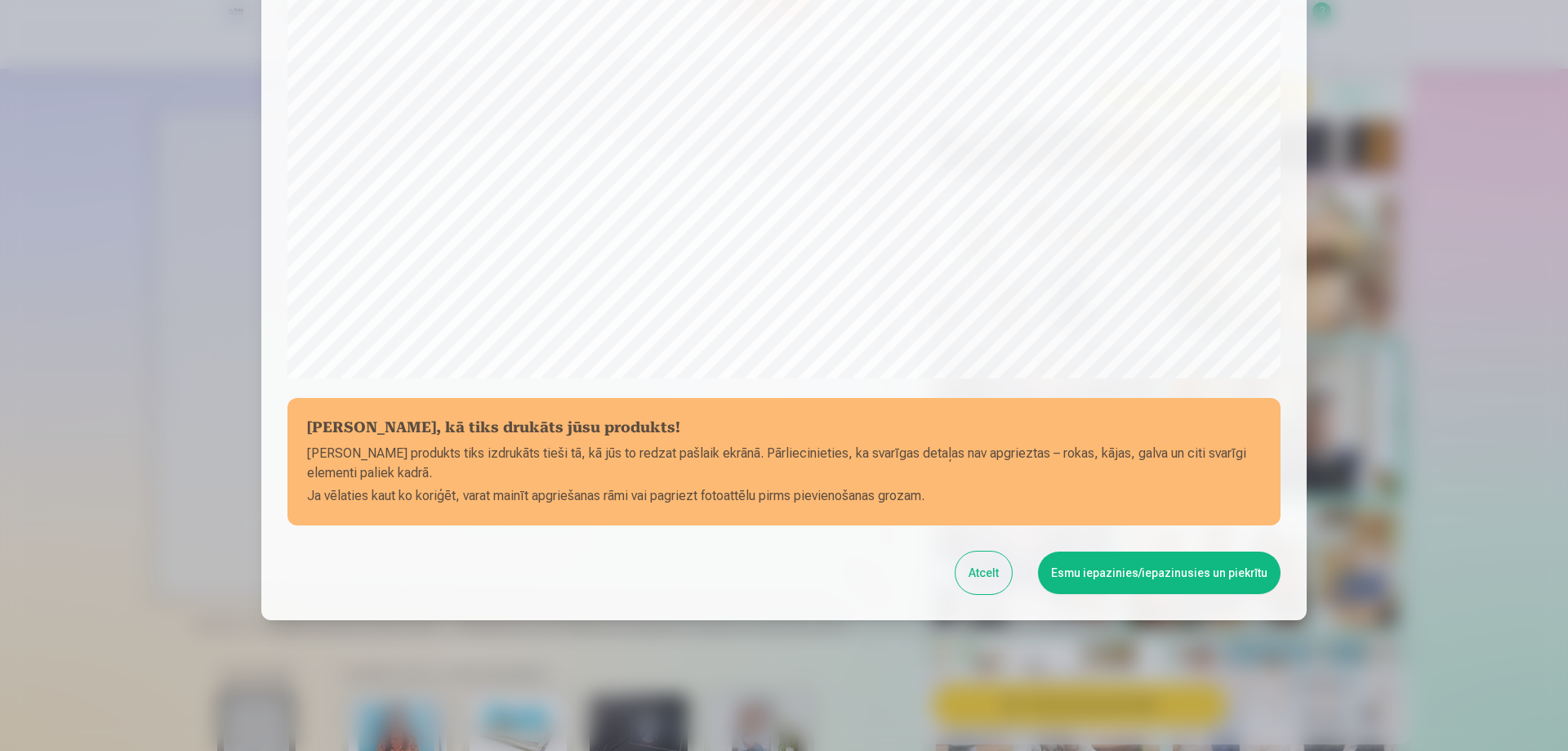
click at [1008, 578] on button "Atcelt" at bounding box center [984, 572] width 57 height 42
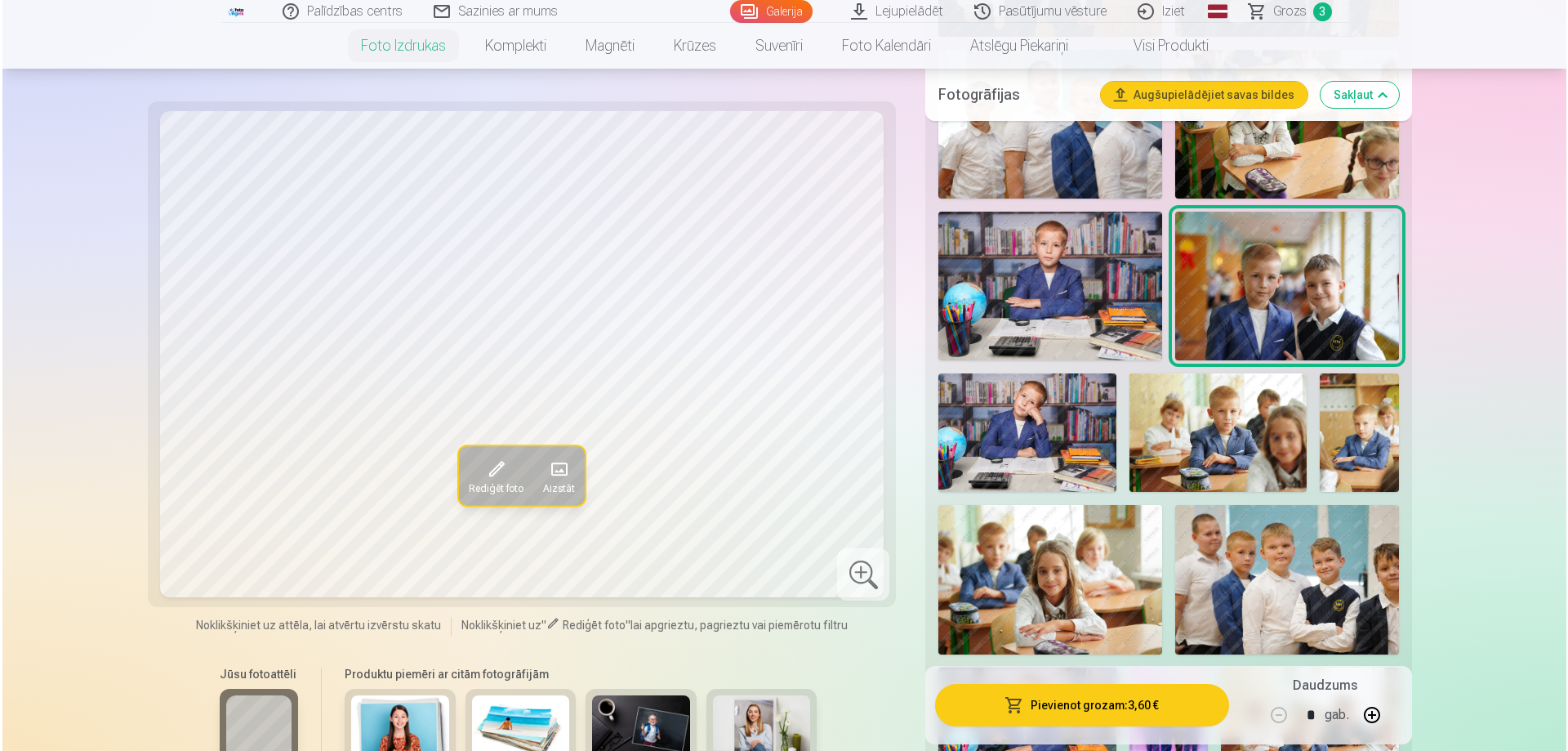
scroll to position [899, 0]
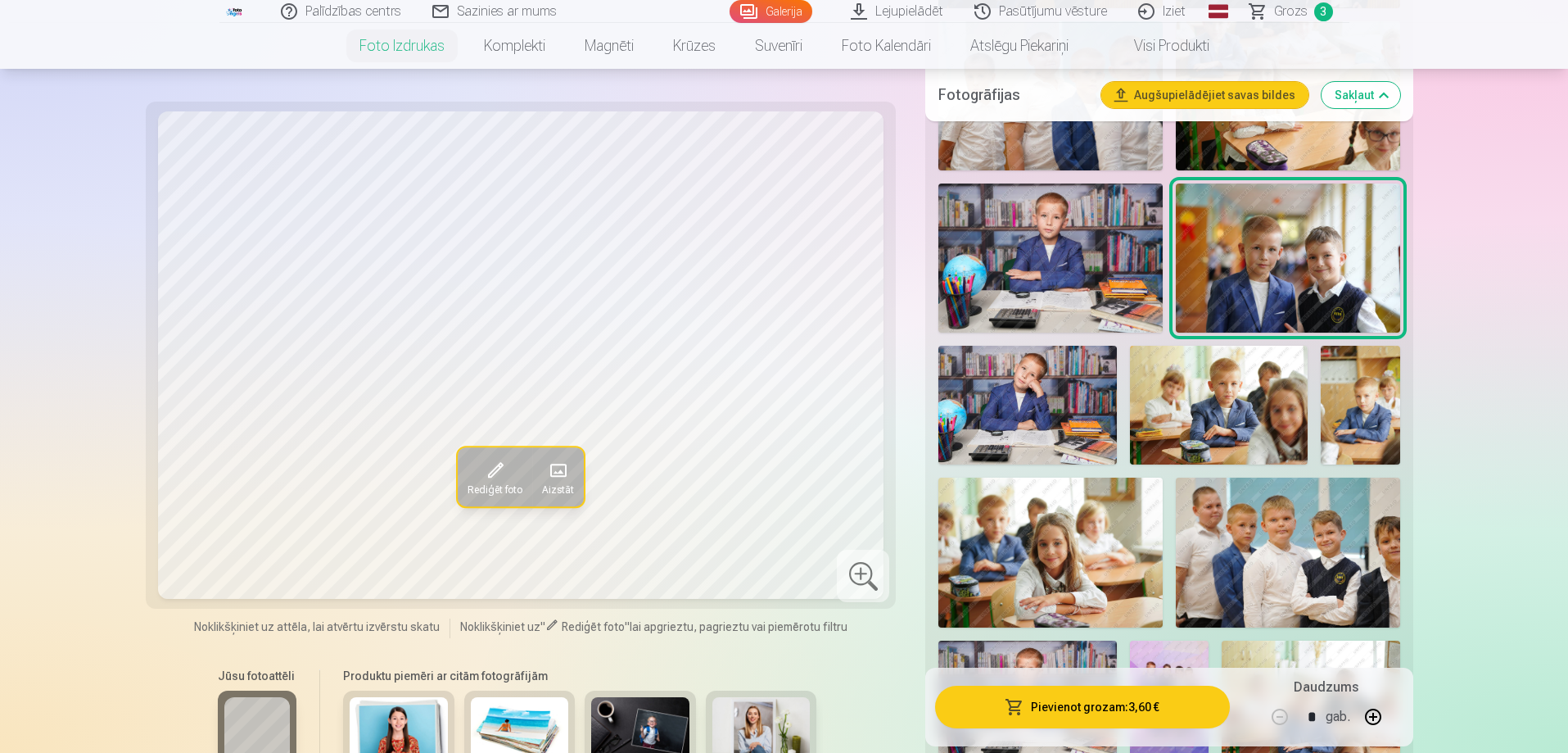
click at [1377, 715] on button "button" at bounding box center [1374, 717] width 40 height 40
type input "*"
click at [1160, 701] on button "Pievienot grozam : 7,20 €" at bounding box center [1082, 706] width 294 height 42
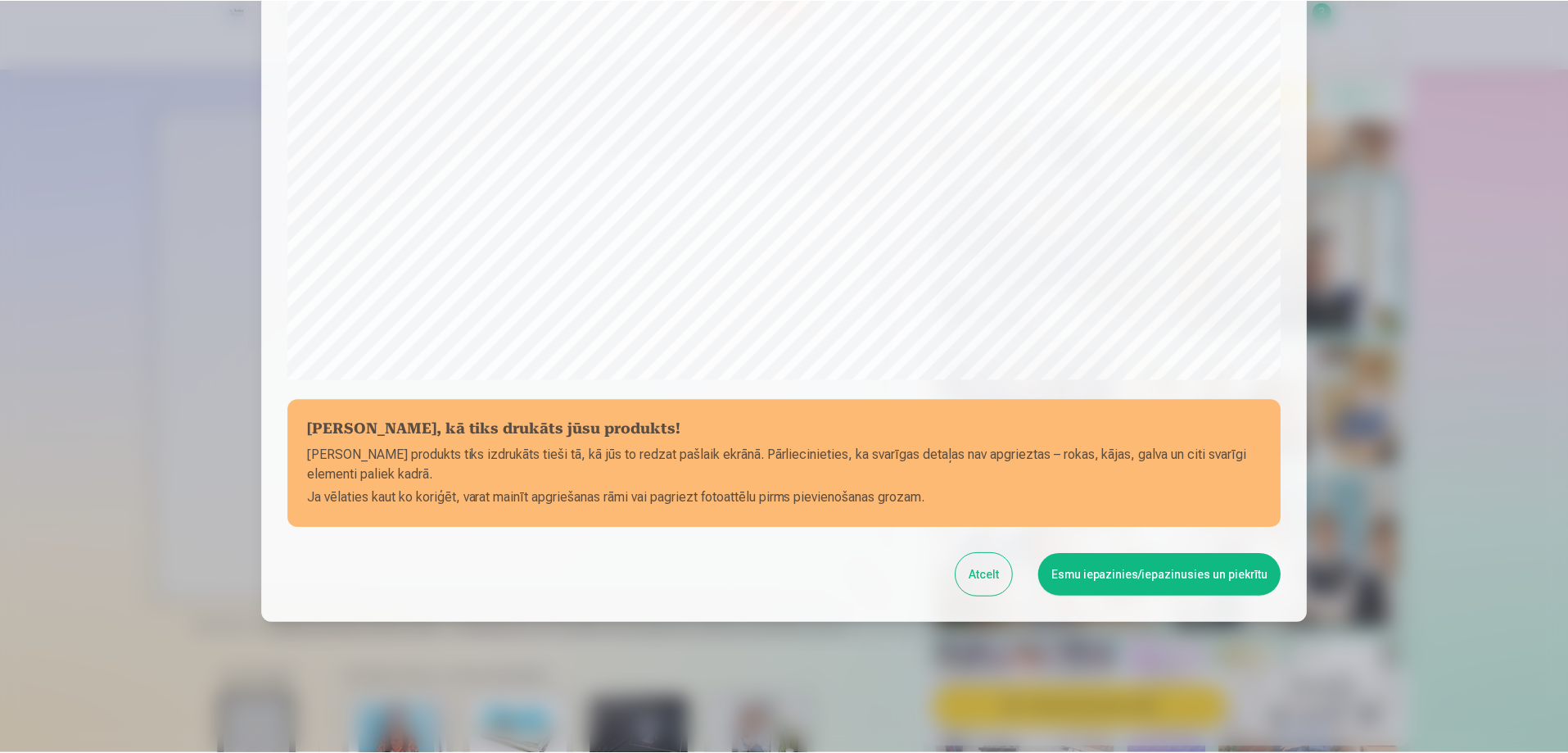
scroll to position [427, 0]
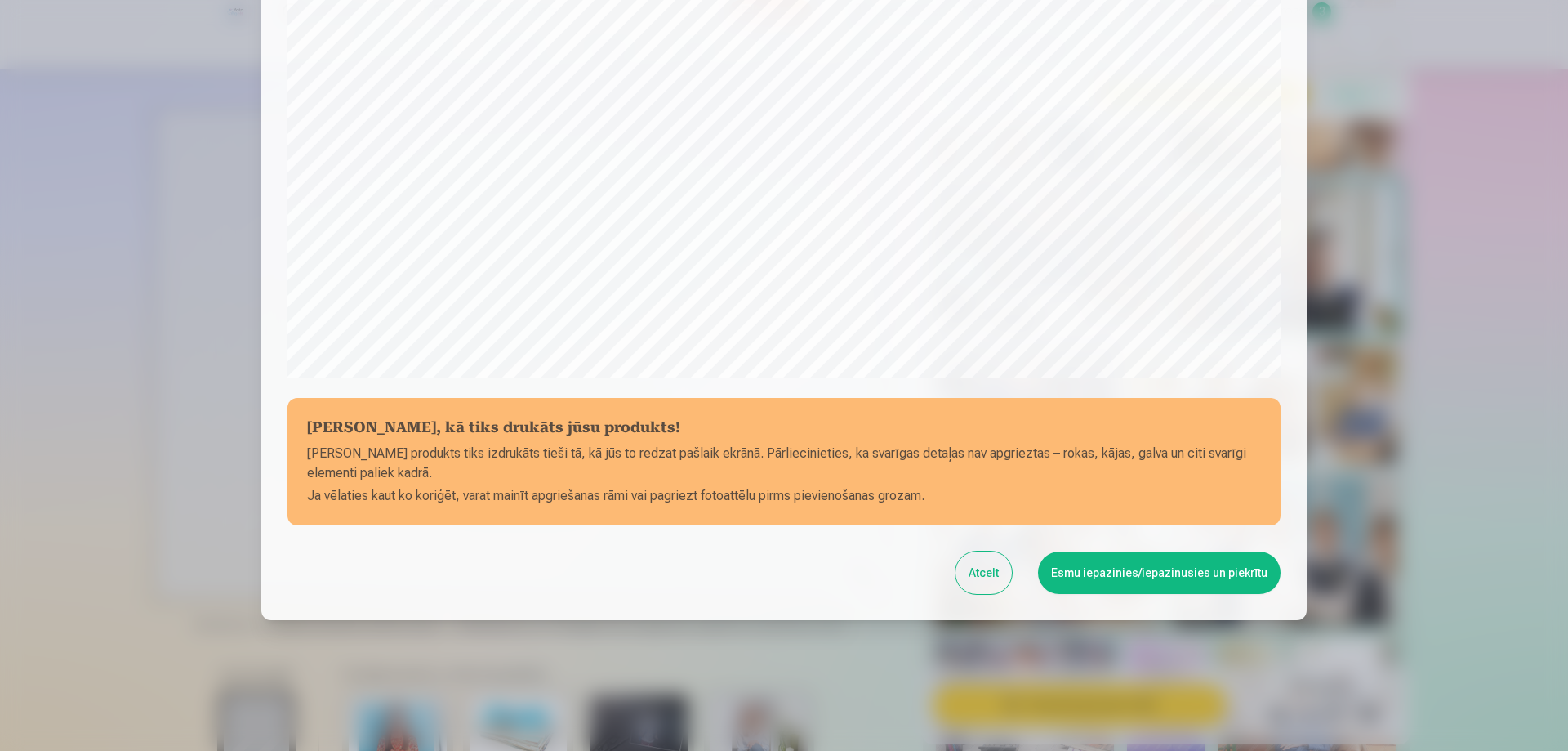
click at [982, 576] on button "Atcelt" at bounding box center [984, 572] width 57 height 42
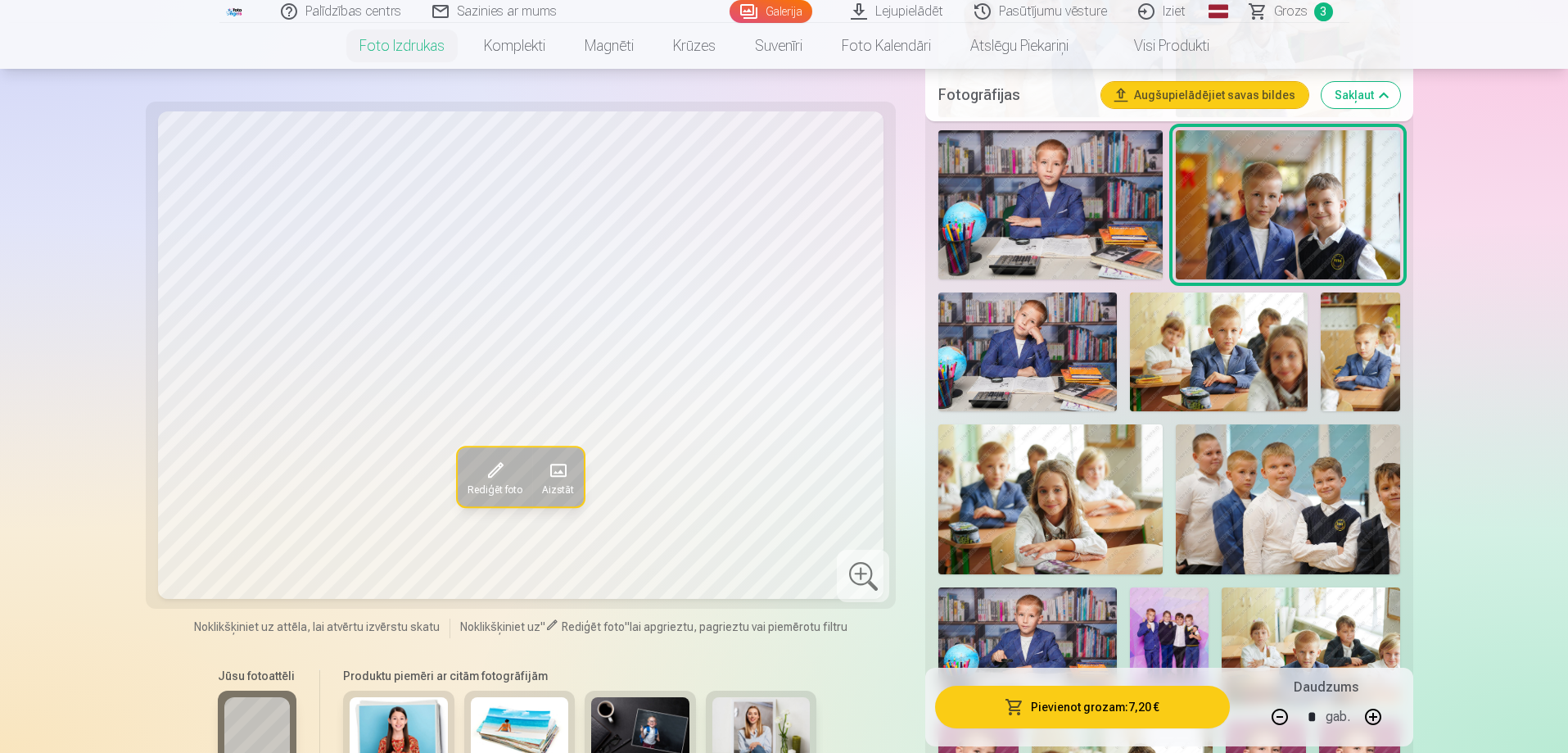
scroll to position [983, 0]
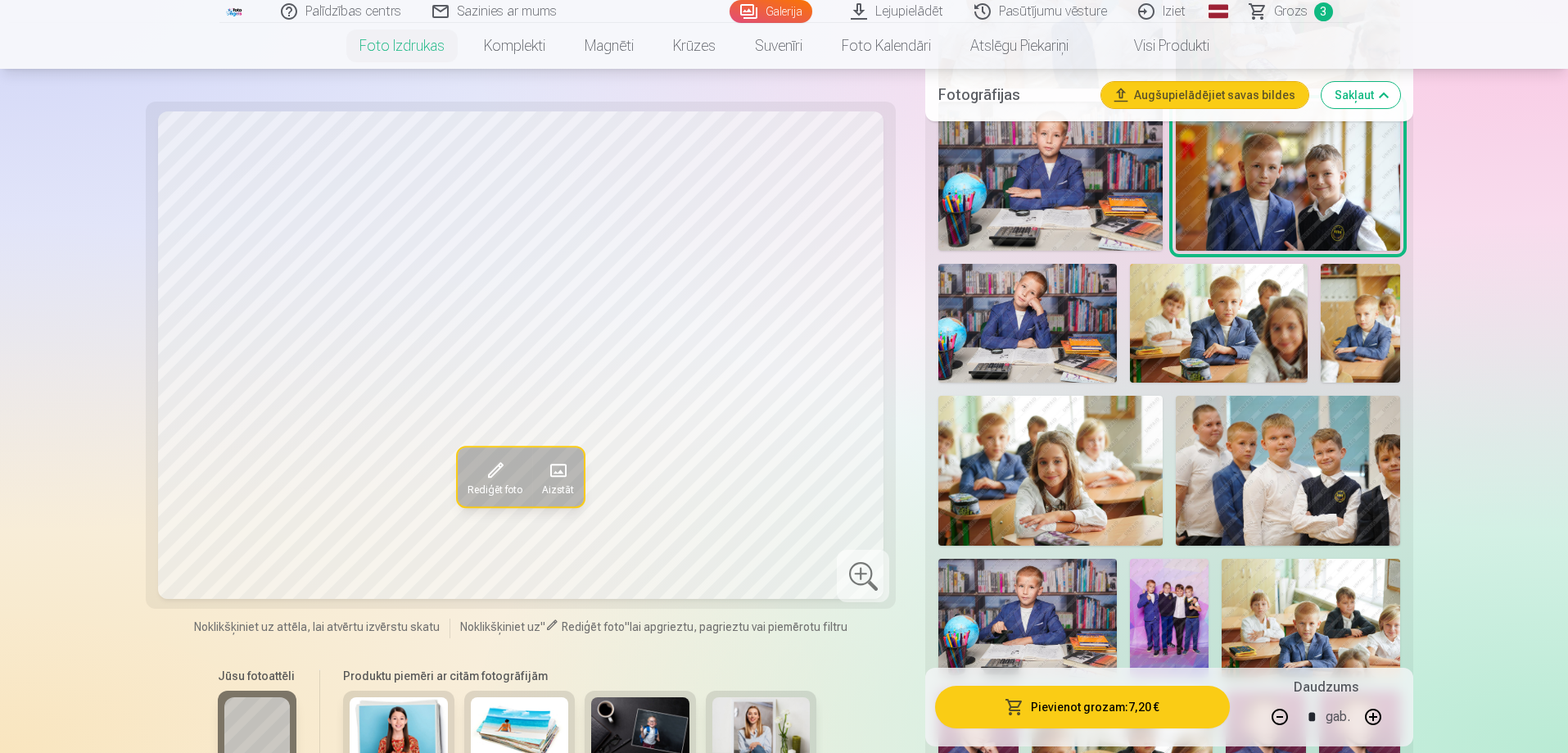
click at [1268, 12] on link "Grozs 3" at bounding box center [1292, 11] width 115 height 23
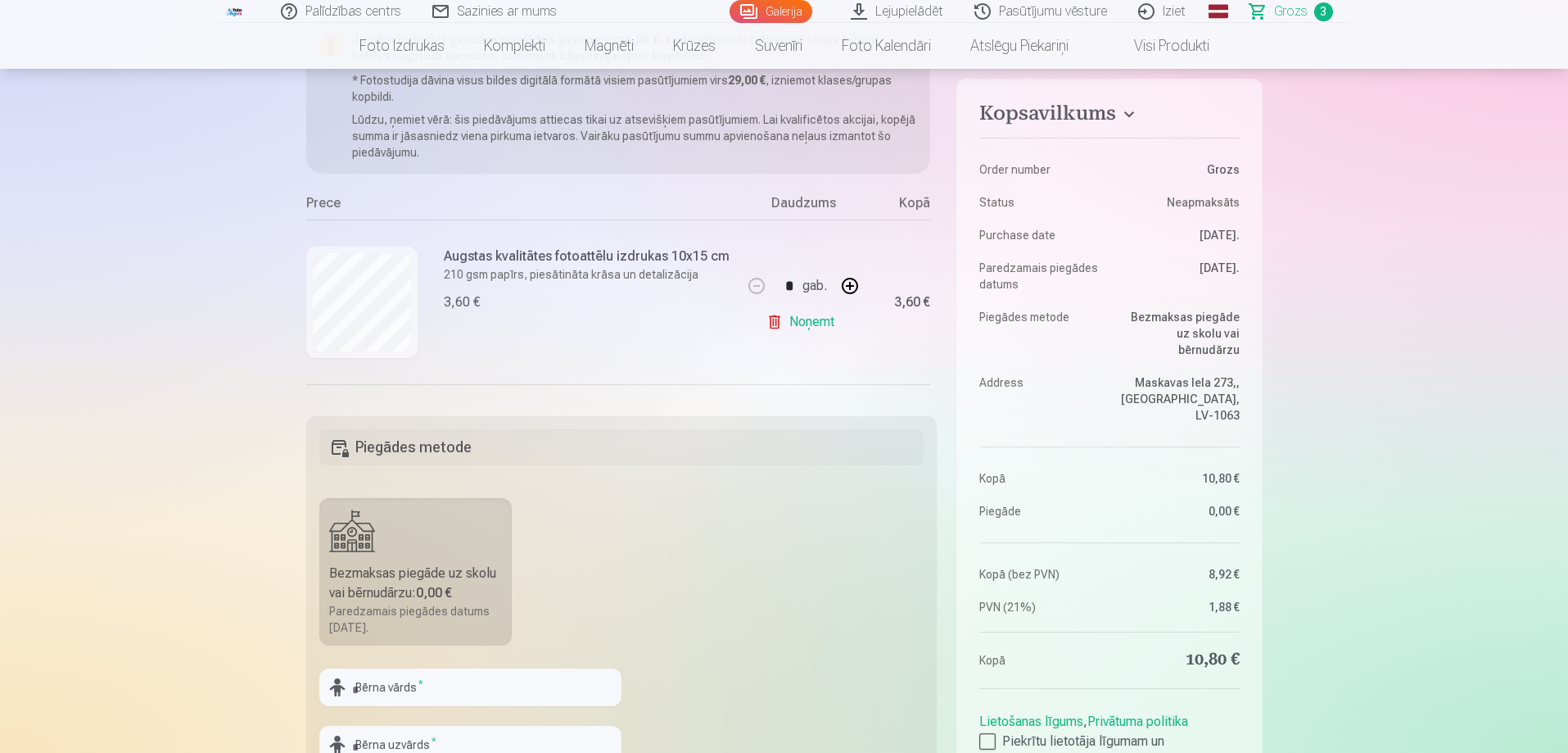
scroll to position [246, 0]
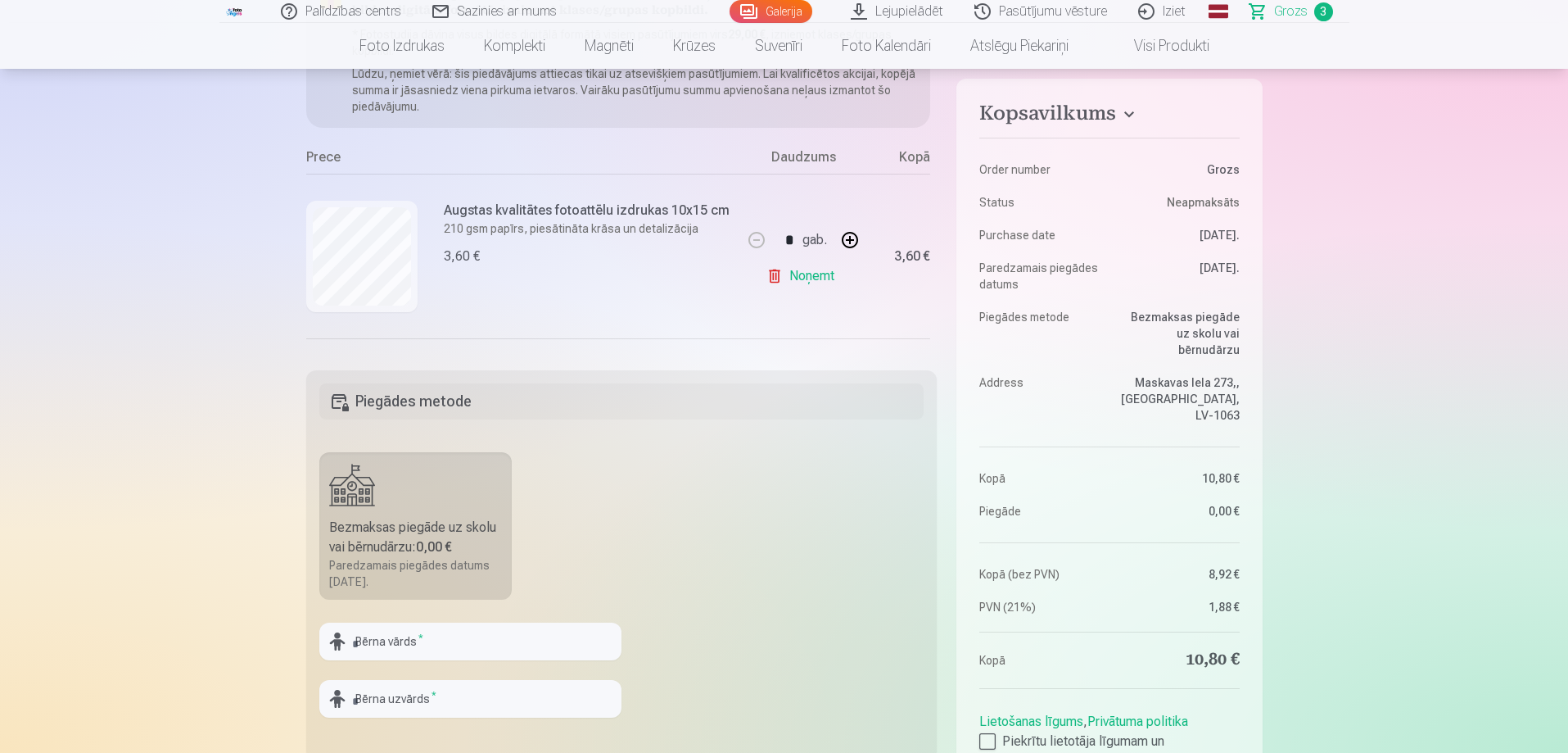
click at [820, 284] on link "Noņemt" at bounding box center [803, 276] width 75 height 33
click at [811, 278] on link "Noņemt" at bounding box center [803, 276] width 75 height 33
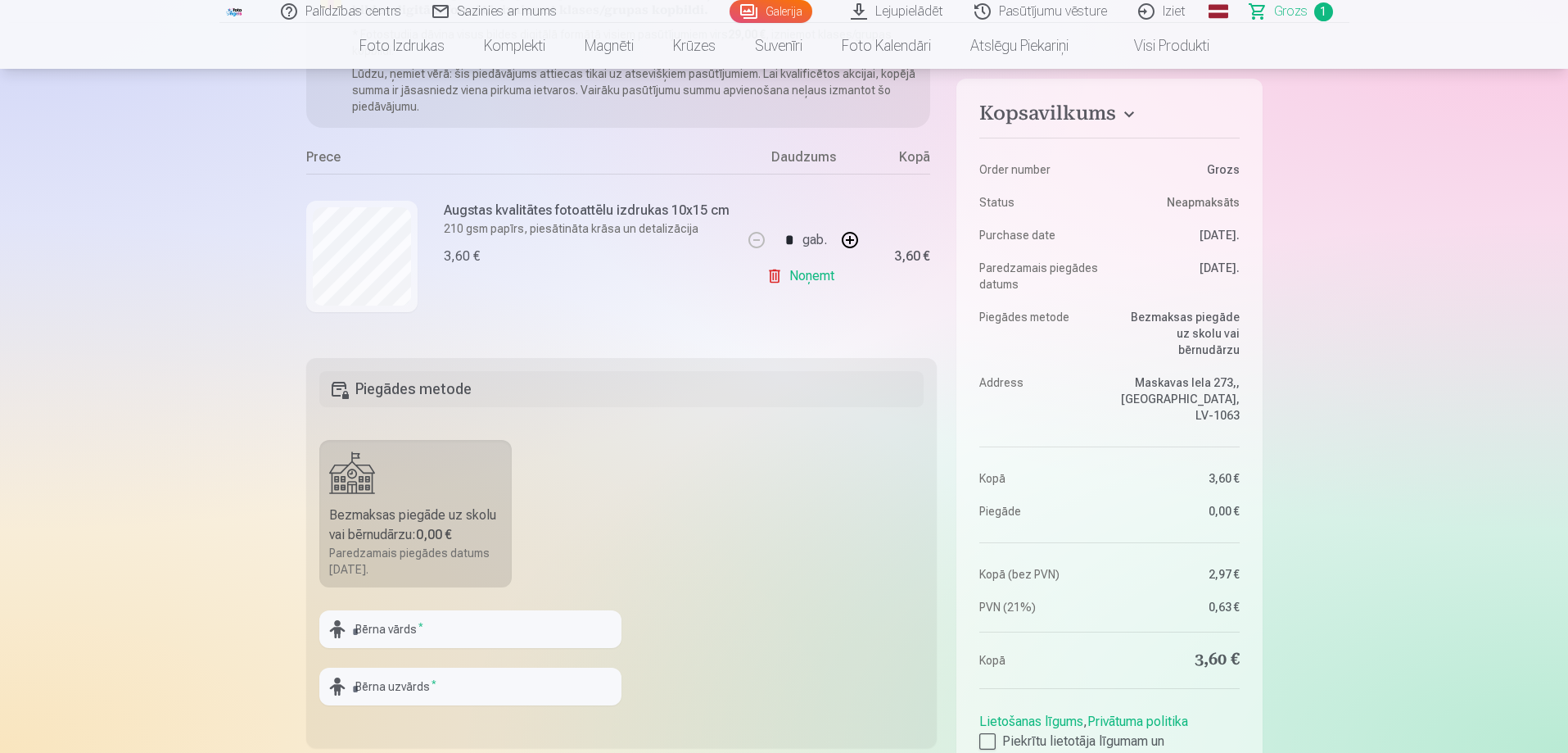
click at [804, 277] on link "Noņemt" at bounding box center [803, 276] width 75 height 33
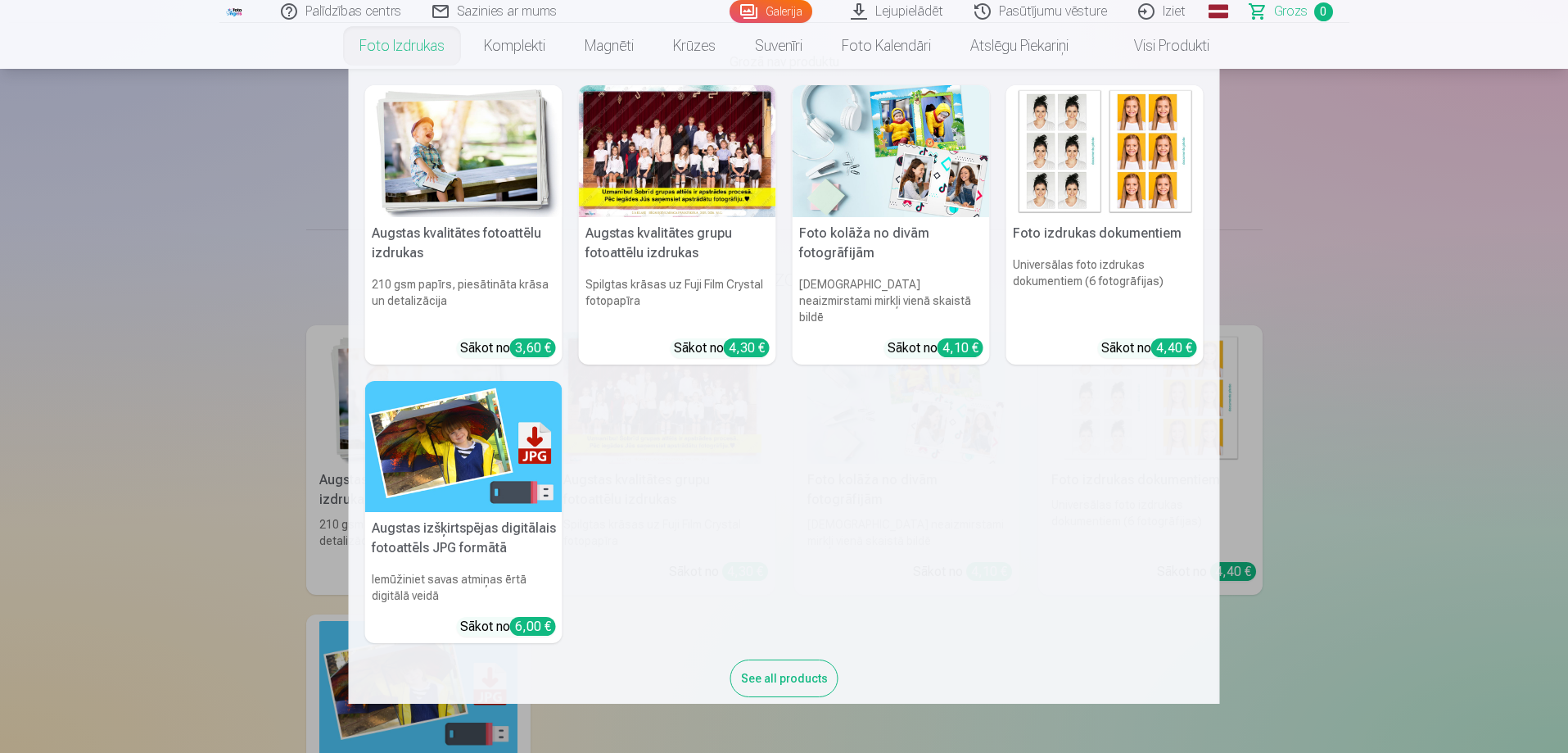
click at [428, 33] on link "Foto izdrukas" at bounding box center [403, 45] width 125 height 46
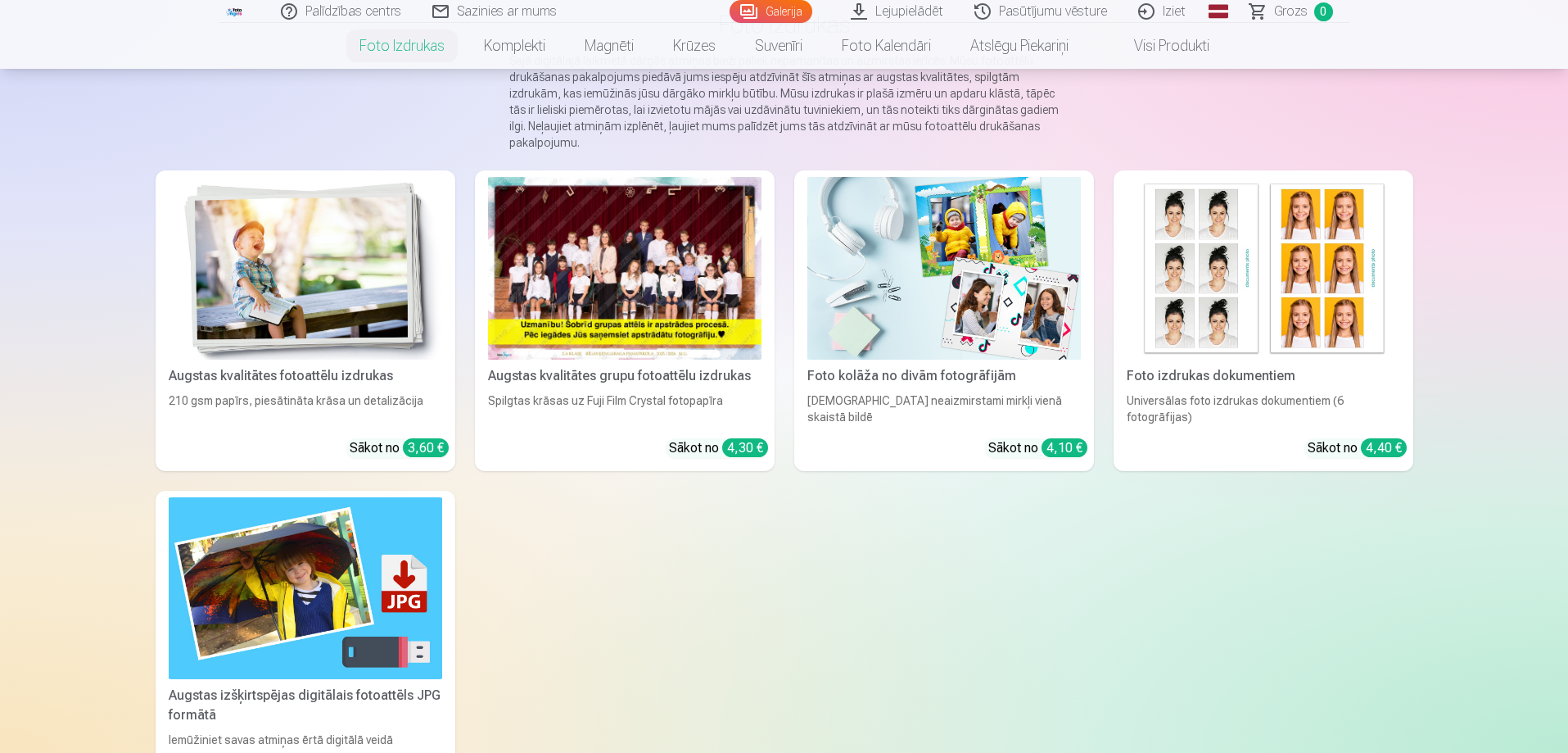
scroll to position [163, 0]
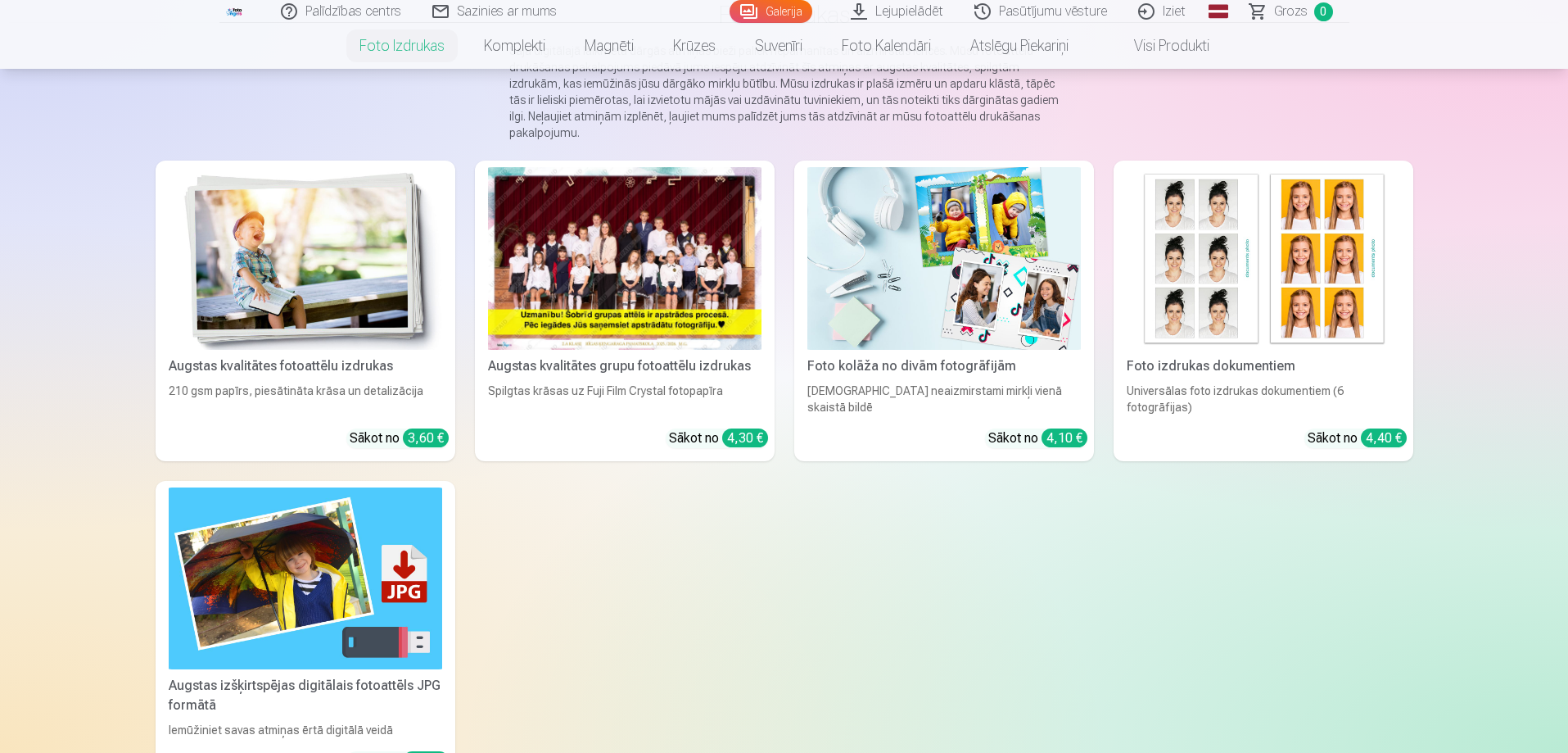
click at [237, 266] on img at bounding box center [305, 258] width 274 height 182
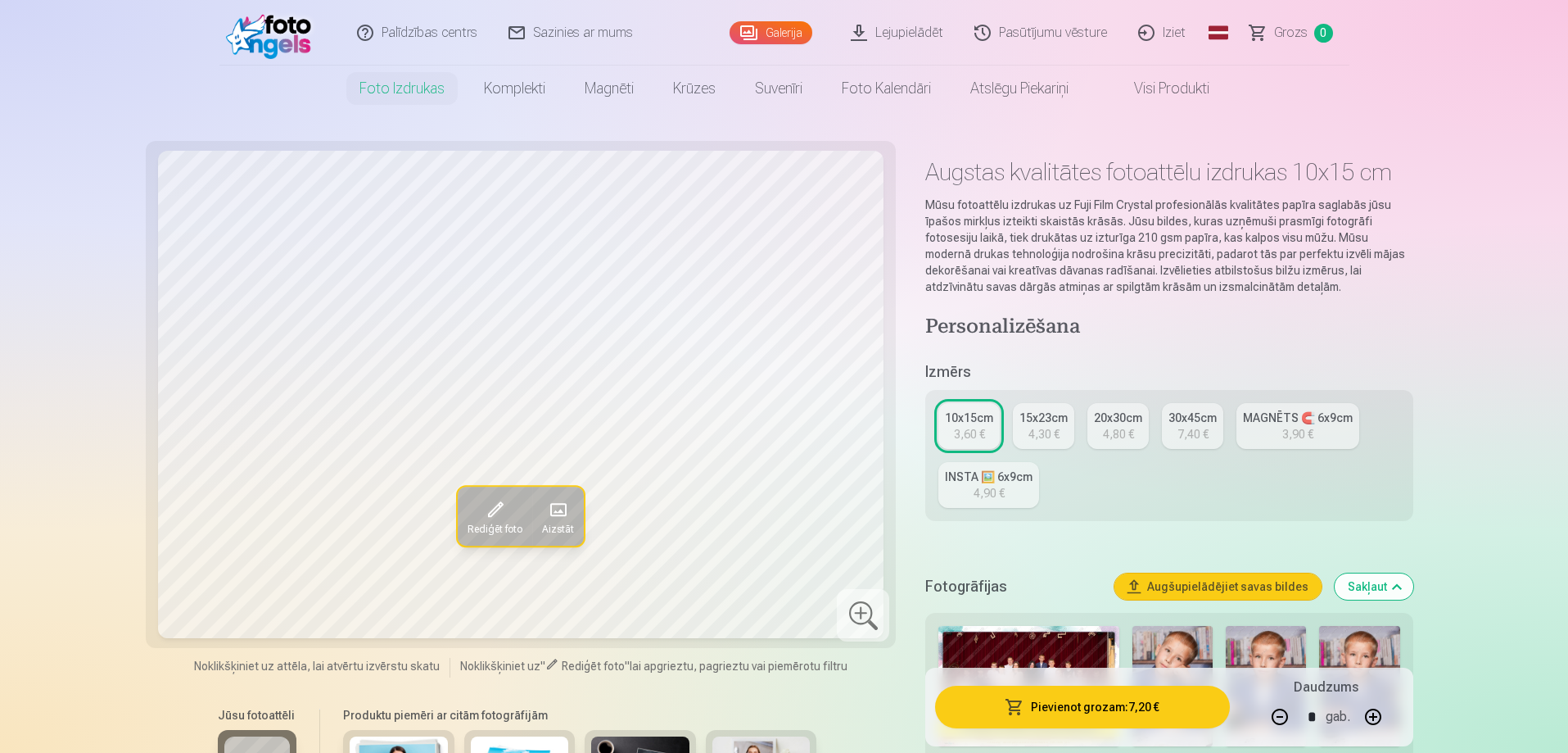
click at [1280, 720] on button "button" at bounding box center [1280, 717] width 40 height 40
type input "*"
click at [1032, 425] on div "15x23cm" at bounding box center [1044, 418] width 49 height 16
click at [969, 429] on div "3,60 €" at bounding box center [970, 434] width 31 height 16
click at [1071, 703] on button "Pievienot grozam : 3,60 €" at bounding box center [1082, 706] width 294 height 42
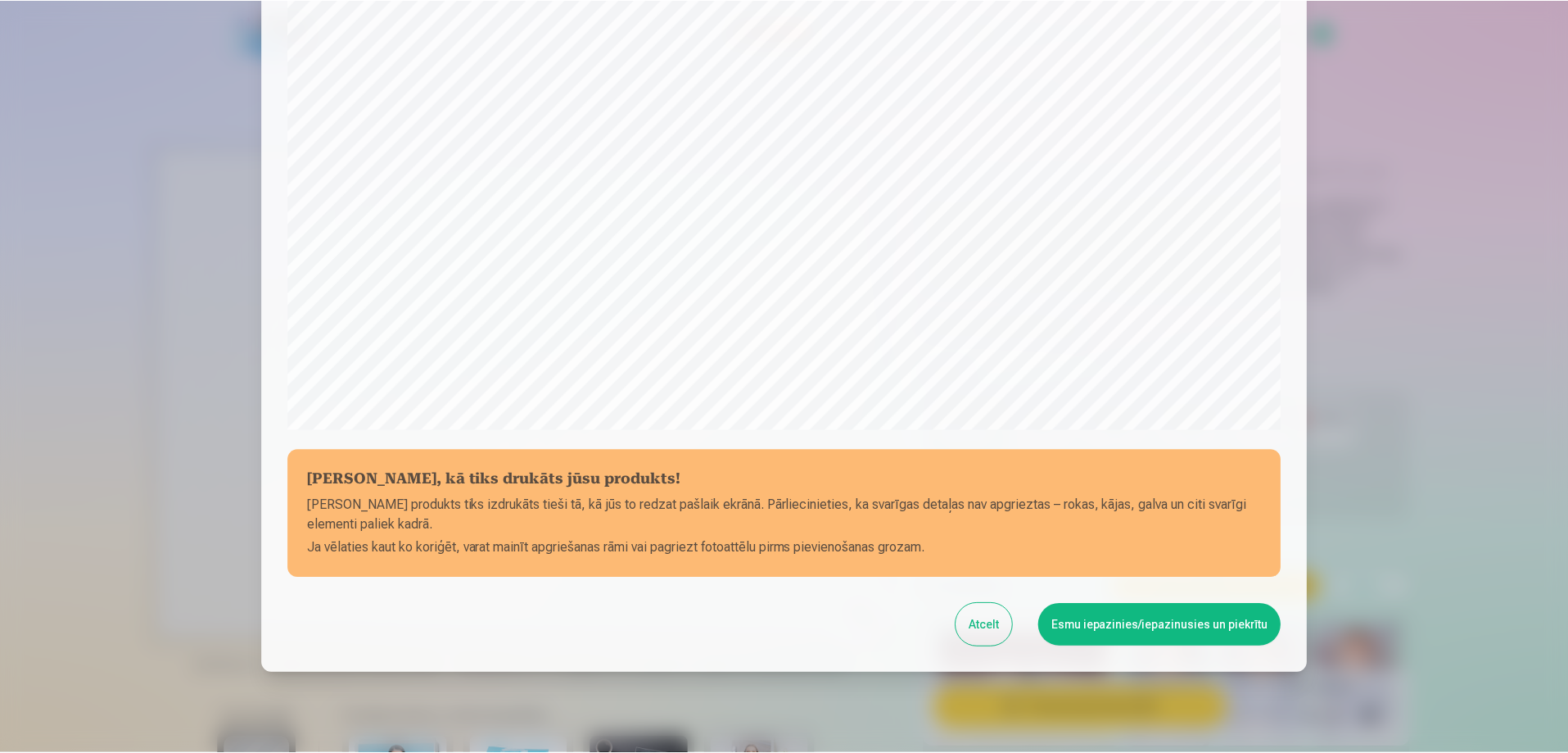
scroll to position [427, 0]
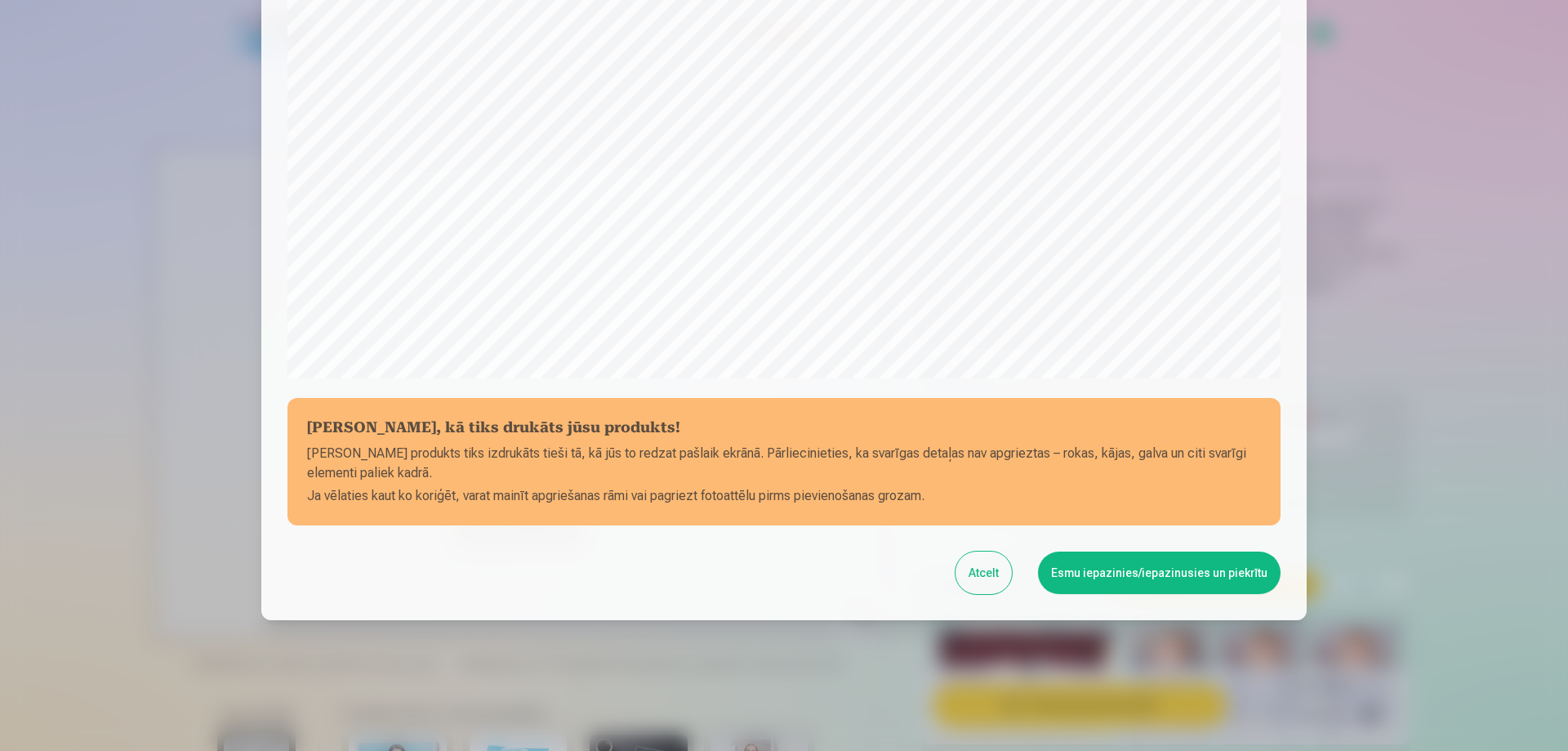
click at [990, 563] on button "Atcelt" at bounding box center [984, 572] width 57 height 42
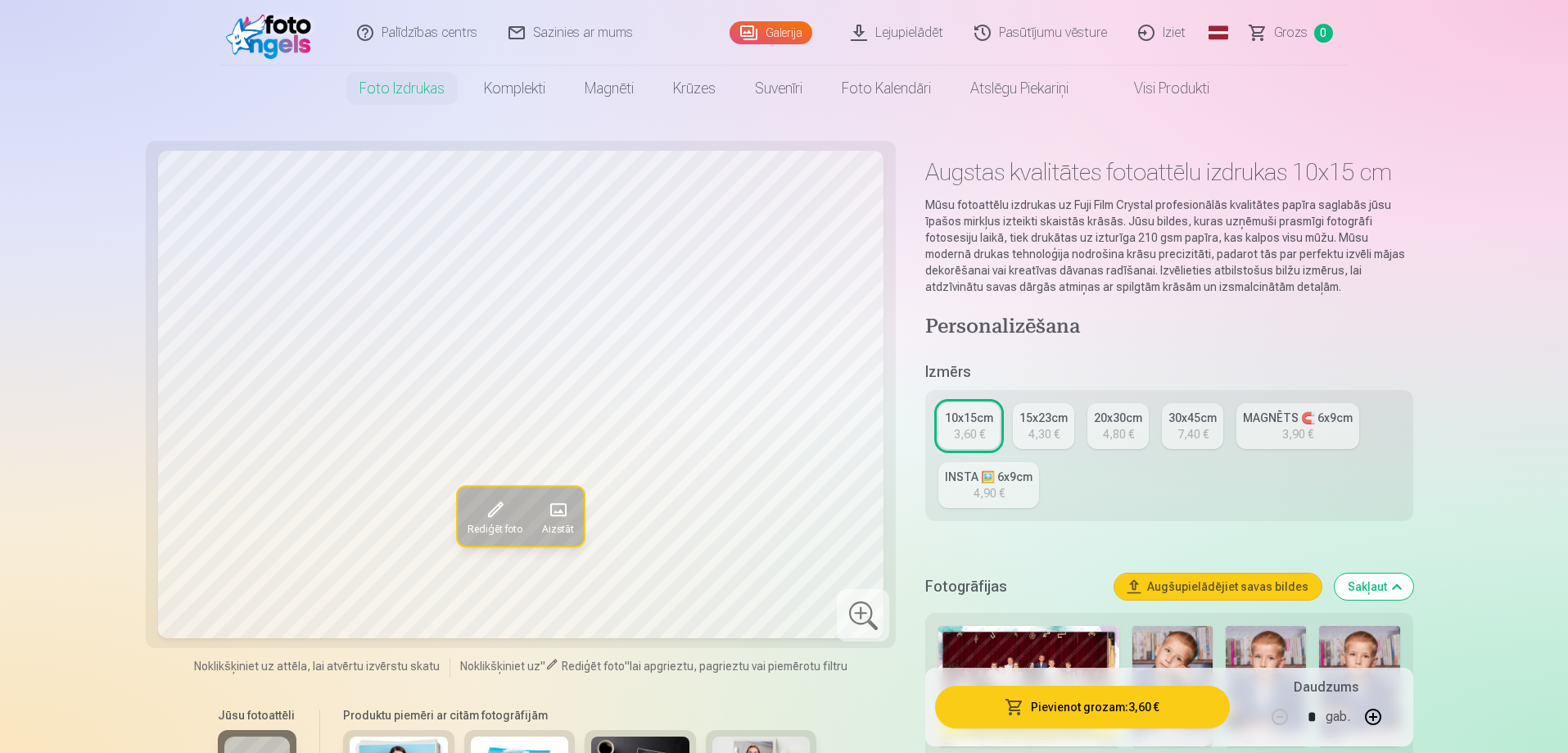
click at [1286, 32] on span "Grozs" at bounding box center [1291, 33] width 33 height 20
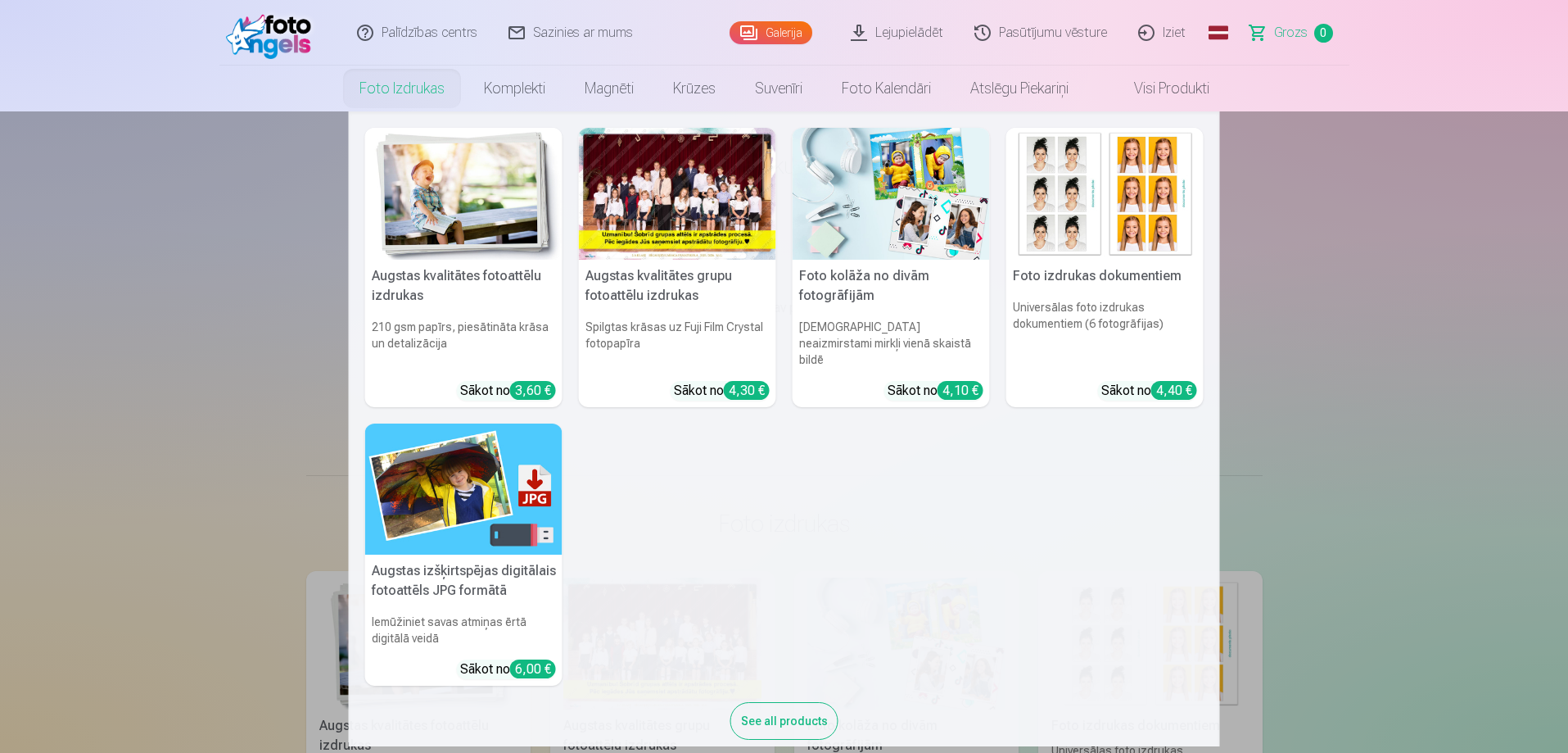
click at [402, 102] on link "Foto izdrukas" at bounding box center [403, 88] width 125 height 46
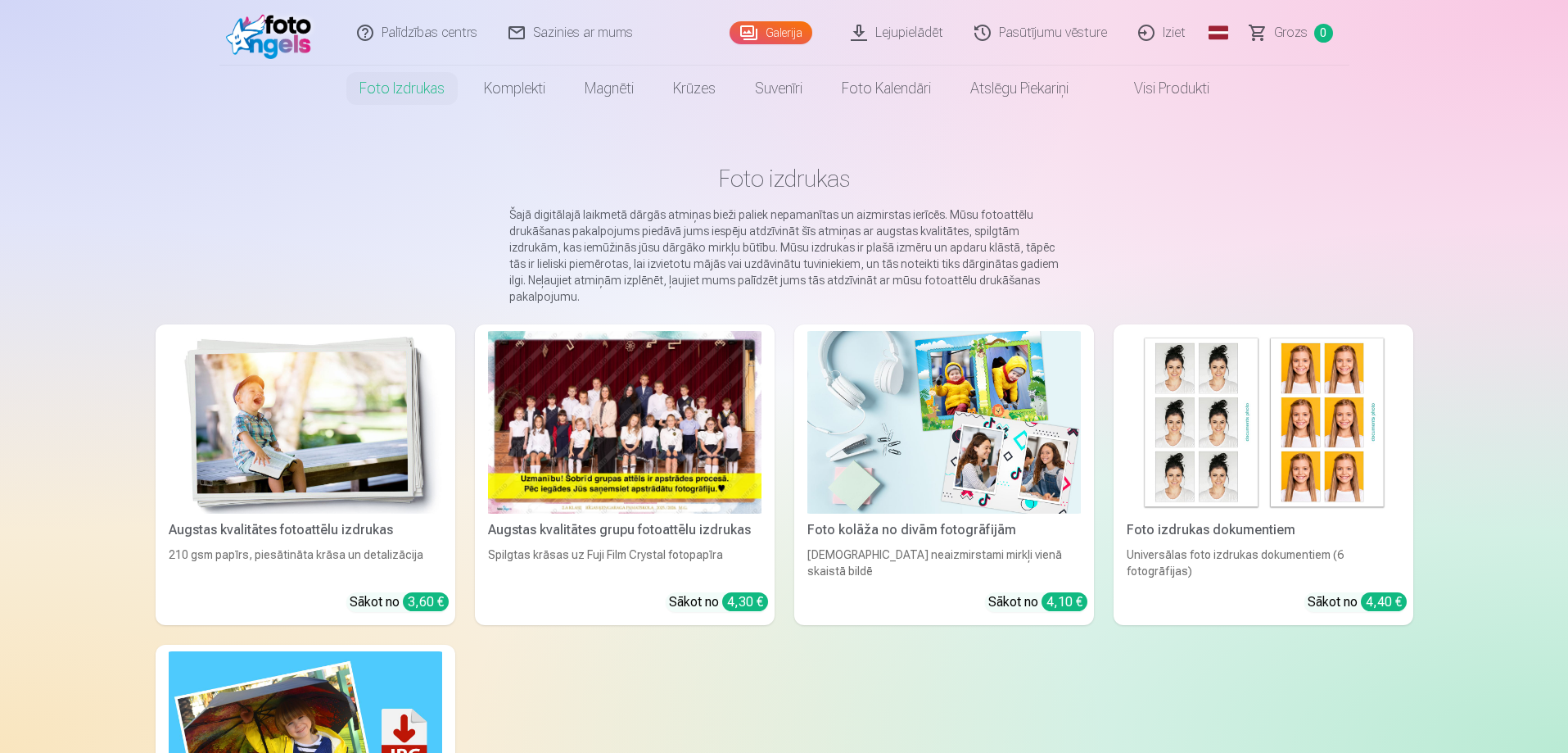
click at [388, 382] on img at bounding box center [305, 423] width 274 height 182
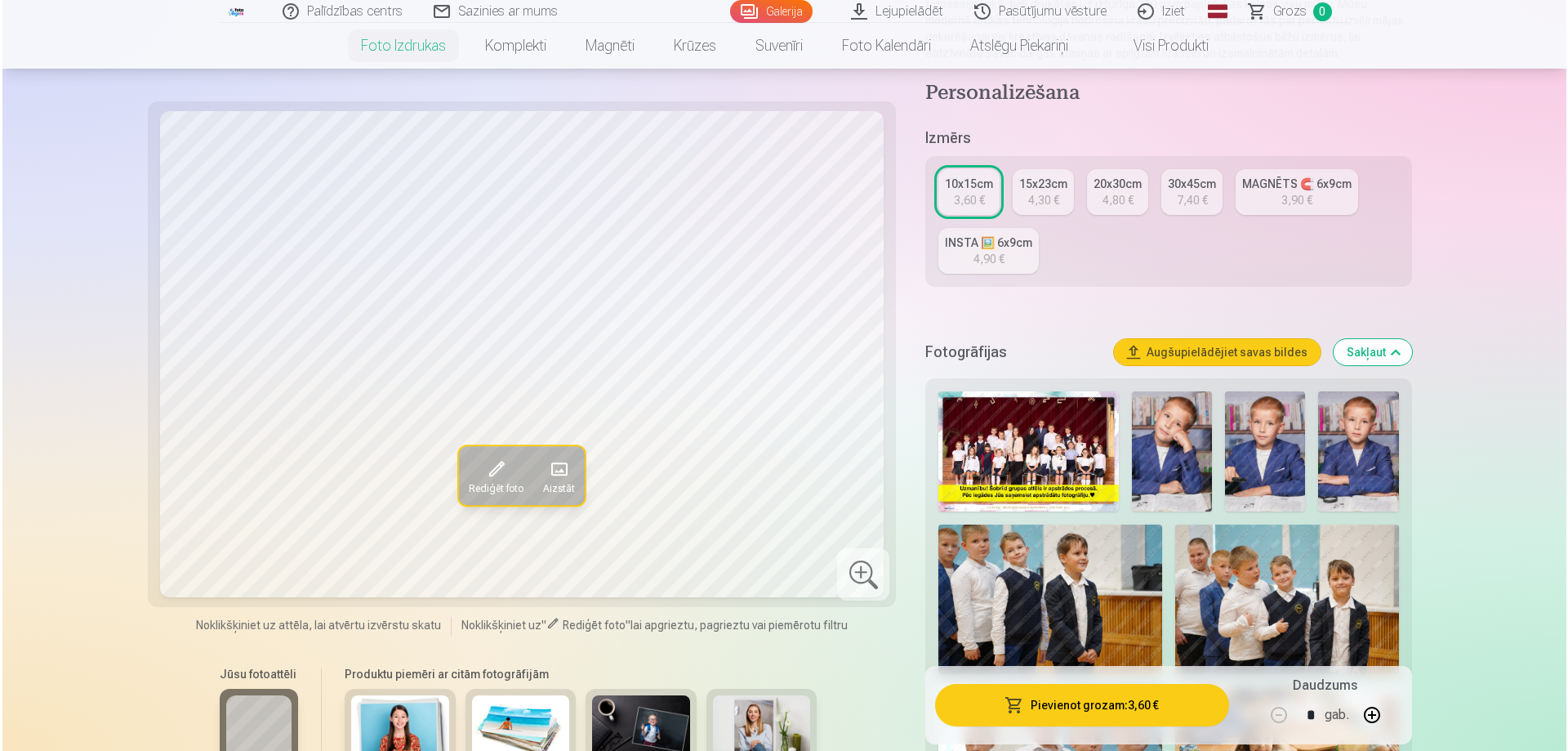
scroll to position [327, 0]
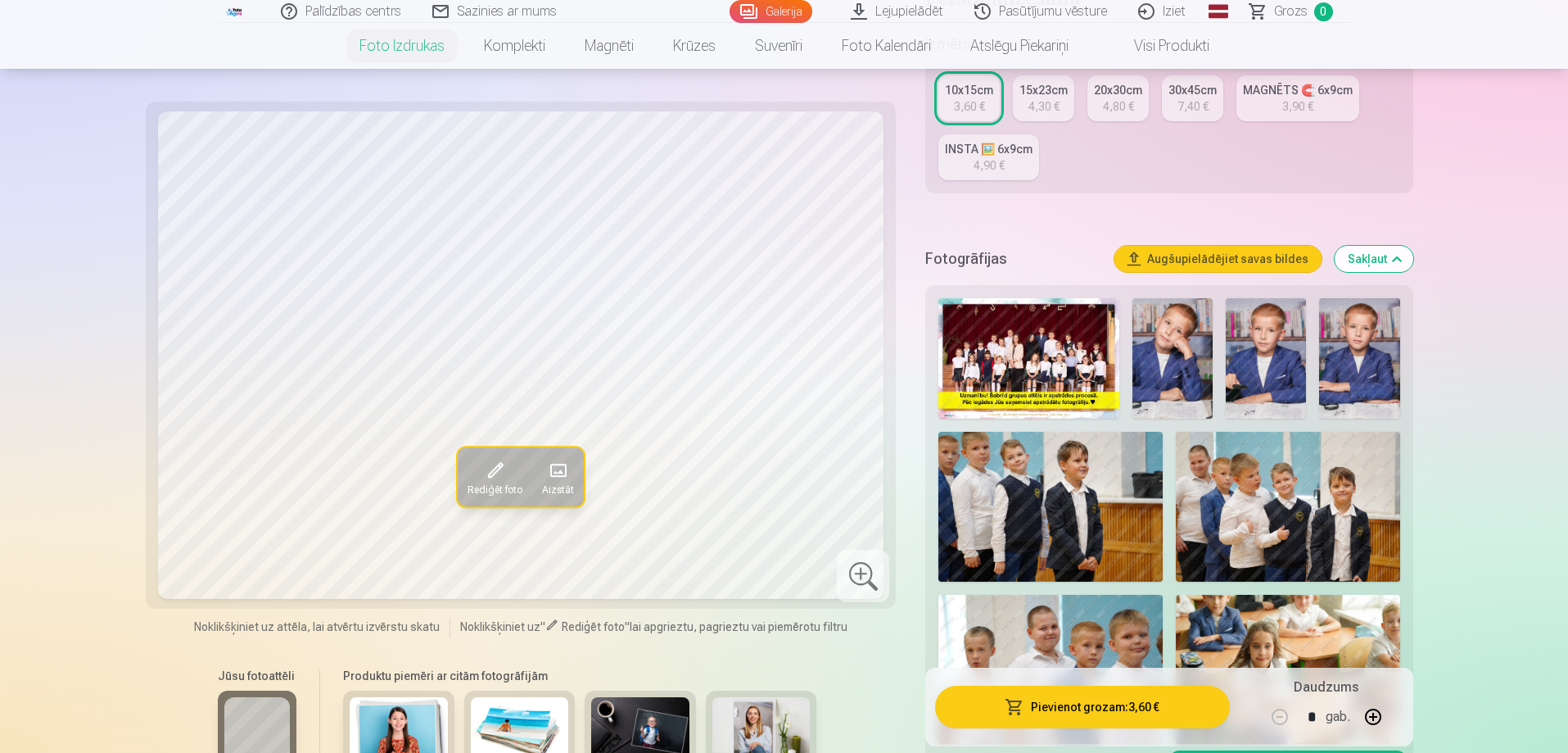
click at [1346, 351] on img at bounding box center [1359, 358] width 80 height 120
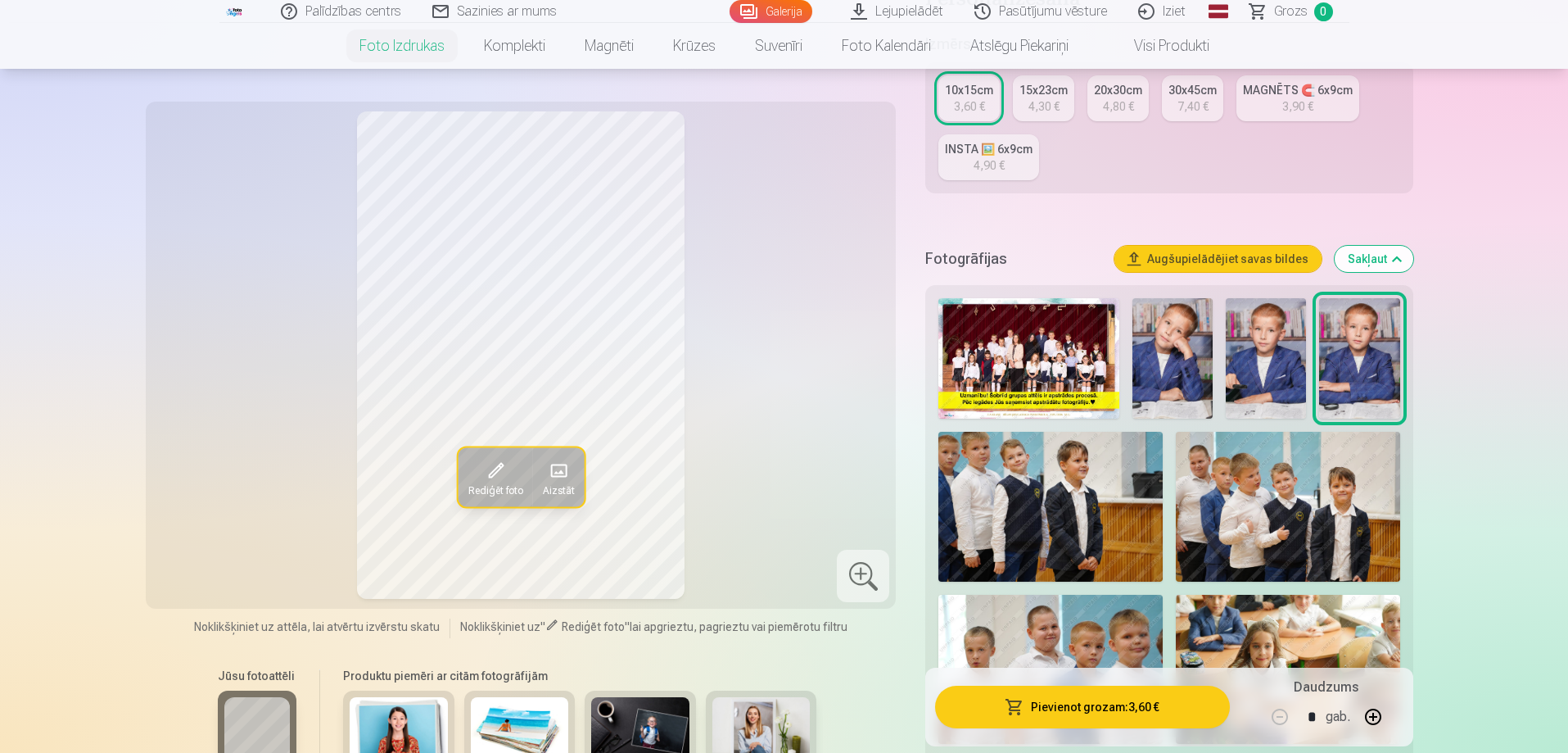
click at [1093, 704] on button "Pievienot grozam : 3,60 €" at bounding box center [1082, 706] width 294 height 42
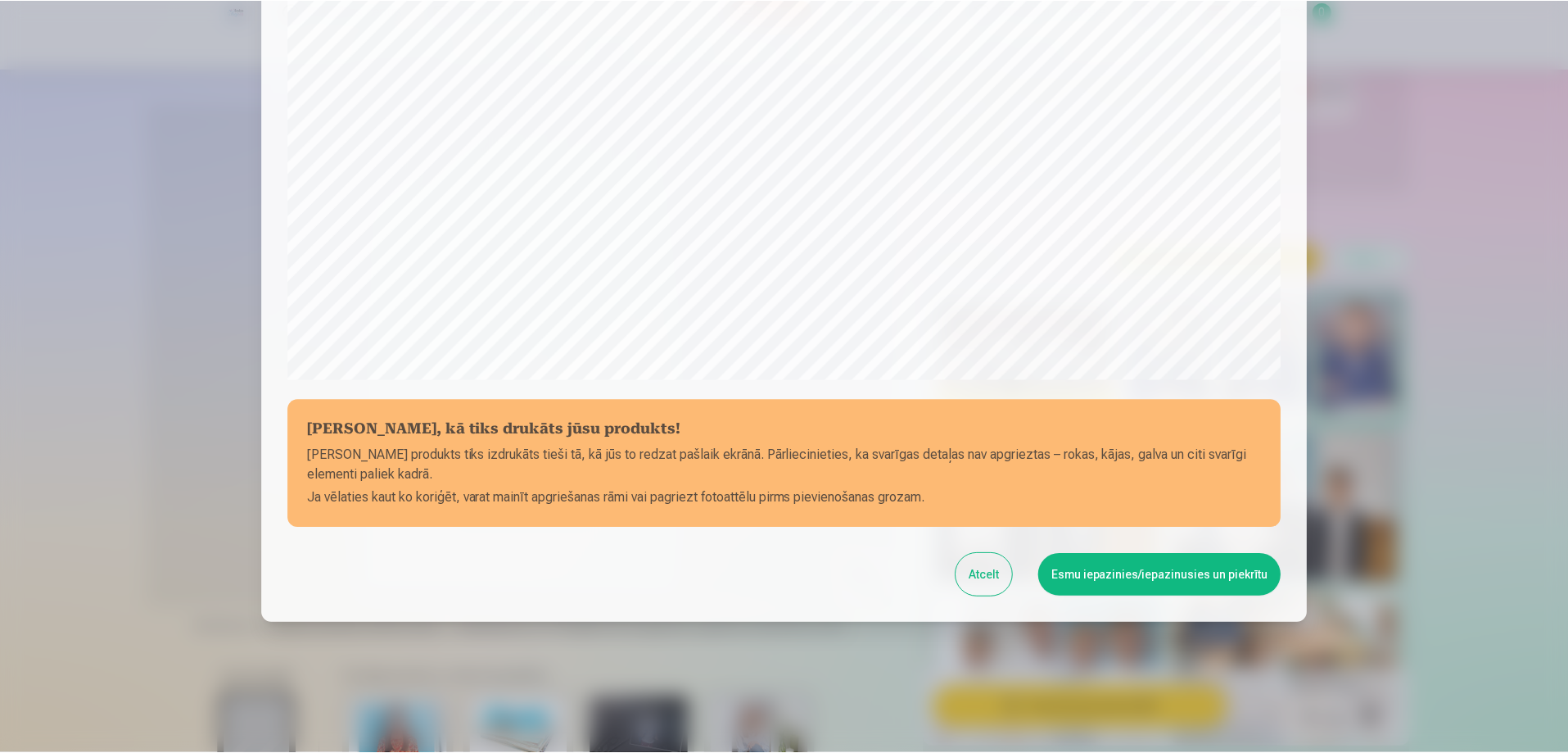
scroll to position [427, 0]
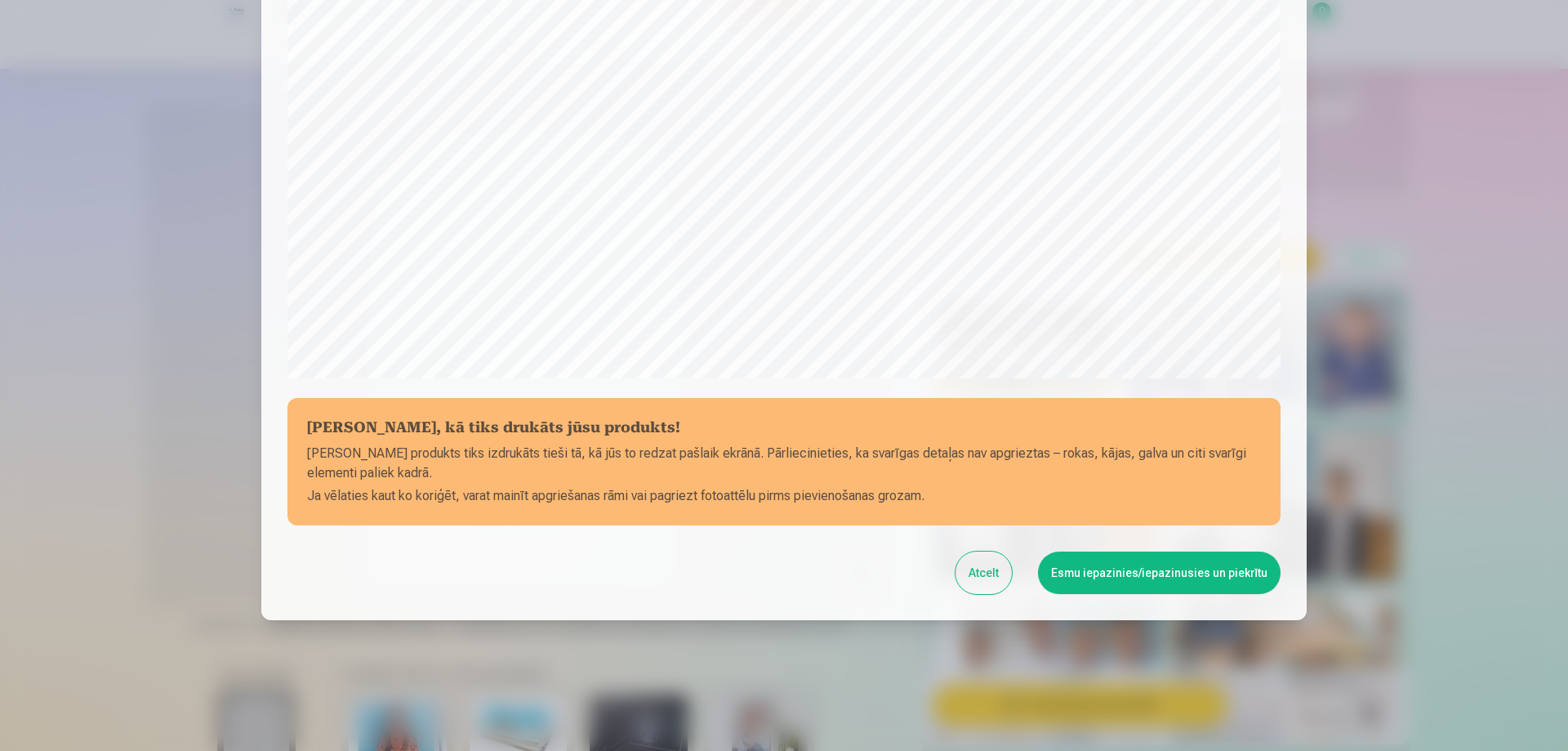
click at [1158, 574] on button "Esmu iepazinies/iepazinusies un piekrītu" at bounding box center [1158, 572] width 242 height 42
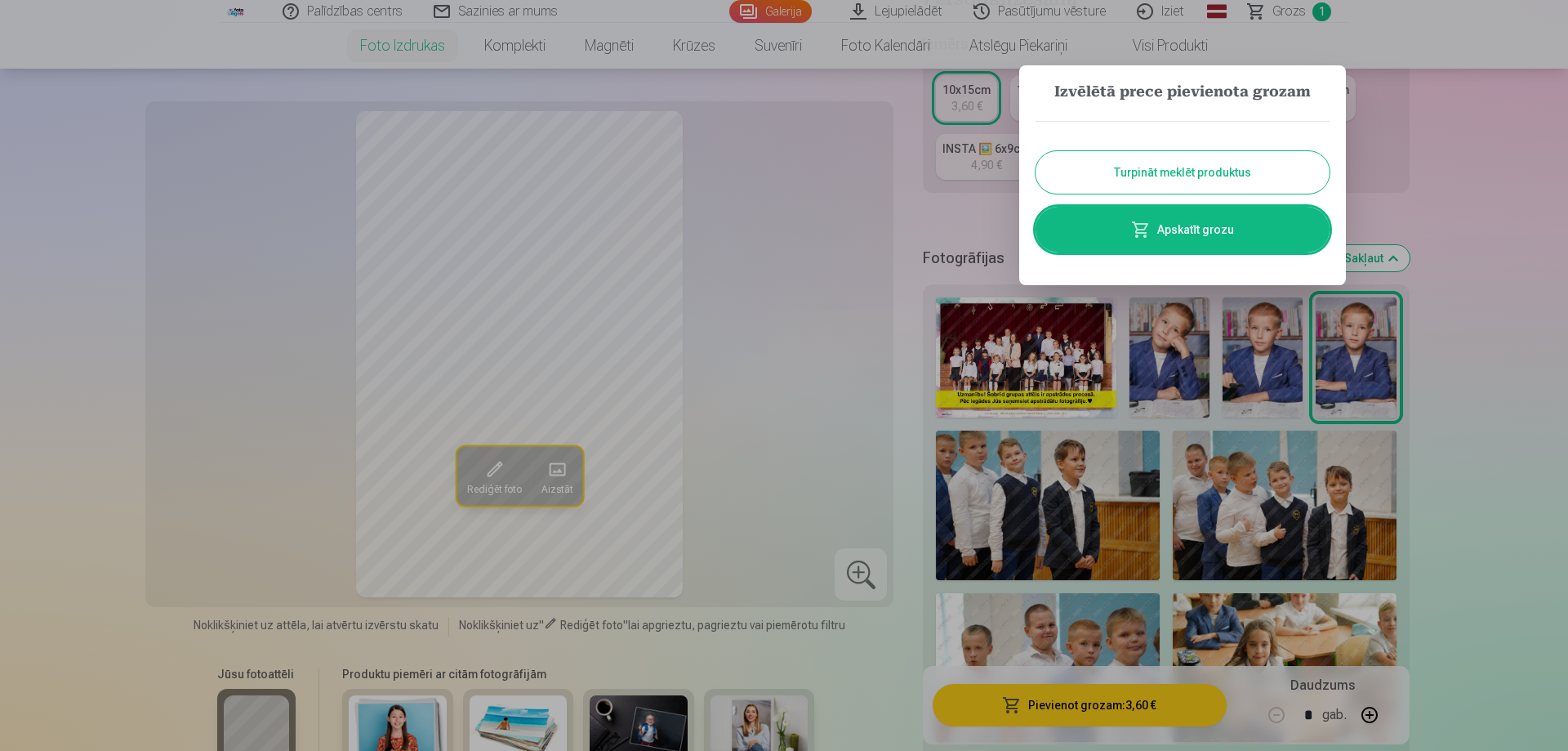
click at [1205, 163] on button "Turpināt meklēt produktus" at bounding box center [1182, 172] width 294 height 42
